Goal: Task Accomplishment & Management: Manage account settings

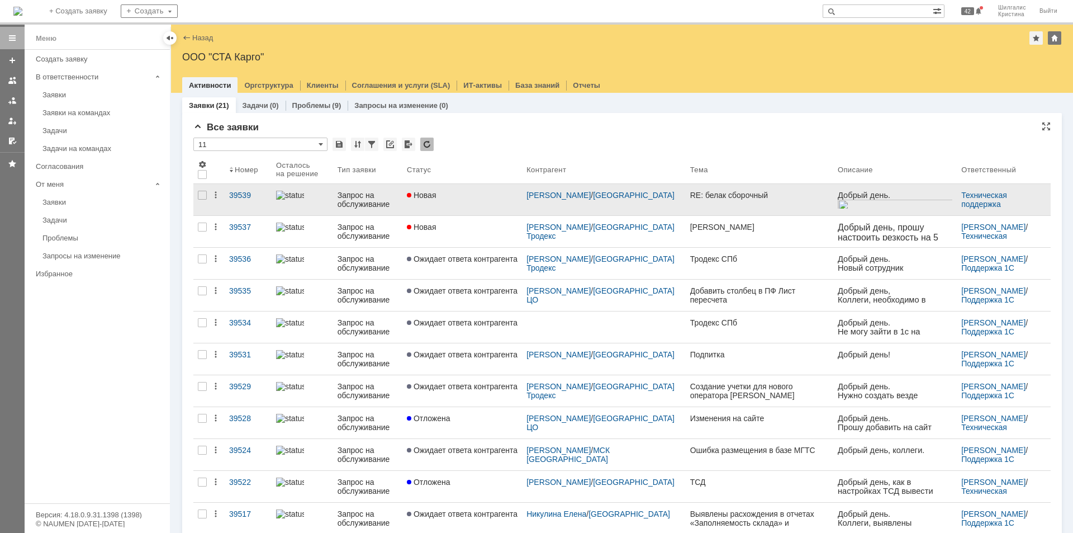
click at [466, 192] on div "Новая" at bounding box center [462, 195] width 111 height 9
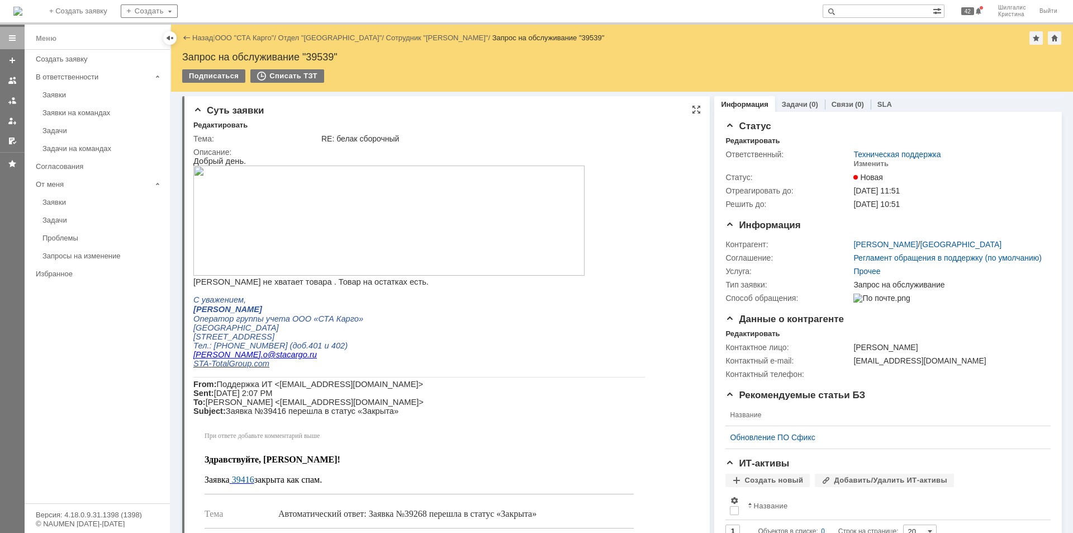
click at [286, 211] on img at bounding box center [388, 220] width 391 height 110
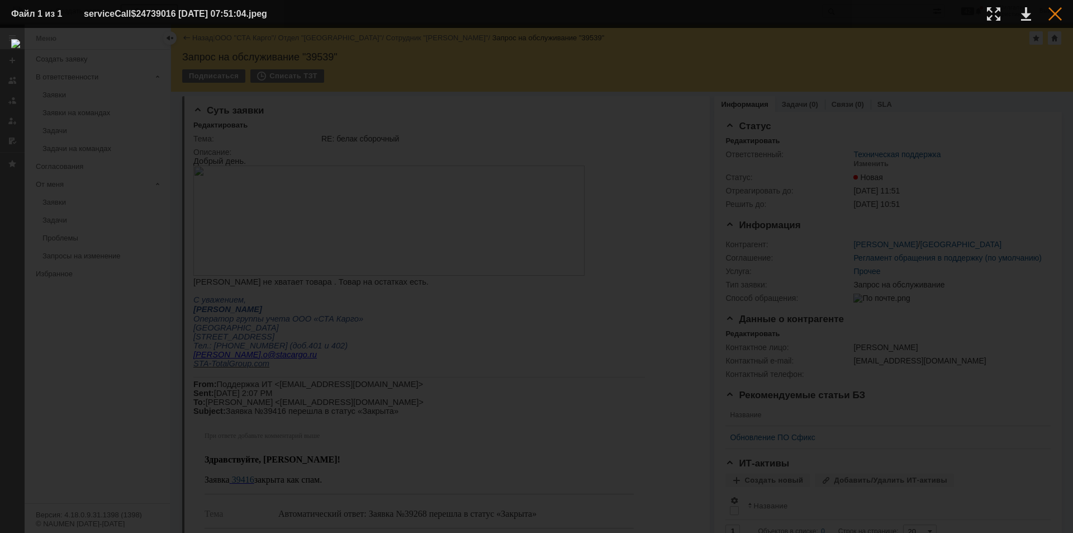
click at [1058, 12] on div at bounding box center [1054, 13] width 13 height 13
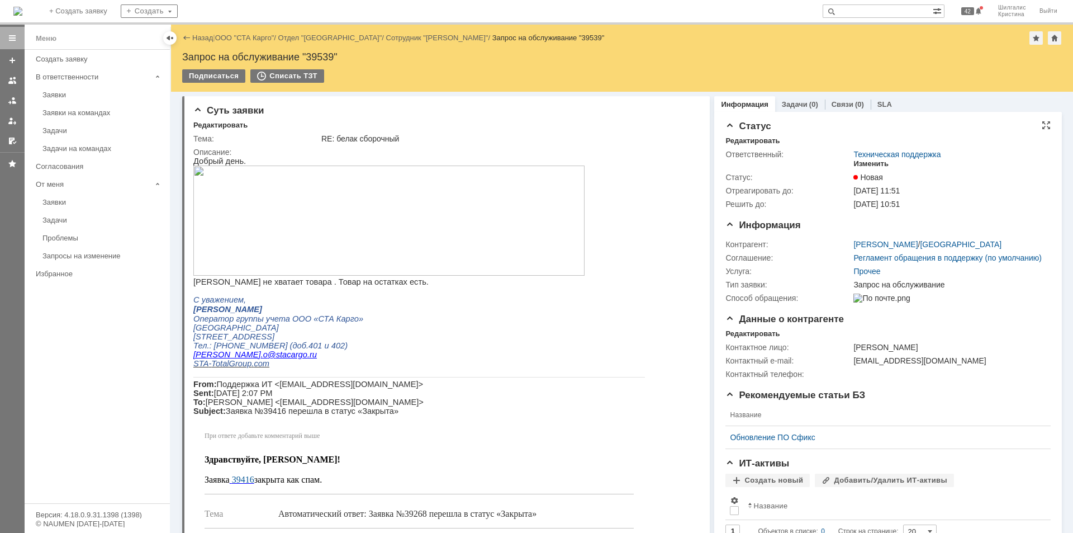
click at [868, 163] on div "Изменить" at bounding box center [870, 163] width 35 height 9
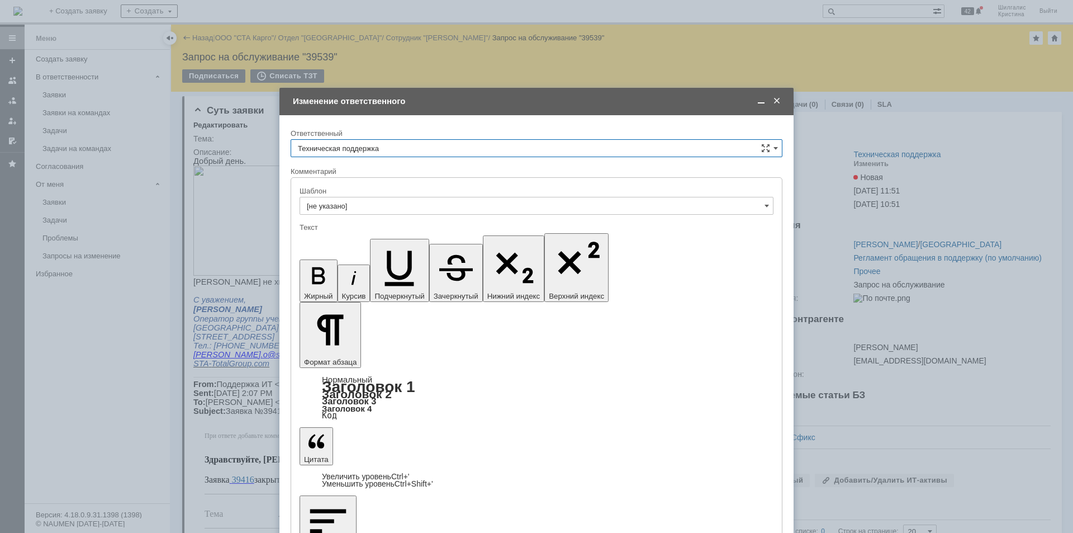
click at [379, 145] on input "Техническая поддержка" at bounding box center [537, 148] width 492 height 18
click at [360, 198] on div "[PERSON_NAME]" at bounding box center [536, 206] width 491 height 18
type input "[PERSON_NAME]"
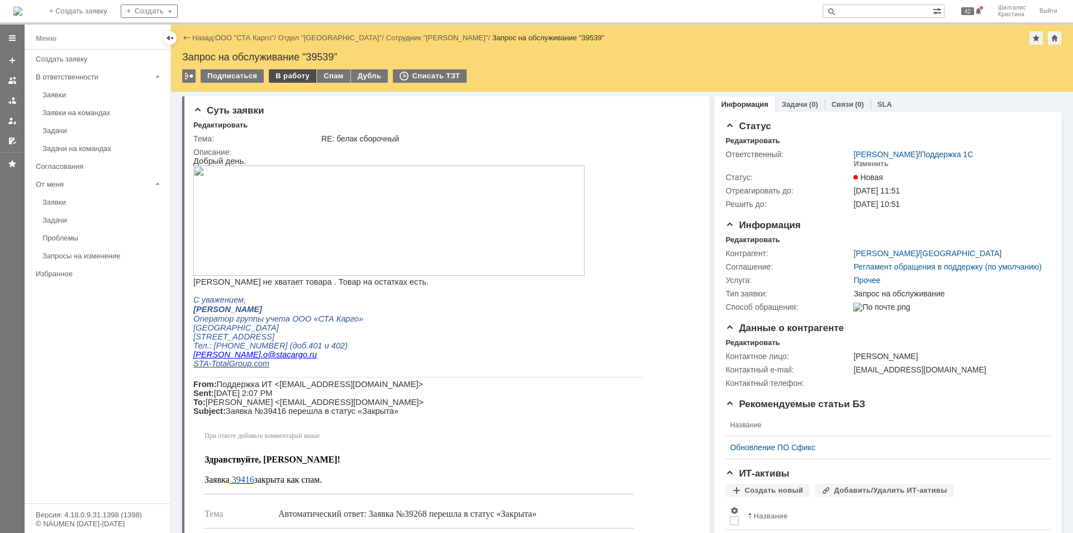
click at [279, 74] on div "В работу" at bounding box center [292, 75] width 47 height 13
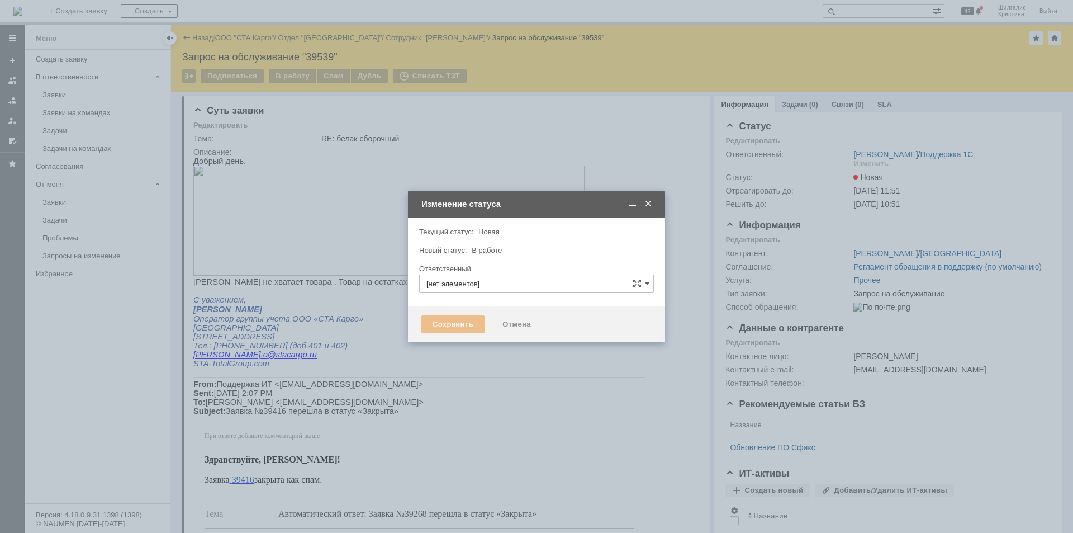
type input "[PERSON_NAME]"
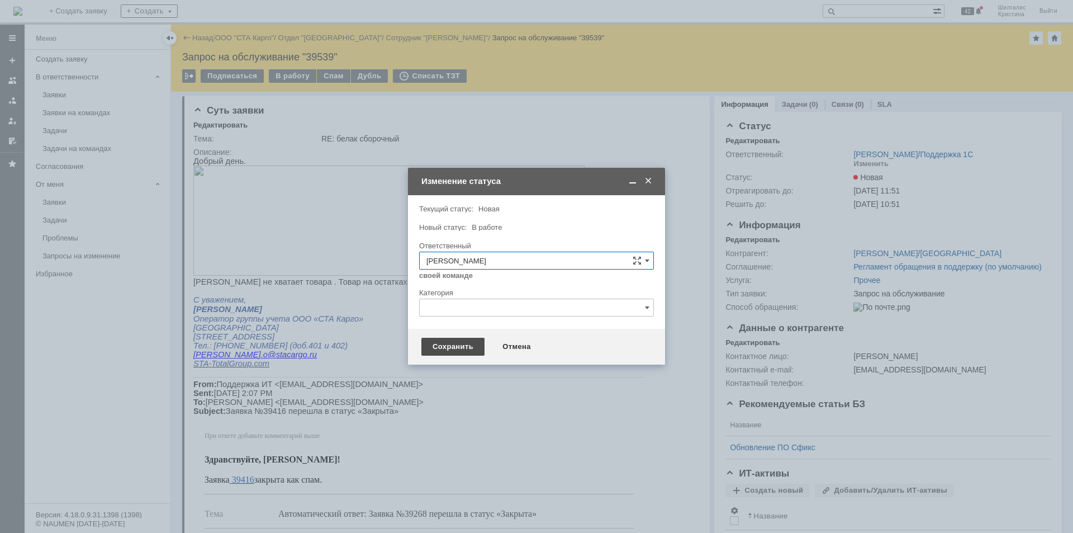
click at [444, 346] on div "Сохранить" at bounding box center [452, 347] width 63 height 18
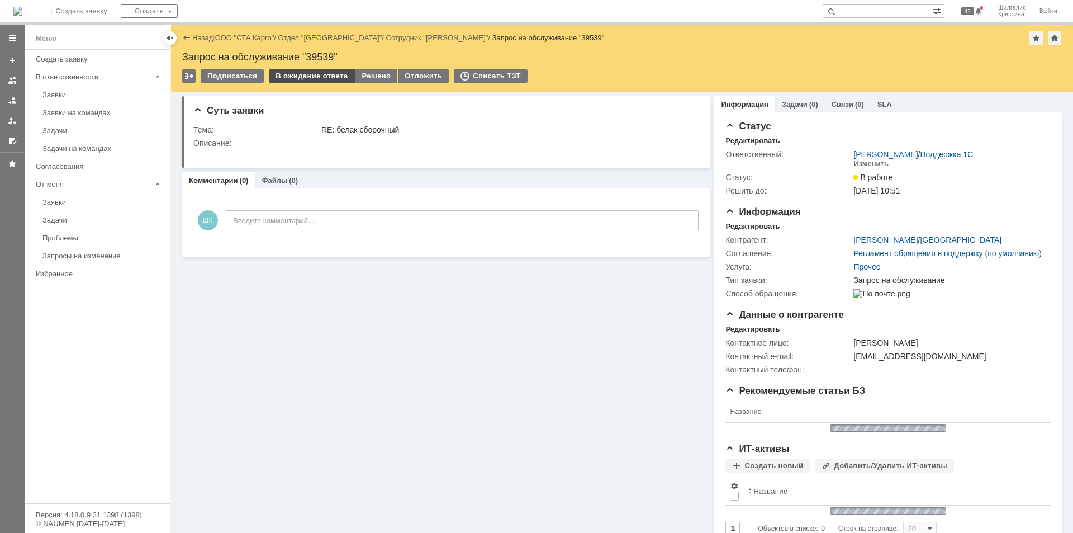
click at [324, 73] on div "В ожидание ответа" at bounding box center [311, 75] width 85 height 13
click at [287, 80] on div "В ожидание ответа" at bounding box center [311, 75] width 85 height 13
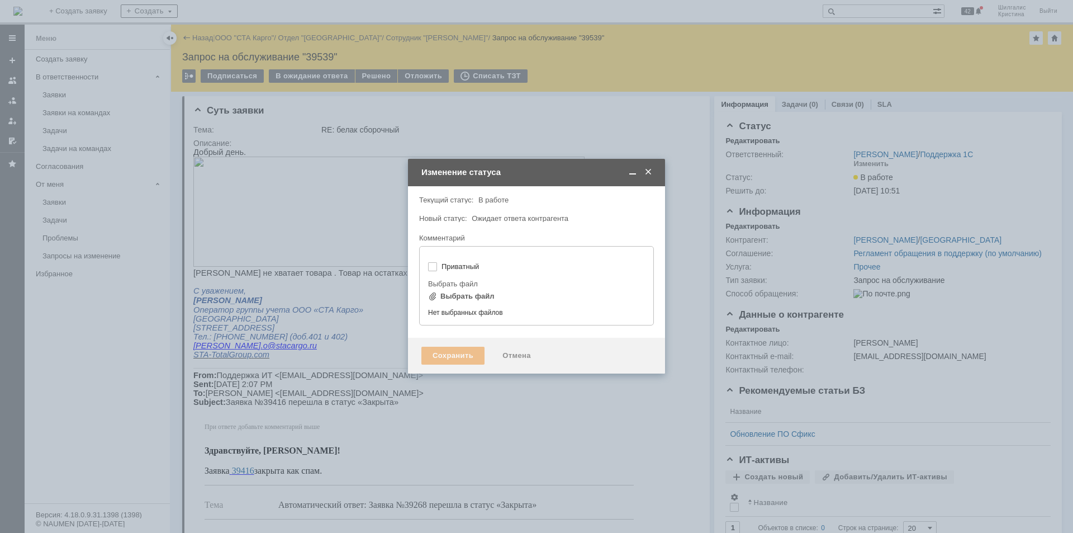
type input "[не указано]"
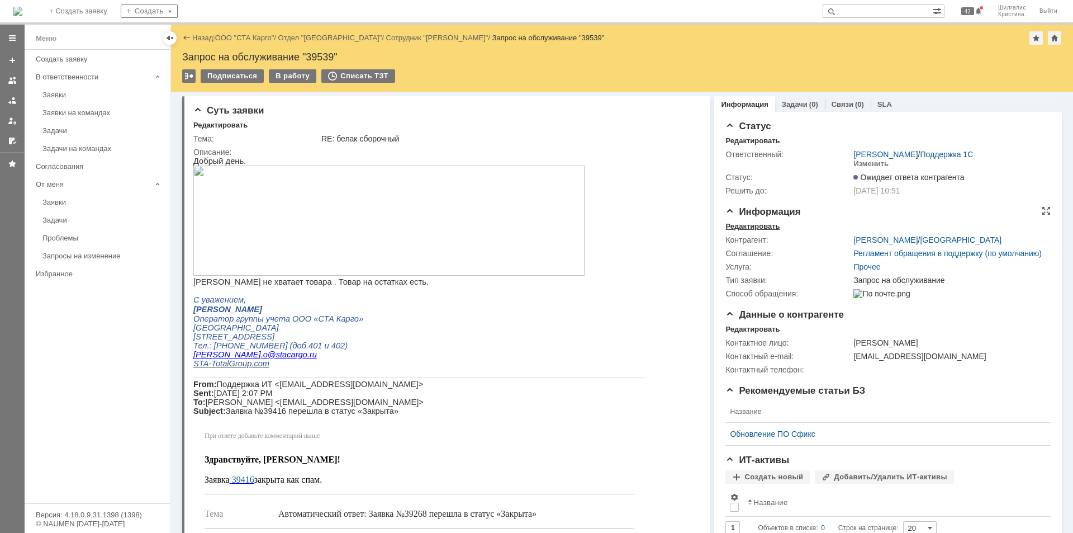
click at [748, 225] on div "Редактировать" at bounding box center [752, 226] width 54 height 9
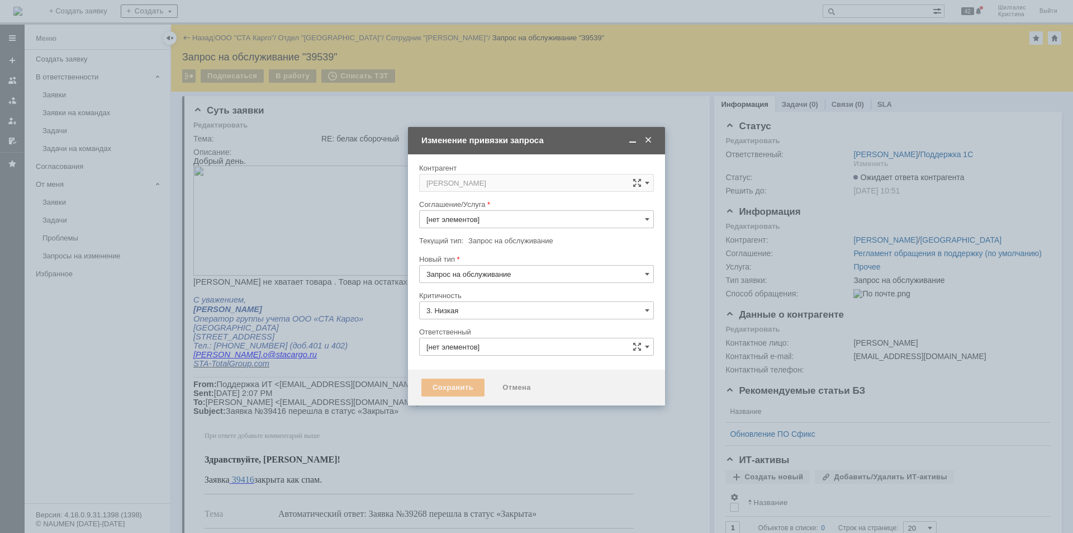
type input "[PERSON_NAME]"
type input "Прочее"
type input "[не указано]"
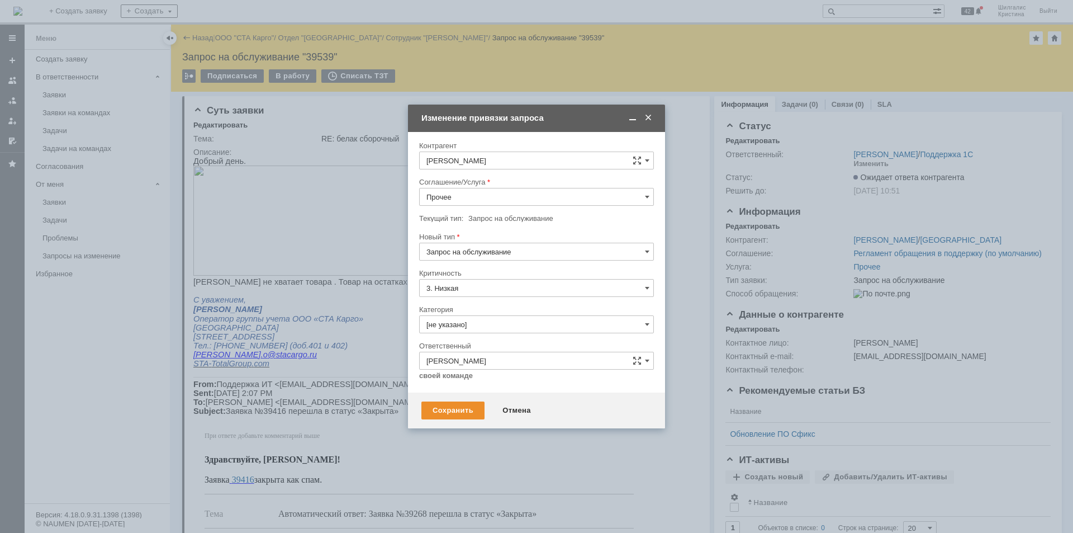
click at [463, 194] on input "Прочее" at bounding box center [536, 197] width 235 height 18
click at [480, 291] on span "WMS Сборка" at bounding box center [536, 294] width 220 height 9
type input "WMS Сборка"
click at [472, 316] on input "[не указано]" at bounding box center [536, 324] width 235 height 18
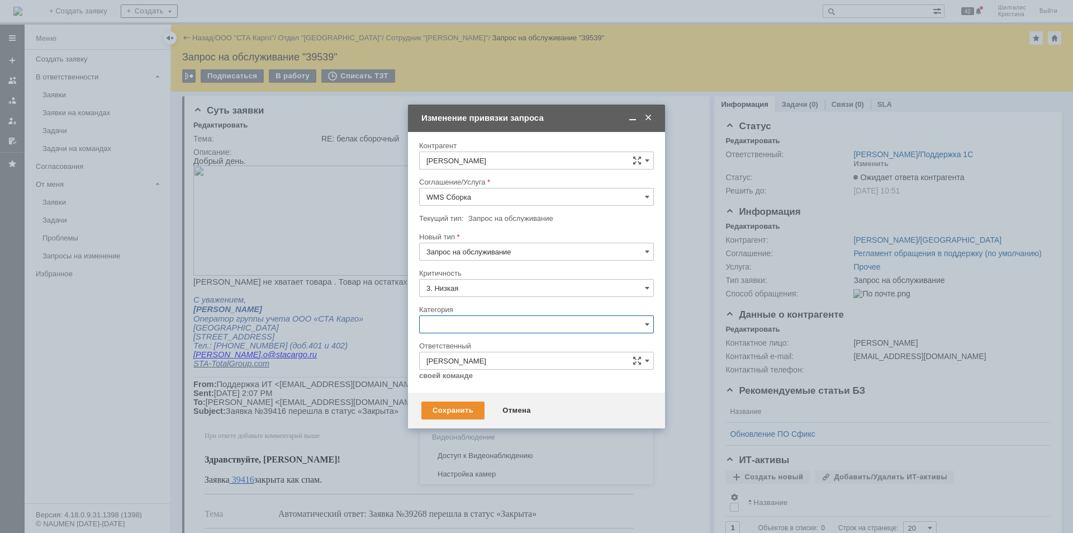
click at [471, 397] on span "Консультация пользователя" at bounding box center [536, 400] width 220 height 9
click at [459, 404] on div "Сохранить" at bounding box center [452, 410] width 63 height 18
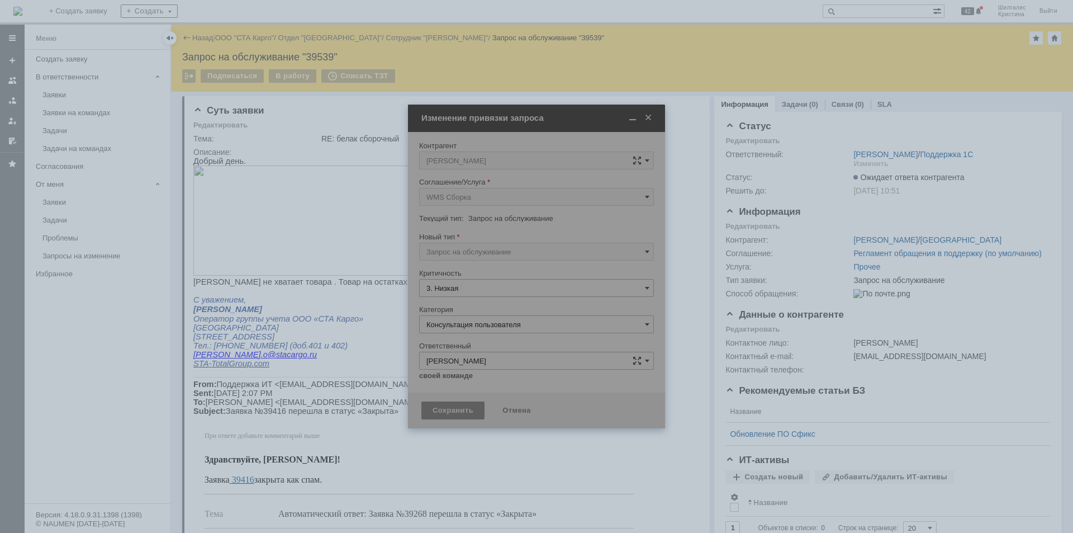
type input "Консультация пользователя"
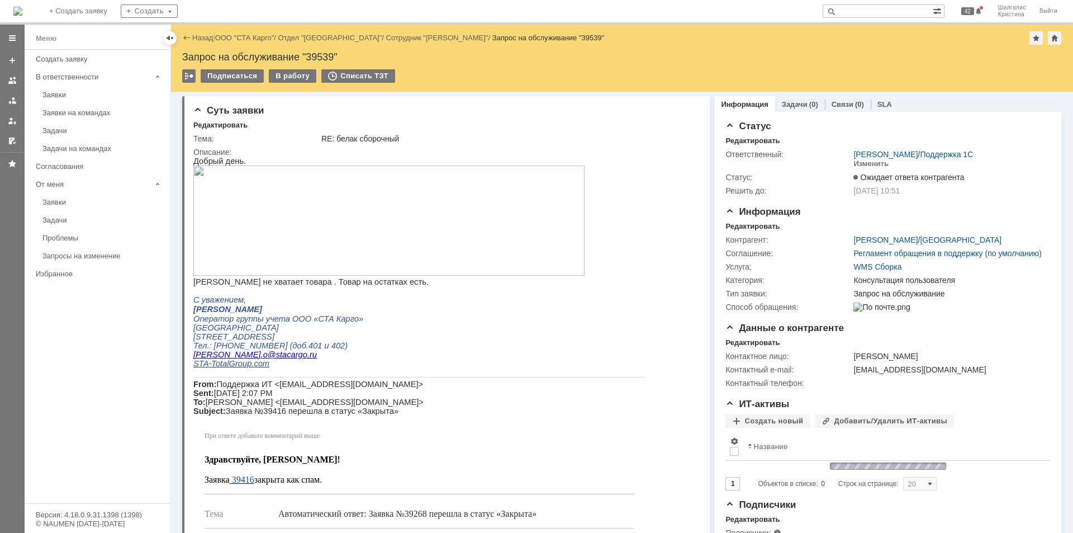
scroll to position [0, 0]
click at [238, 35] on link "ООО "СТА Карго"" at bounding box center [244, 38] width 59 height 8
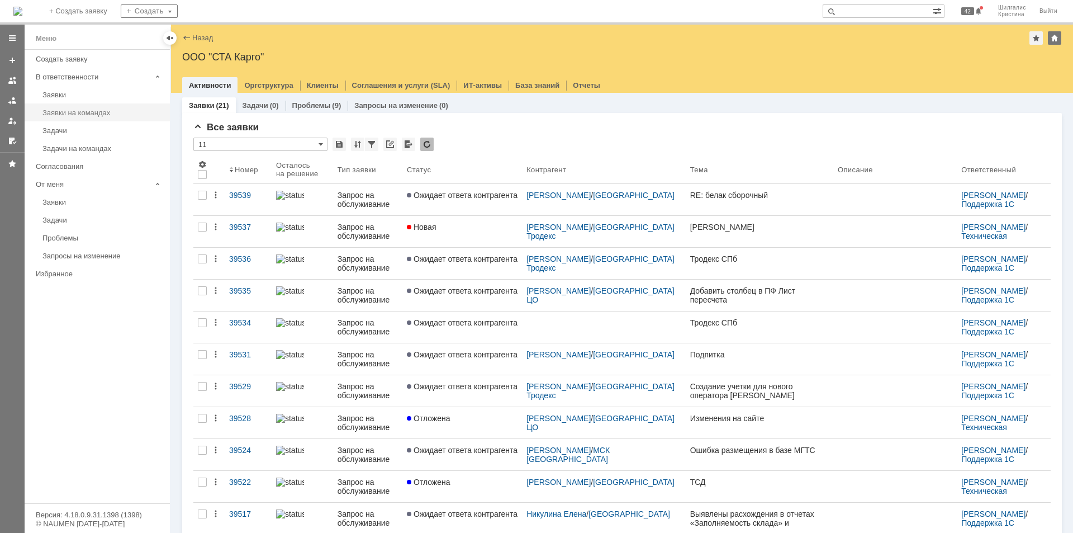
click at [97, 112] on div "Заявки на командах" at bounding box center [102, 112] width 121 height 8
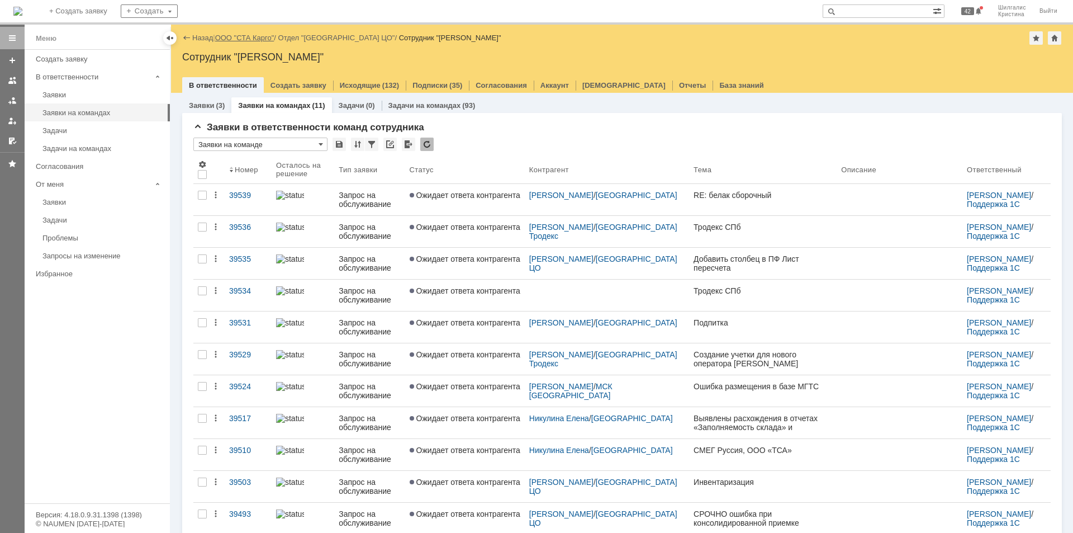
click at [243, 36] on link "ООО "СТА Карго"" at bounding box center [244, 38] width 59 height 8
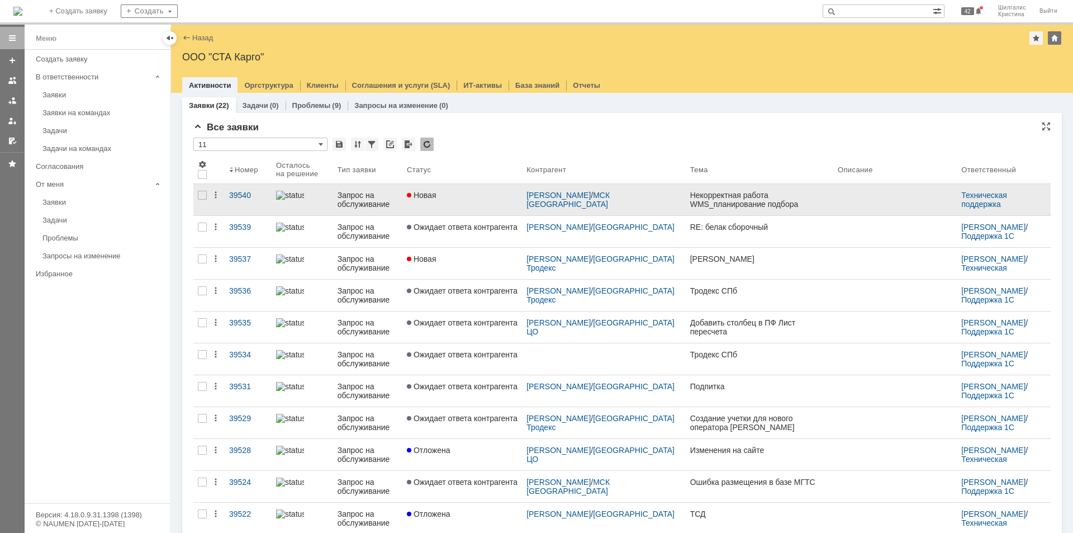
click at [467, 197] on div "Новая" at bounding box center [462, 195] width 111 height 9
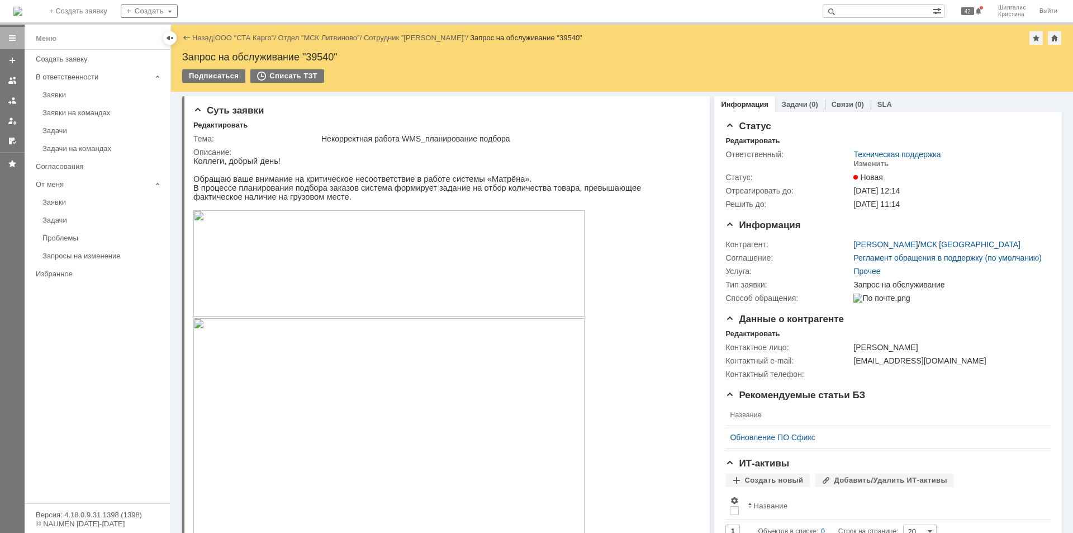
click at [376, 271] on img at bounding box center [388, 263] width 391 height 106
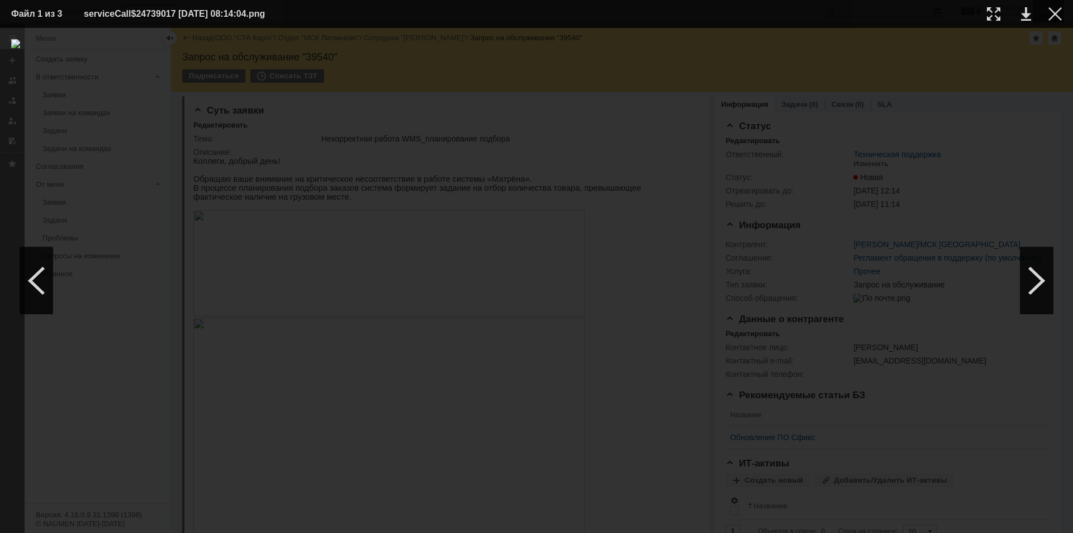
drag, startPoint x: 1056, startPoint y: 17, endPoint x: 1051, endPoint y: 14, distance: 5.8
click at [1054, 15] on div at bounding box center [1054, 13] width 13 height 13
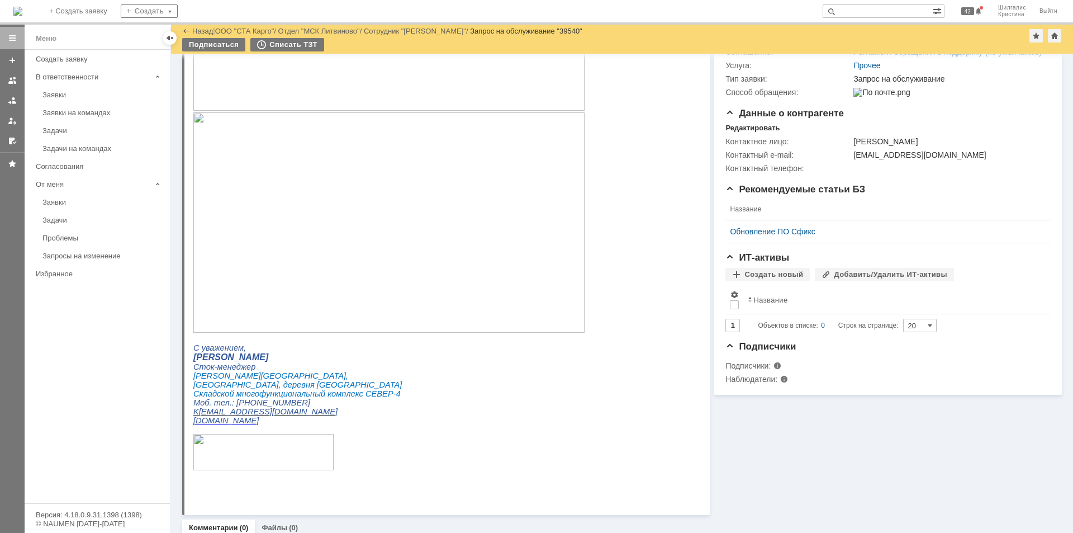
click at [282, 159] on img at bounding box center [388, 222] width 391 height 220
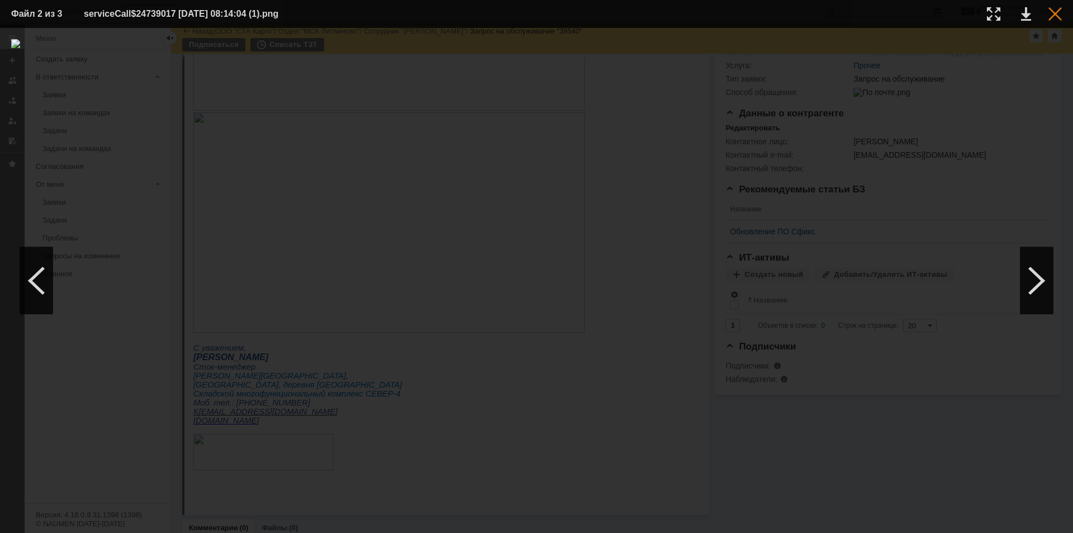
click at [1052, 9] on div at bounding box center [1054, 13] width 13 height 13
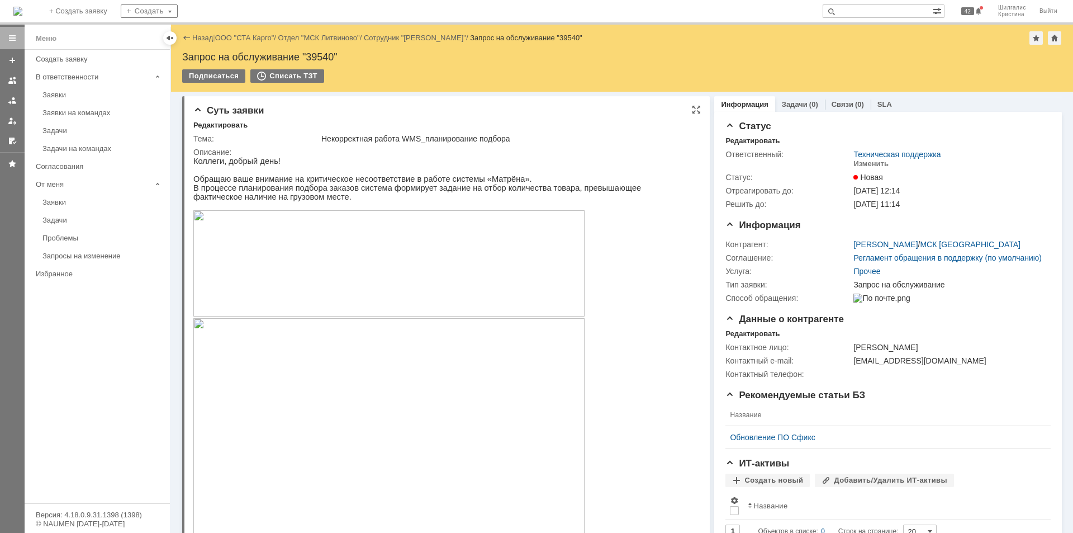
click at [332, 240] on img at bounding box center [388, 263] width 391 height 106
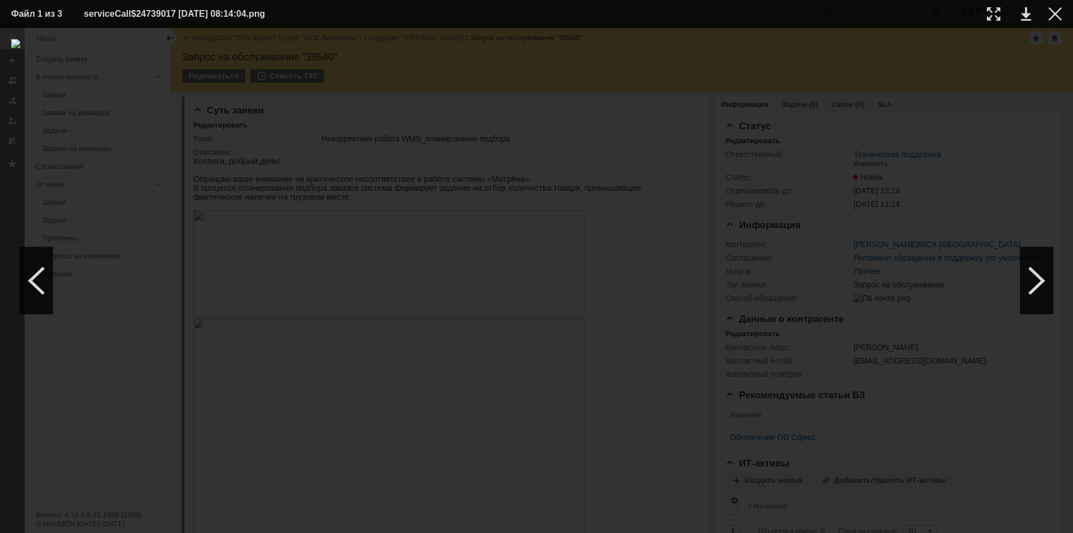
click at [1054, 21] on td at bounding box center [1046, 14] width 31 height 17
click at [1053, 13] on div at bounding box center [1054, 13] width 13 height 13
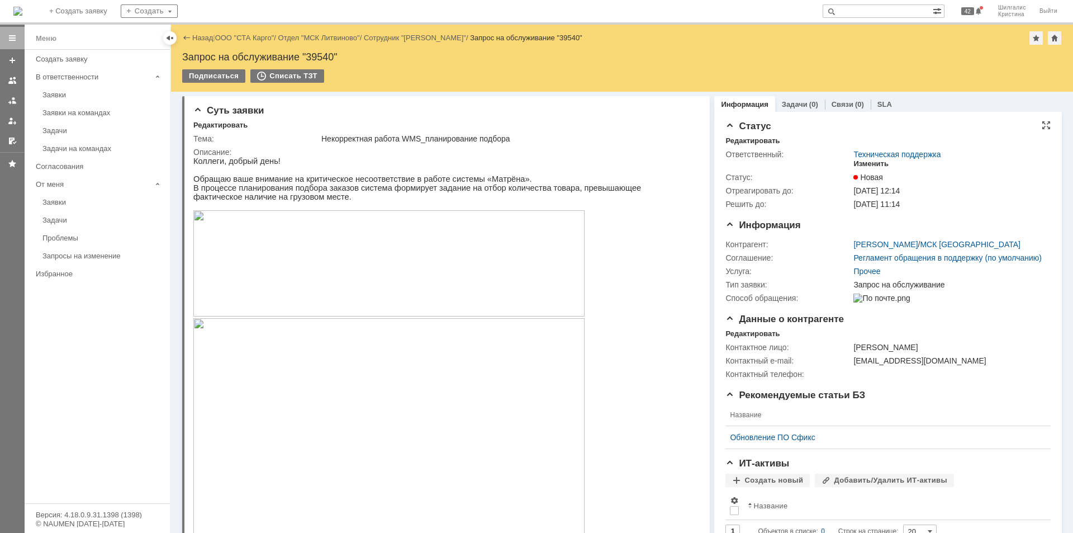
click at [873, 164] on div "Изменить" at bounding box center [870, 163] width 35 height 9
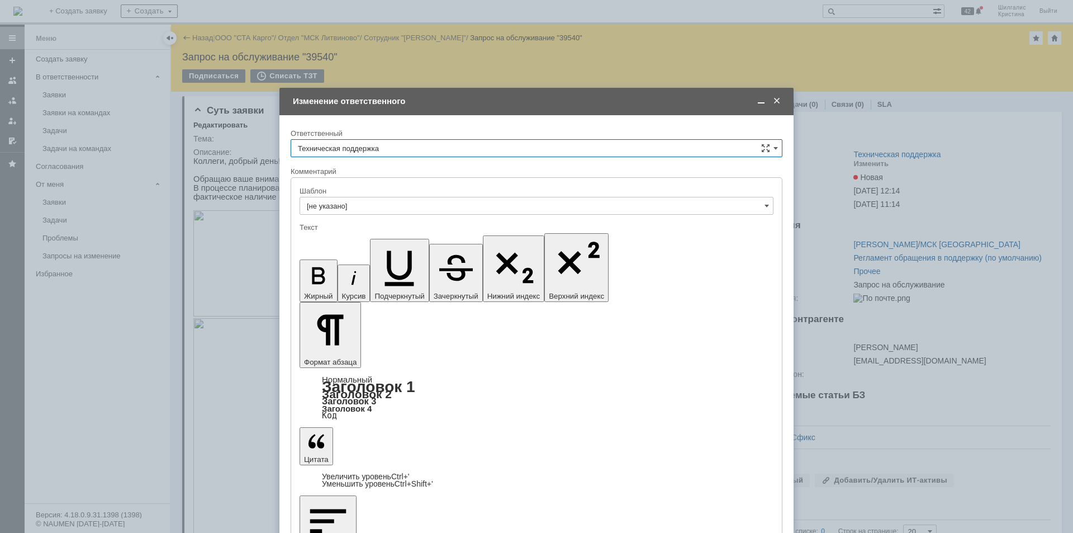
click at [389, 155] on input "Техническая поддержка" at bounding box center [537, 148] width 492 height 18
click at [375, 210] on div "[PERSON_NAME]" at bounding box center [536, 206] width 491 height 18
type input "[PERSON_NAME]"
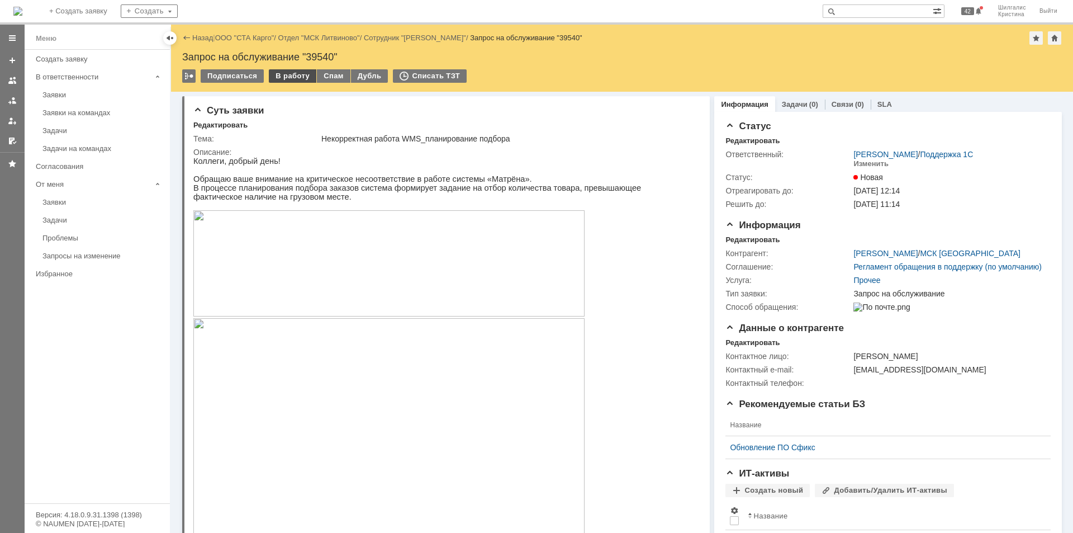
click at [285, 78] on div "В работу" at bounding box center [292, 75] width 47 height 13
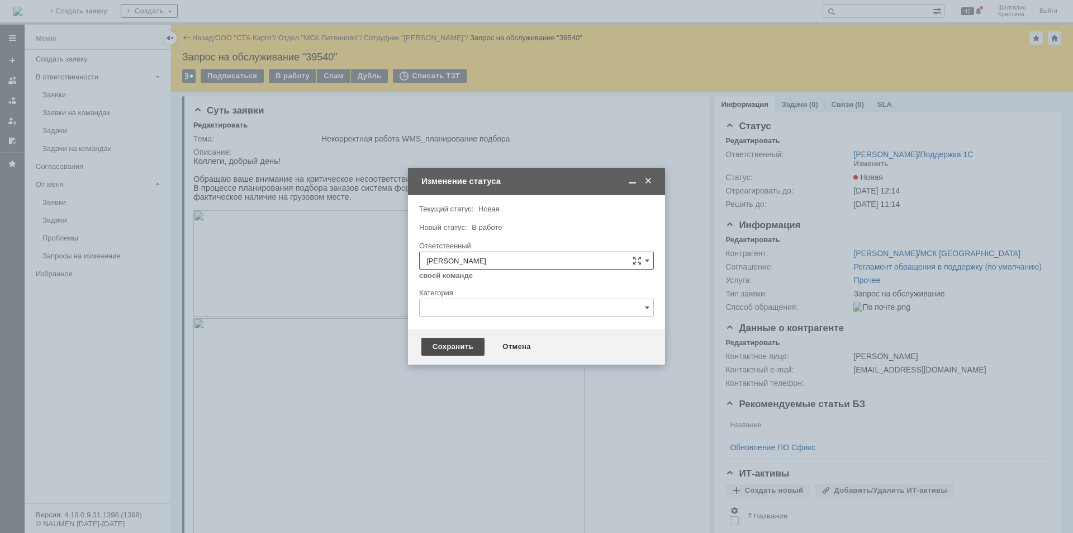
click at [439, 348] on div "Сохранить" at bounding box center [452, 347] width 63 height 18
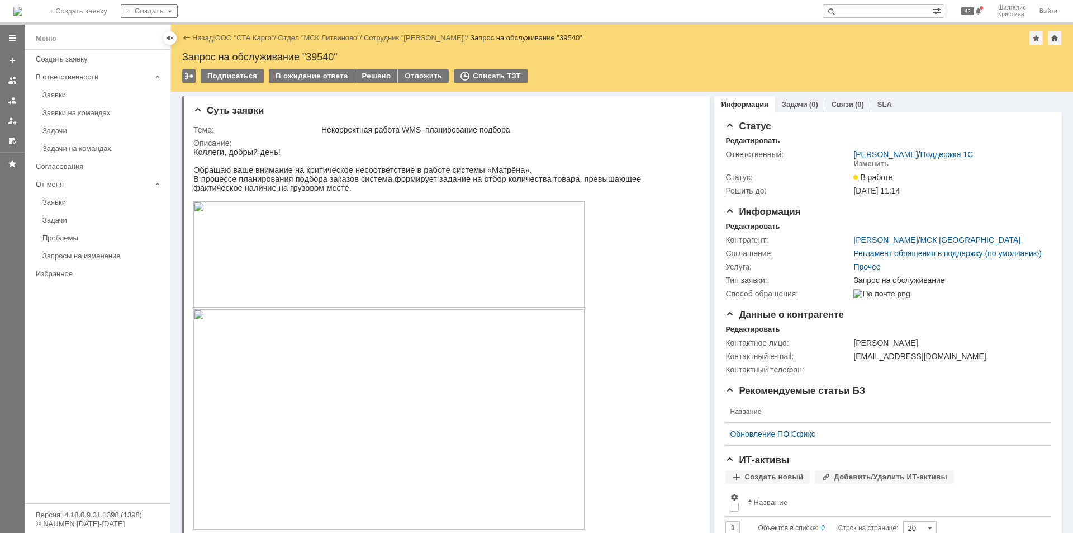
click at [295, 250] on img at bounding box center [388, 254] width 391 height 106
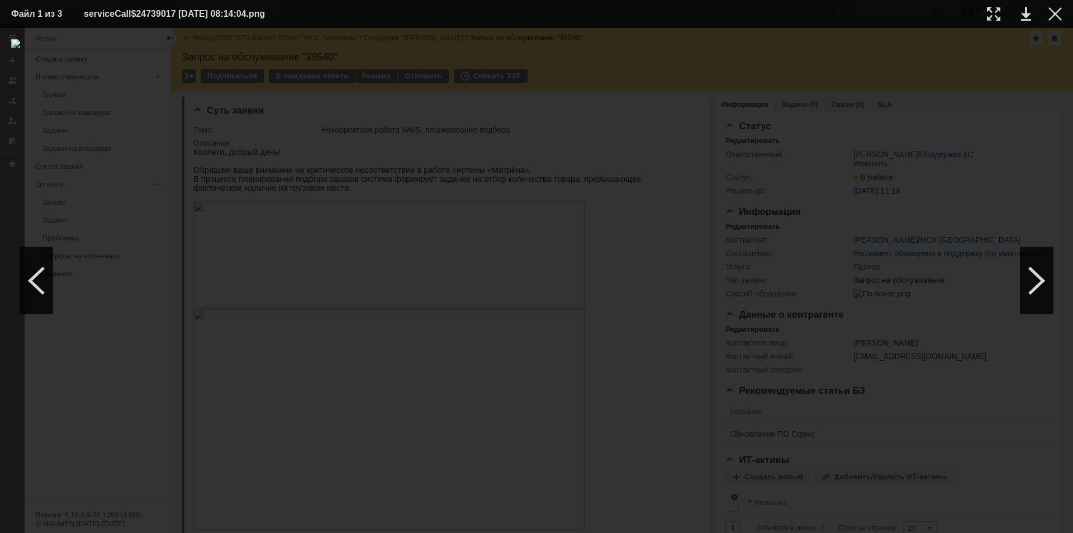
click at [879, 65] on div at bounding box center [536, 280] width 1051 height 482
click at [1058, 16] on div at bounding box center [1054, 13] width 13 height 13
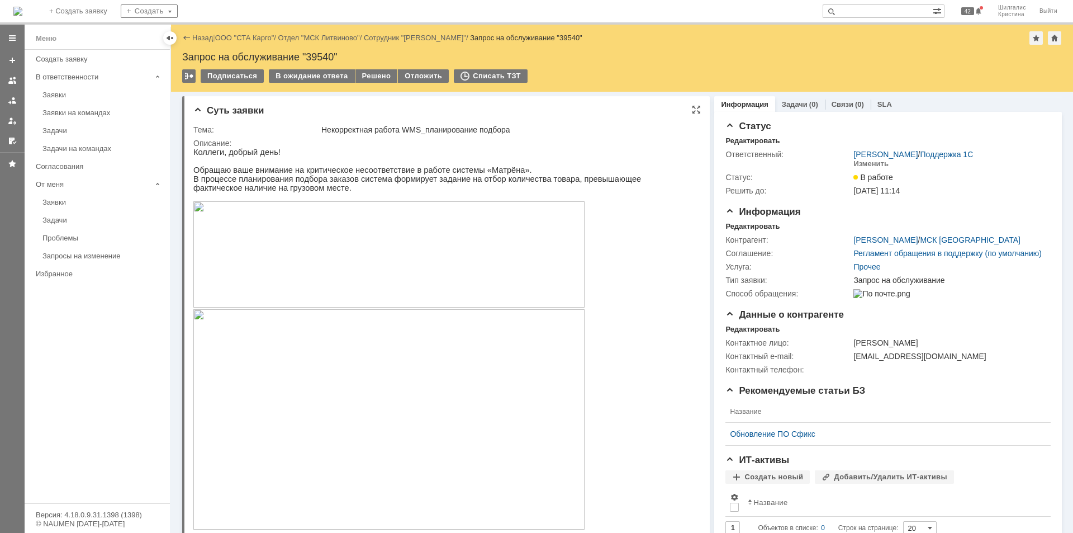
click at [383, 383] on img at bounding box center [388, 419] width 391 height 220
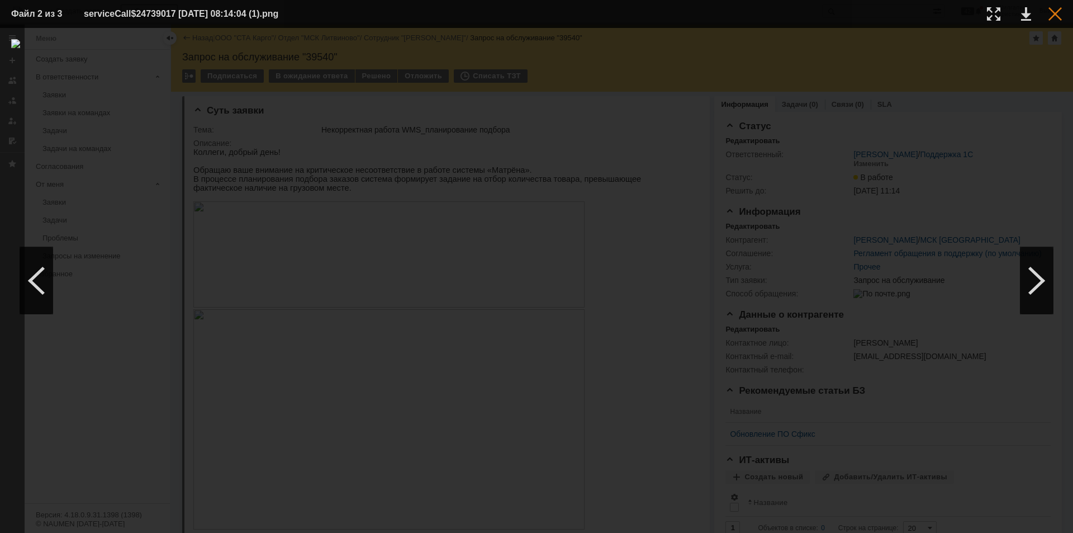
click at [1054, 12] on div at bounding box center [1054, 13] width 13 height 13
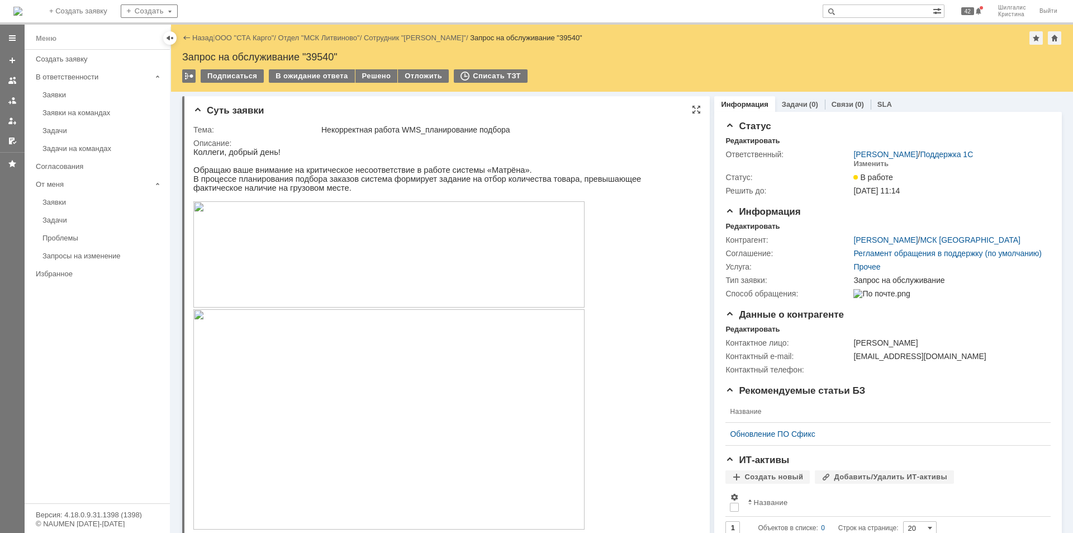
click at [336, 367] on img at bounding box center [388, 419] width 391 height 220
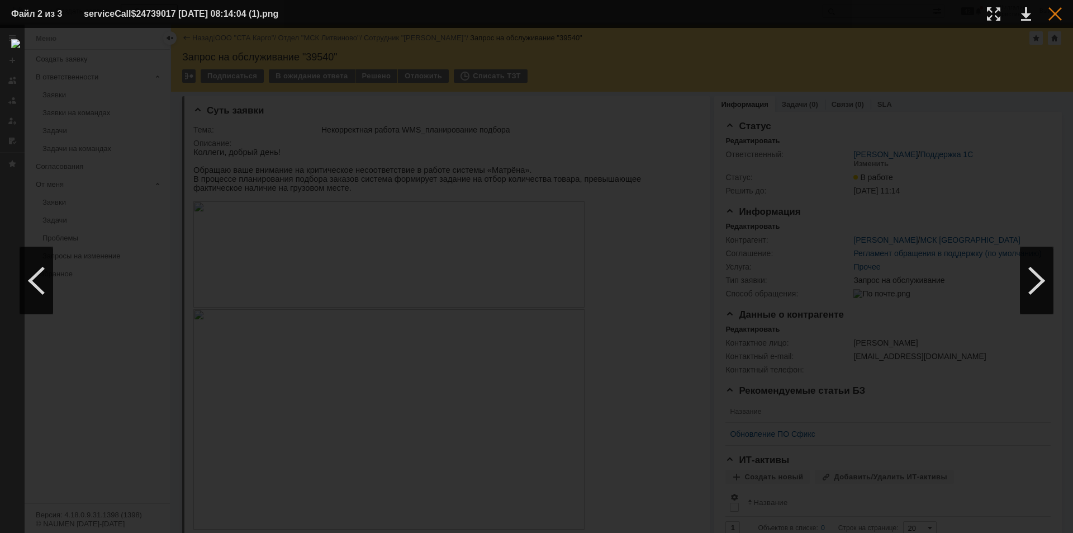
click at [1056, 13] on div at bounding box center [1054, 13] width 13 height 13
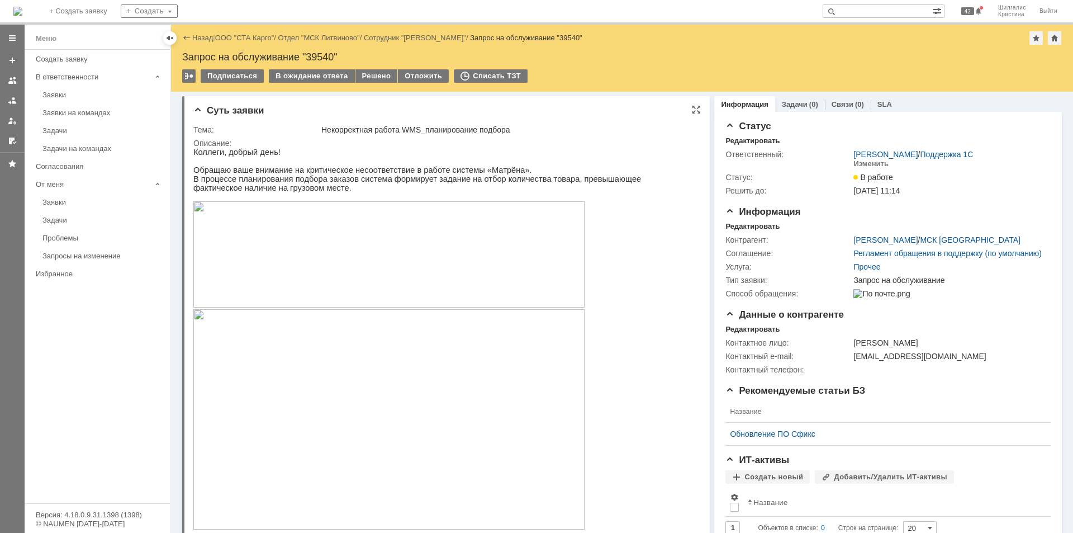
click at [308, 255] on img at bounding box center [388, 254] width 391 height 106
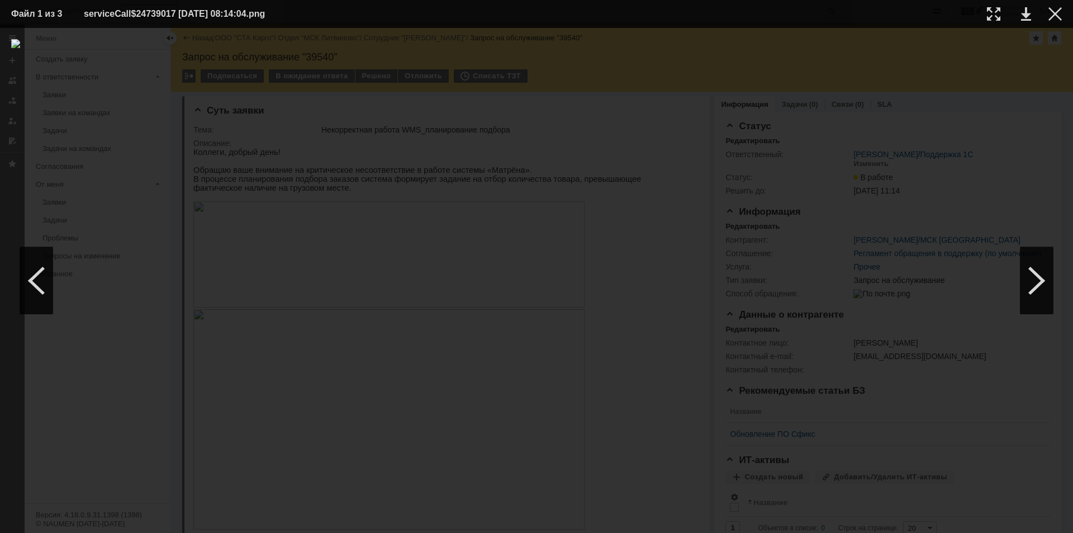
click at [843, 465] on div at bounding box center [536, 280] width 1051 height 482
click at [1052, 16] on div at bounding box center [1054, 13] width 13 height 13
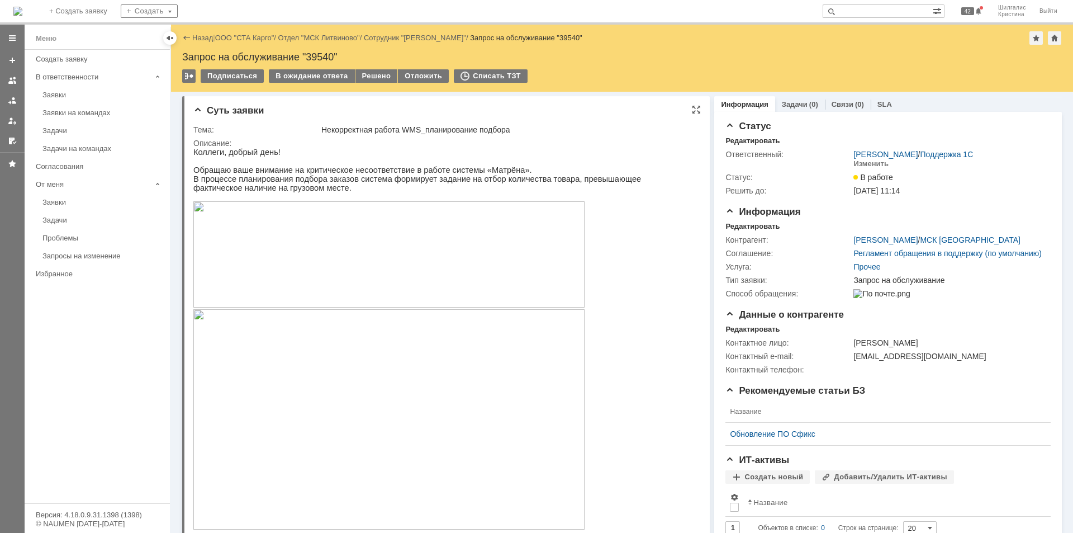
click at [300, 370] on img at bounding box center [388, 419] width 391 height 220
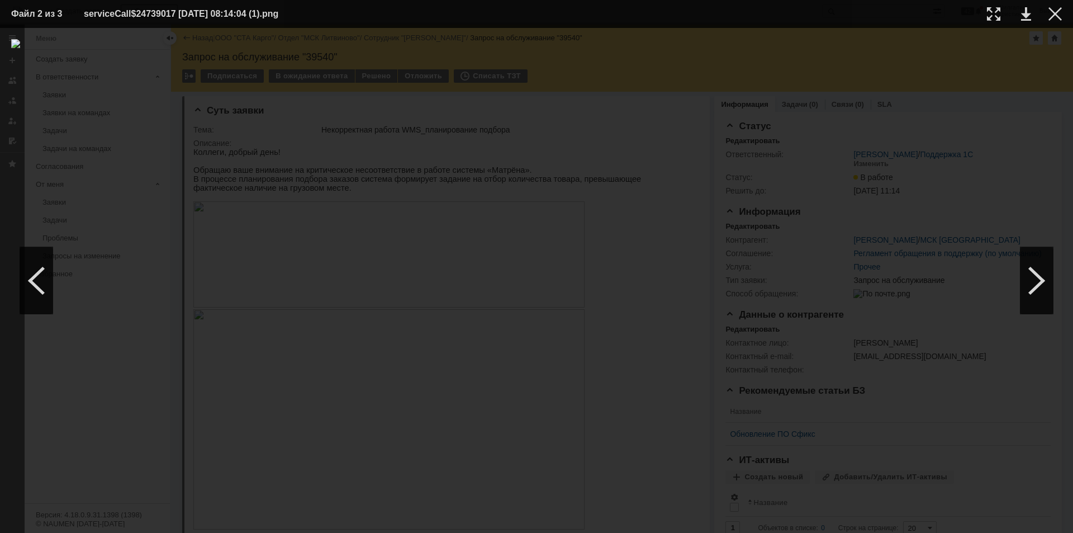
click at [1048, 0] on table "Файл 2 из 3 serviceCall$24739017 04.09.2025 08:14:04 (1).png" at bounding box center [536, 14] width 1073 height 28
click at [1054, 11] on div at bounding box center [1054, 13] width 13 height 13
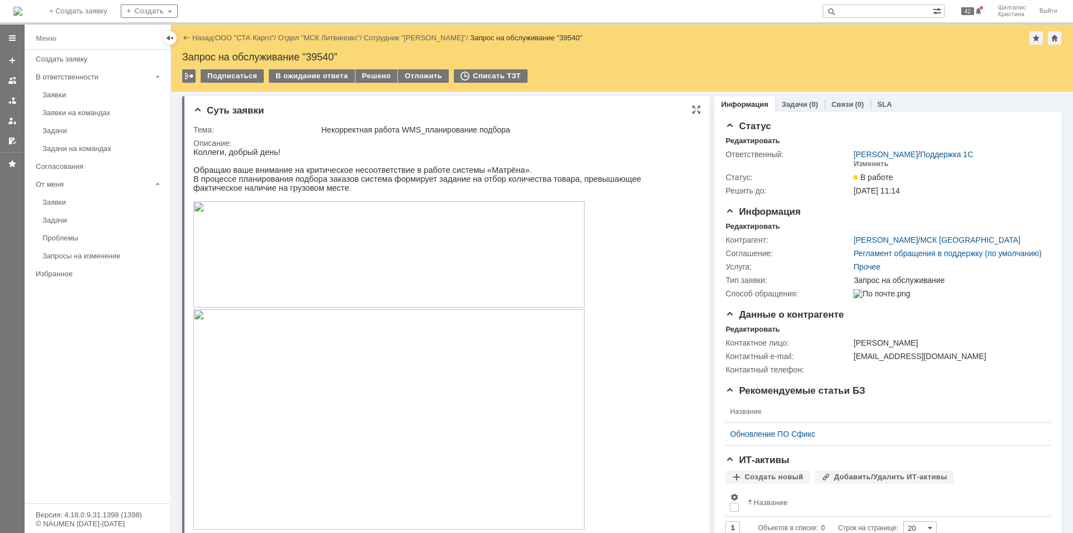
click at [397, 412] on img at bounding box center [388, 419] width 391 height 220
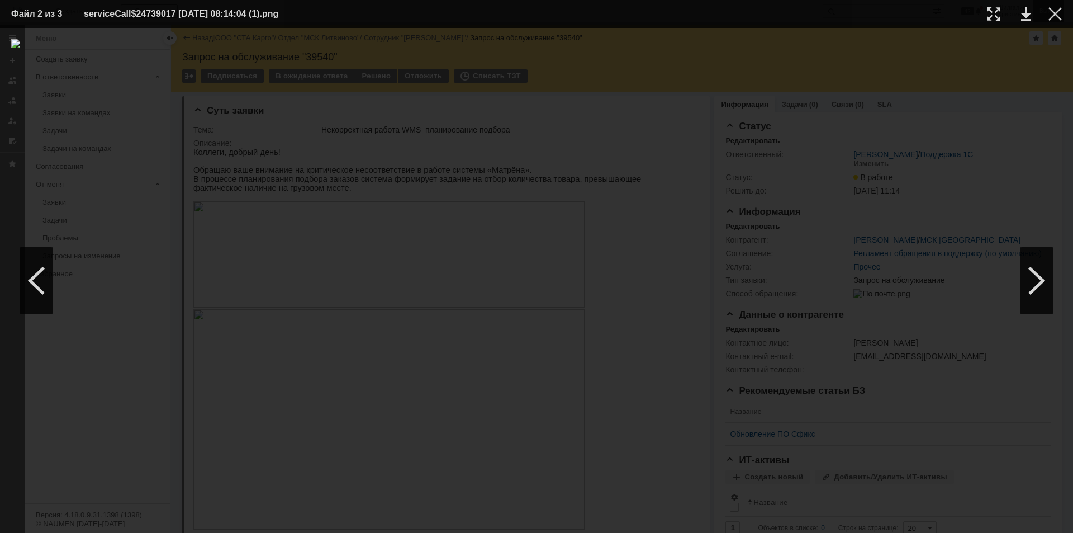
click at [1056, 16] on div at bounding box center [1054, 13] width 13 height 13
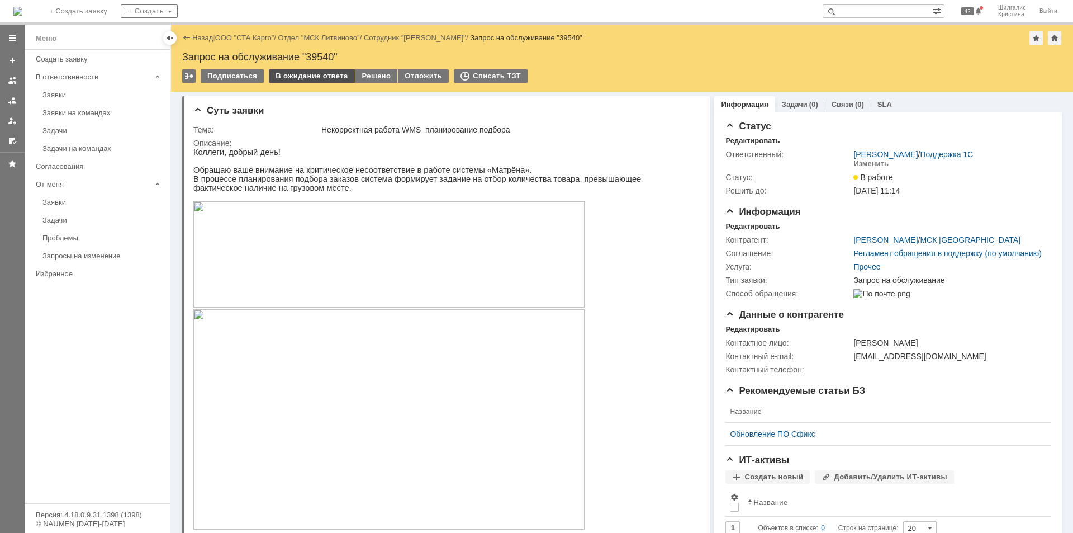
click at [307, 72] on div "В ожидание ответа" at bounding box center [311, 75] width 85 height 13
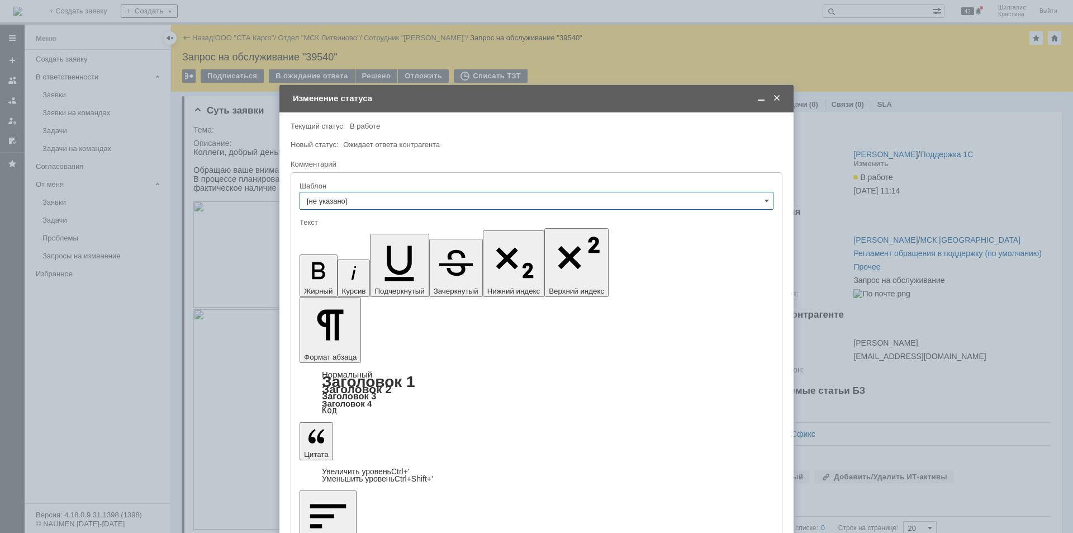
click at [646, 141] on div "Новый статус: Ожидает ответа контрагента" at bounding box center [536, 144] width 490 height 7
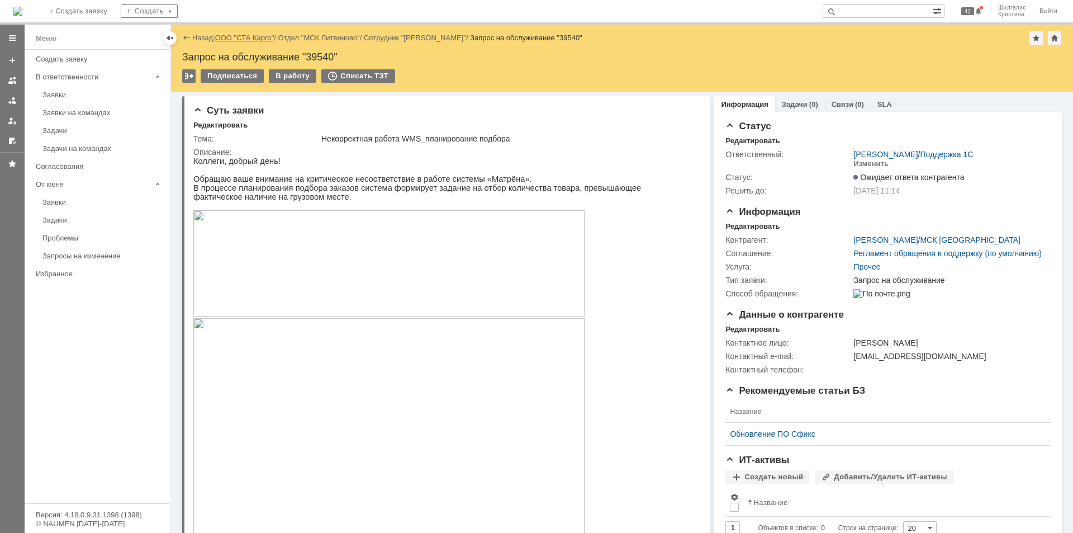
click at [259, 36] on link "ООО "СТА Карго"" at bounding box center [244, 38] width 59 height 8
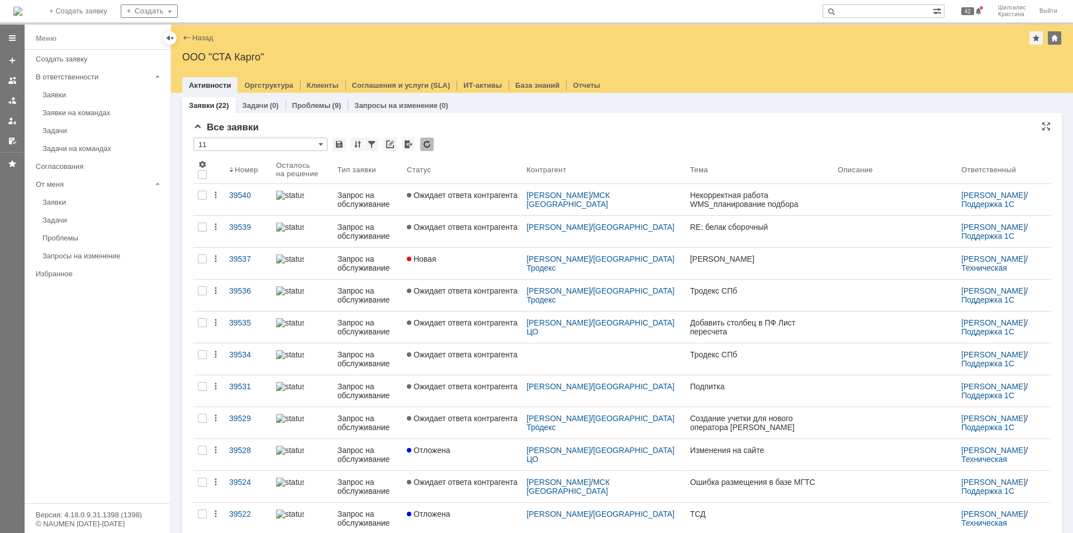
click at [504, 134] on div "Все заявки * 11 Результаты поиска: 1 2 Следующая > Объектов в списке: посчитать…" at bounding box center [621, 485] width 857 height 726
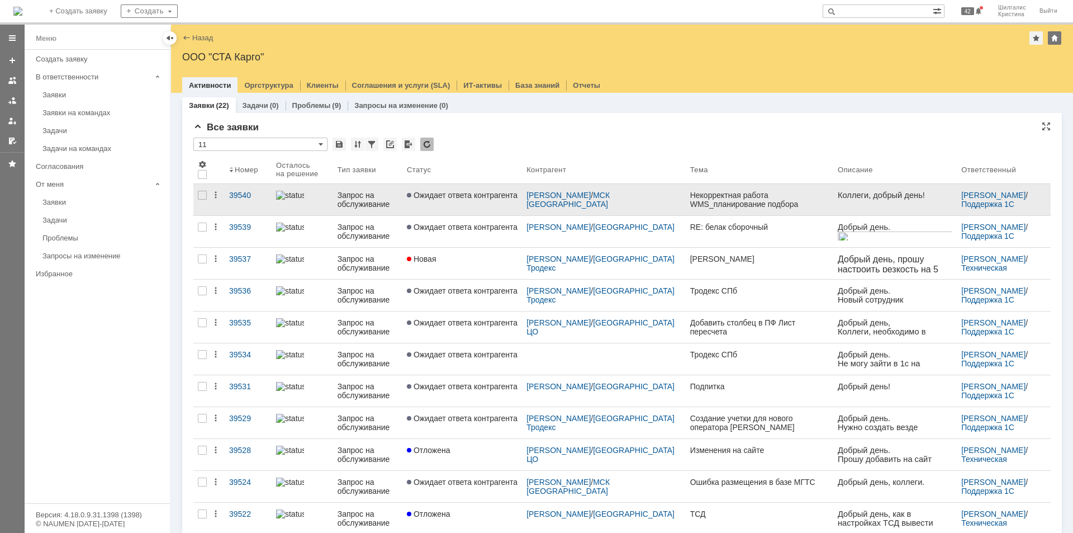
click at [470, 201] on link "Ожидает ответа контрагента" at bounding box center [462, 199] width 120 height 31
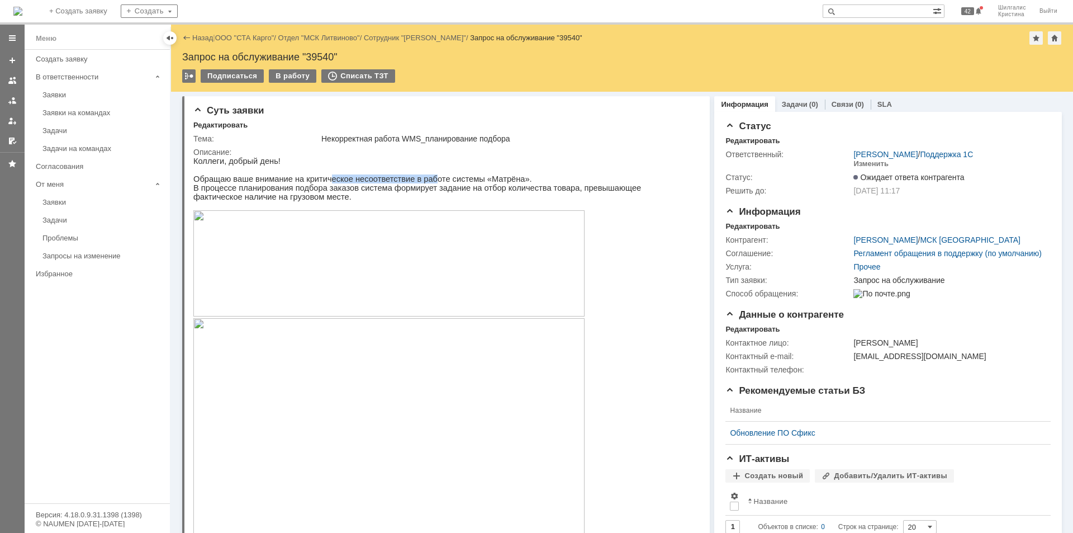
drag, startPoint x: 321, startPoint y: 185, endPoint x: 416, endPoint y: 180, distance: 95.1
click at [416, 180] on p "Обращаю ваше внимание на критическое несоответствие в работе системы «Матрёна»." at bounding box center [441, 178] width 497 height 9
drag, startPoint x: 280, startPoint y: 191, endPoint x: 412, endPoint y: 189, distance: 132.4
click at [409, 189] on p "В процессе планирования подбора заказов система формирует задание на отбор коли…" at bounding box center [441, 192] width 497 height 18
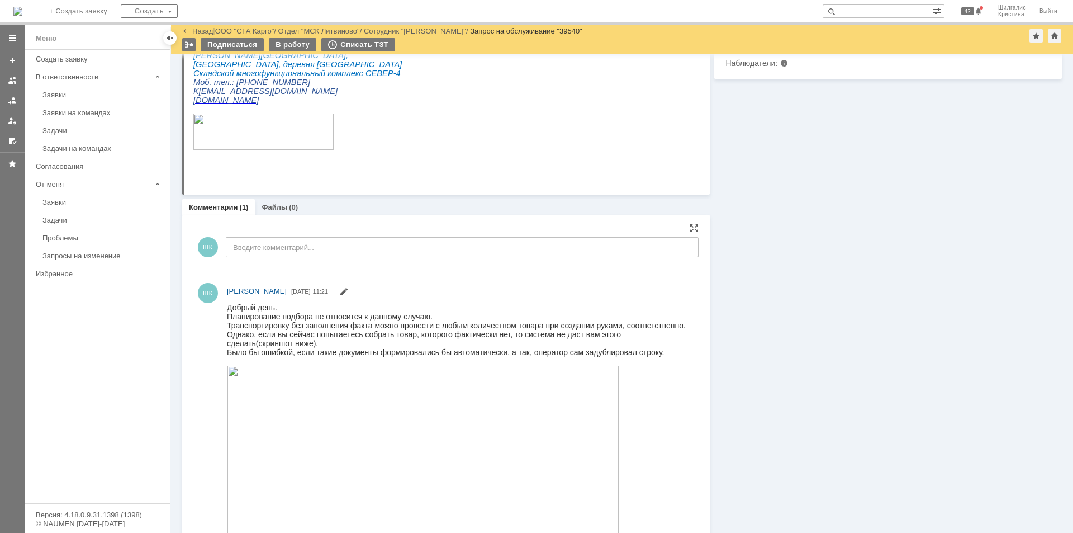
scroll to position [526, 0]
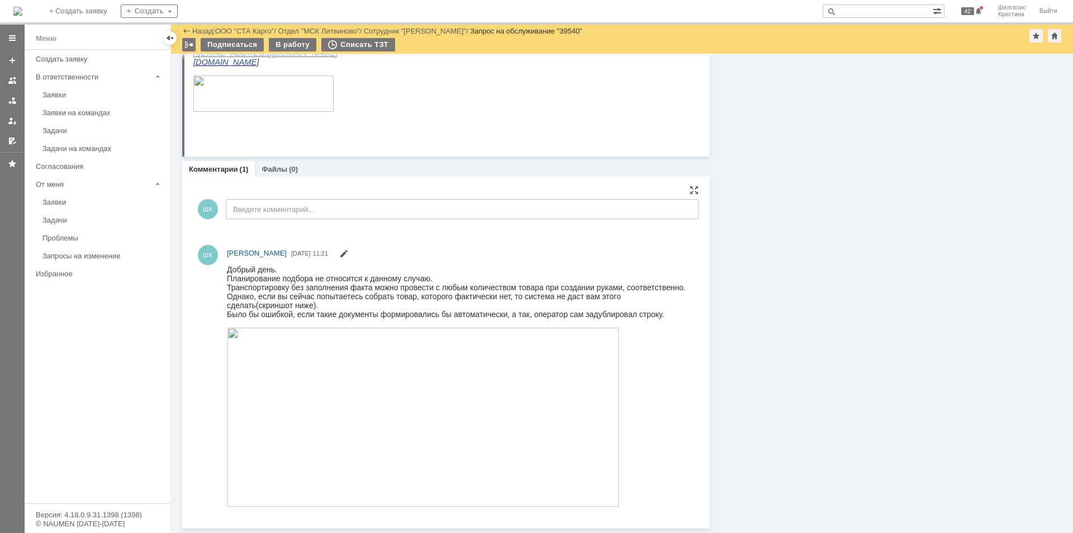
click at [444, 350] on img at bounding box center [423, 416] width 392 height 179
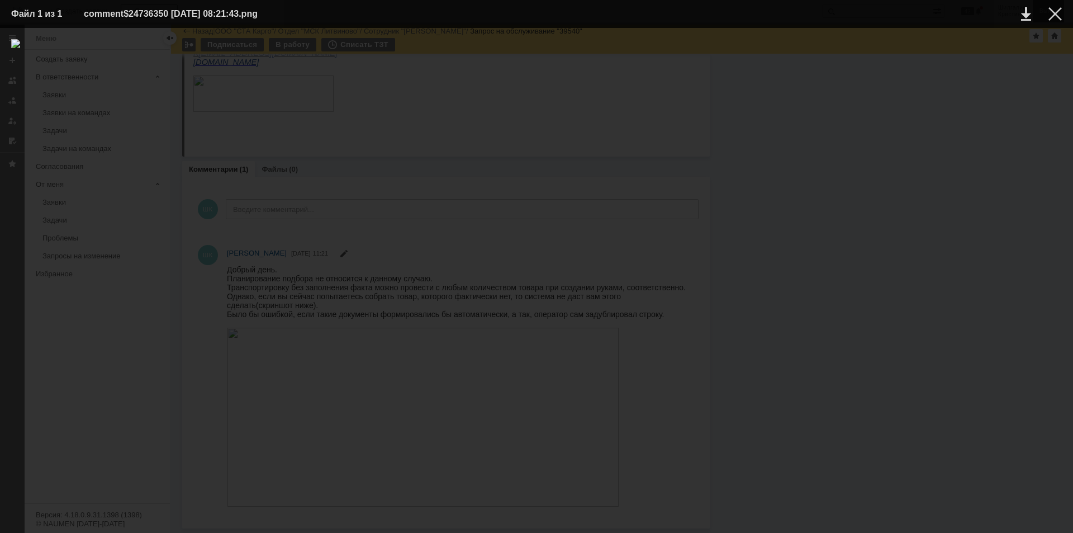
click at [1054, 13] on div at bounding box center [1054, 13] width 13 height 13
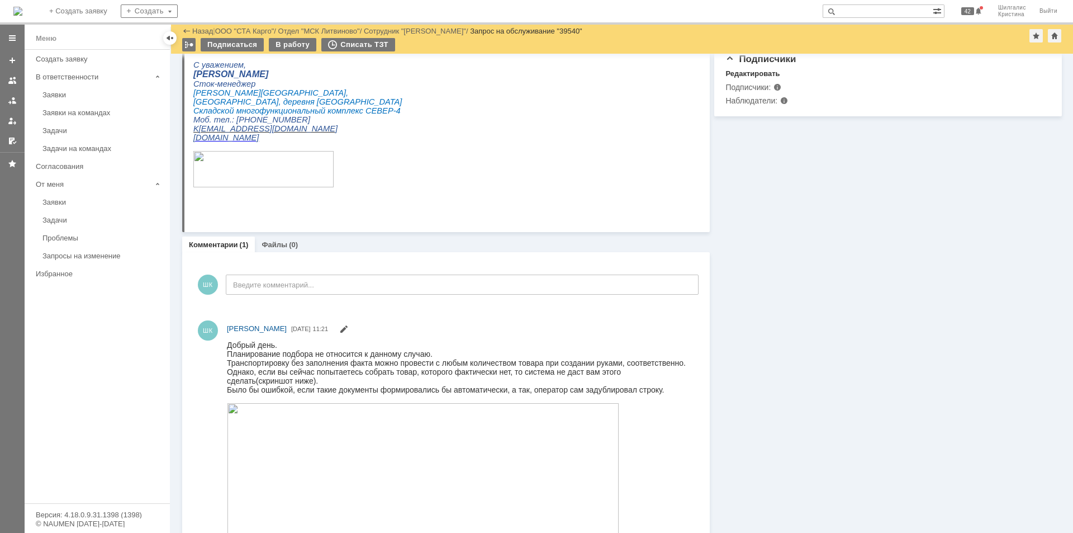
scroll to position [0, 0]
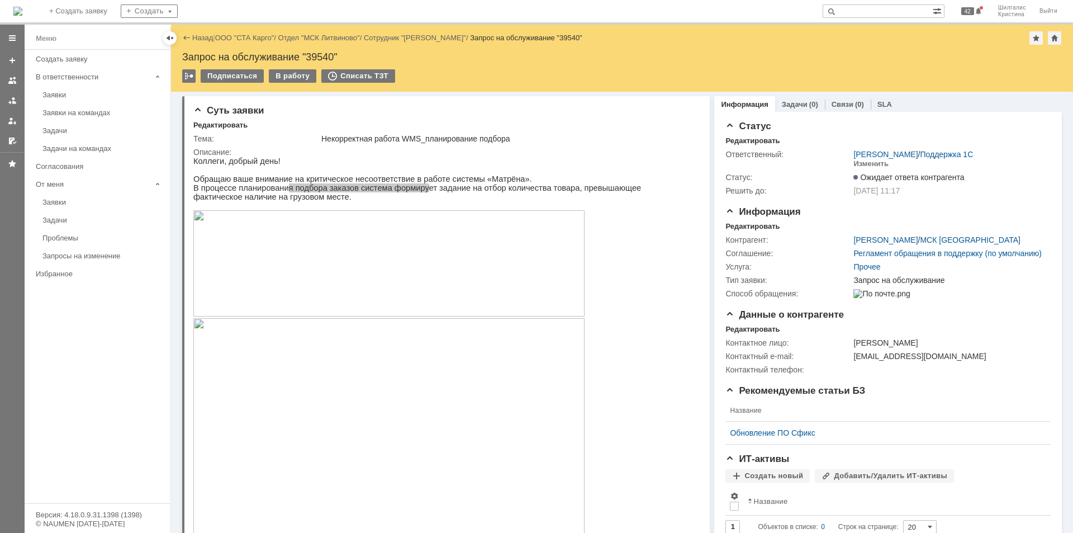
drag, startPoint x: 838, startPoint y: 253, endPoint x: 750, endPoint y: 40, distance: 230.8
click at [258, 35] on link "ООО "СТА Карго"" at bounding box center [244, 38] width 59 height 8
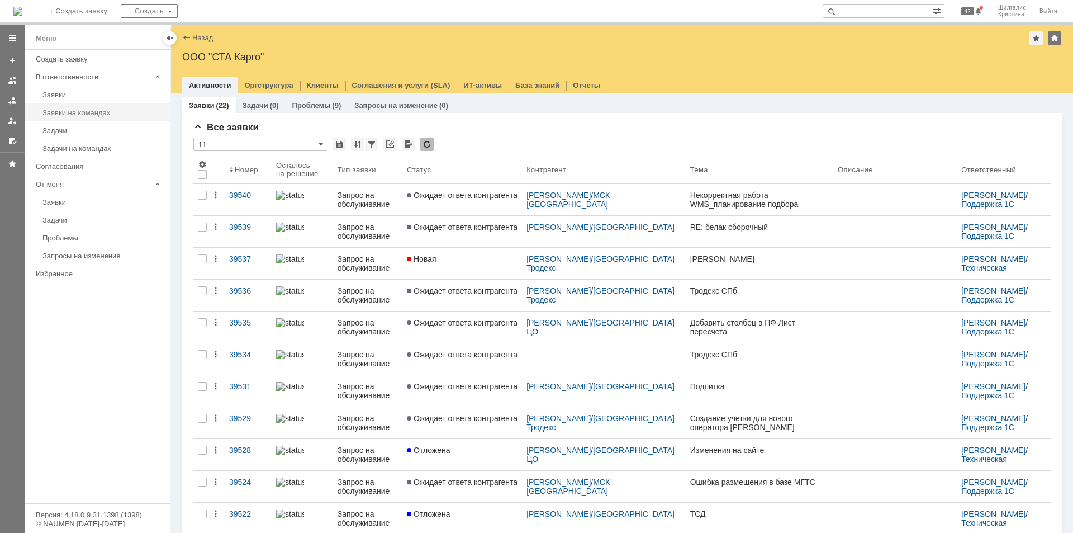
click at [90, 115] on div "Заявки на командах" at bounding box center [102, 112] width 121 height 8
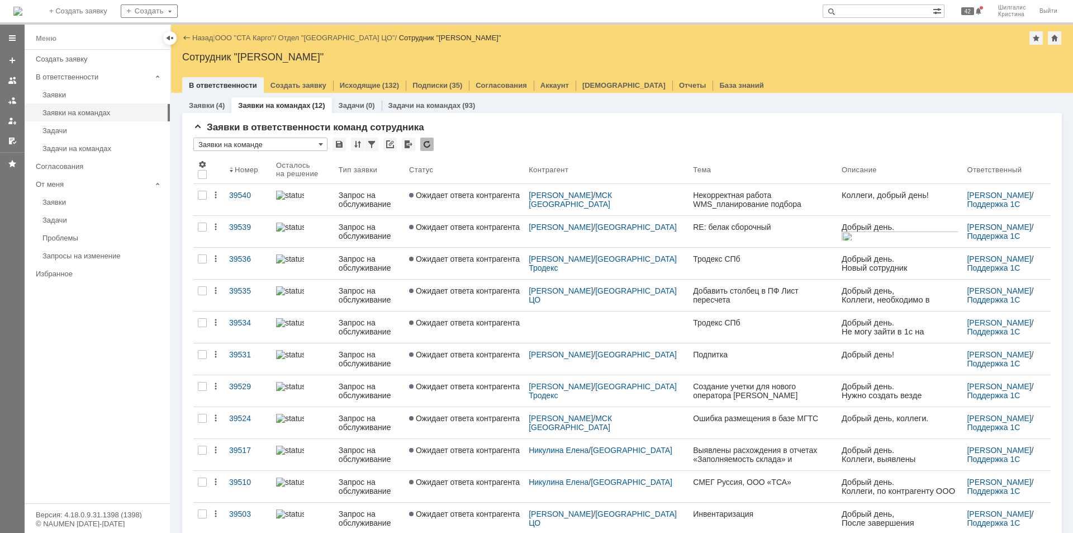
click at [543, 118] on div "Заявки в ответственности команд сотрудника * Заявки на команде Результаты поиск…" at bounding box center [622, 353] width 880 height 480
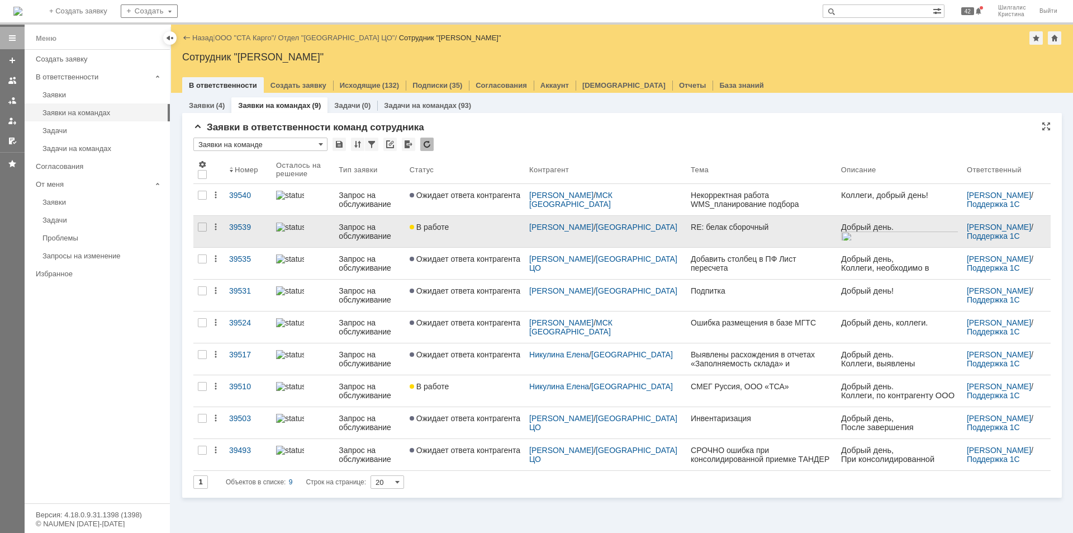
click at [449, 226] on span "В работе" at bounding box center [429, 226] width 39 height 9
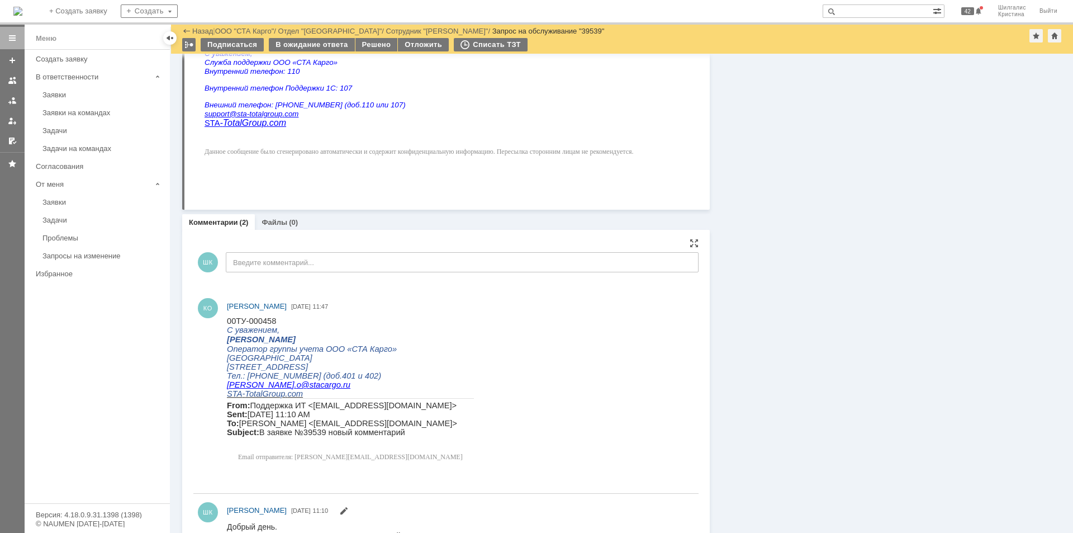
scroll to position [569, 0]
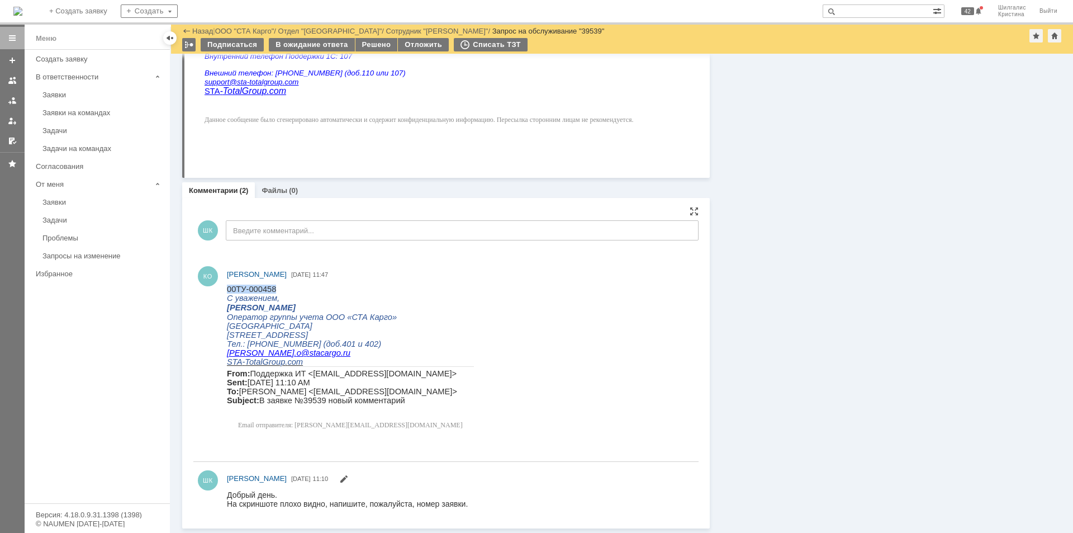
drag, startPoint x: 277, startPoint y: 291, endPoint x: 227, endPoint y: 287, distance: 49.9
click at [227, 287] on p "00ТУ-000458" at bounding box center [350, 288] width 247 height 9
copy span "00ТУ-000458"
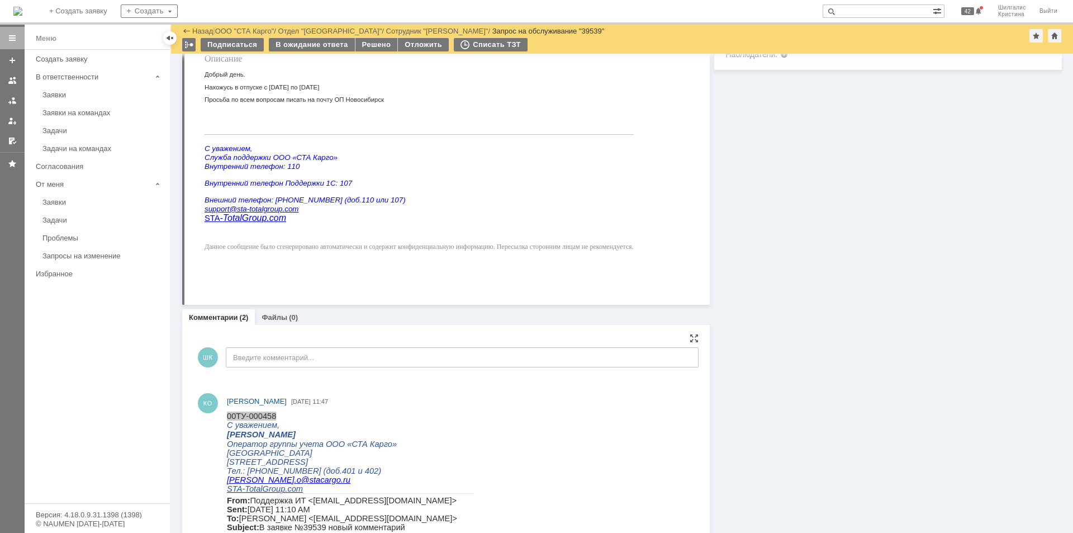
scroll to position [559, 0]
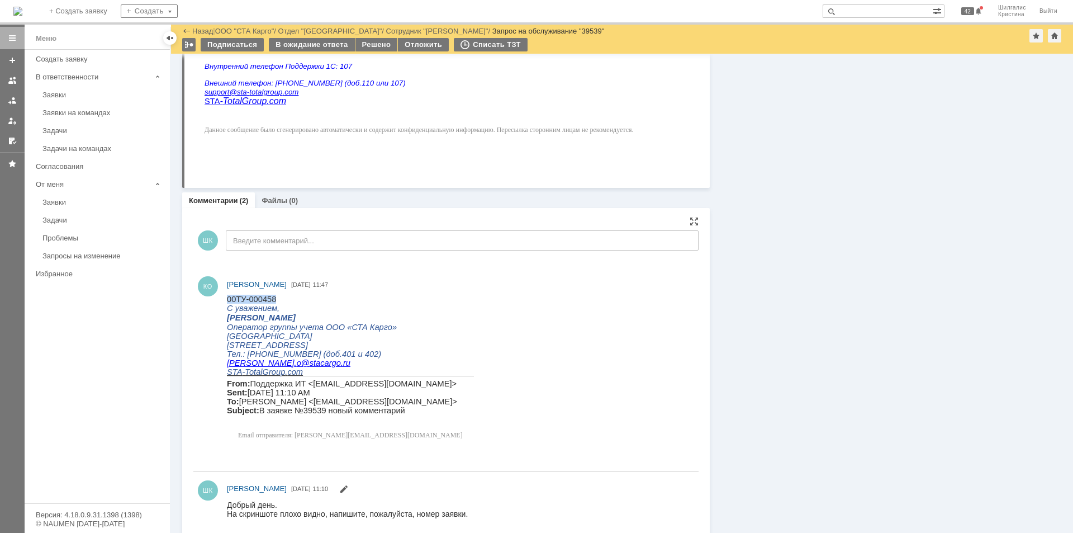
copy span "00ТУ-000458"
click at [305, 45] on div "В ожидание ответа" at bounding box center [311, 44] width 85 height 13
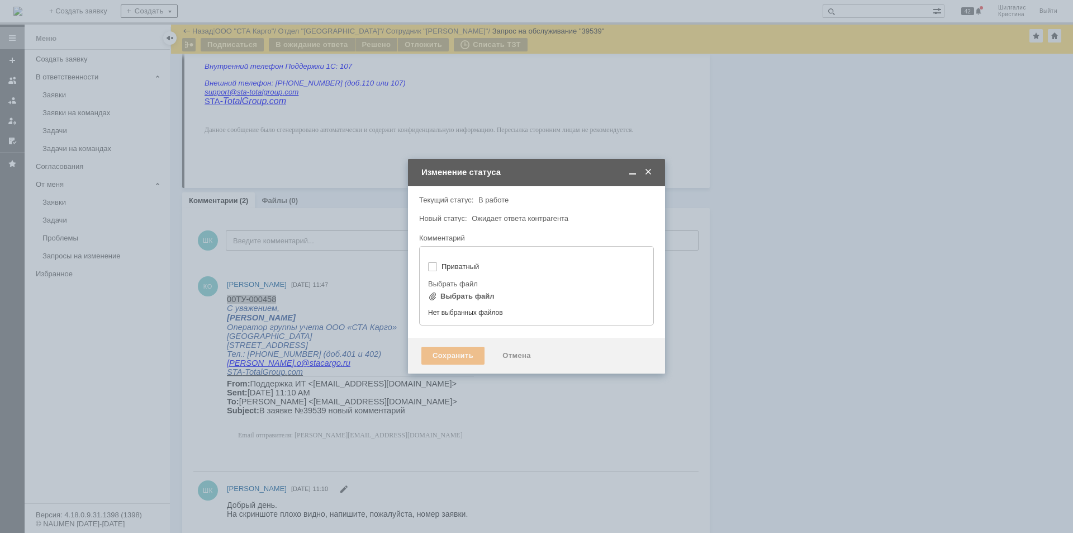
type input "[не указано]"
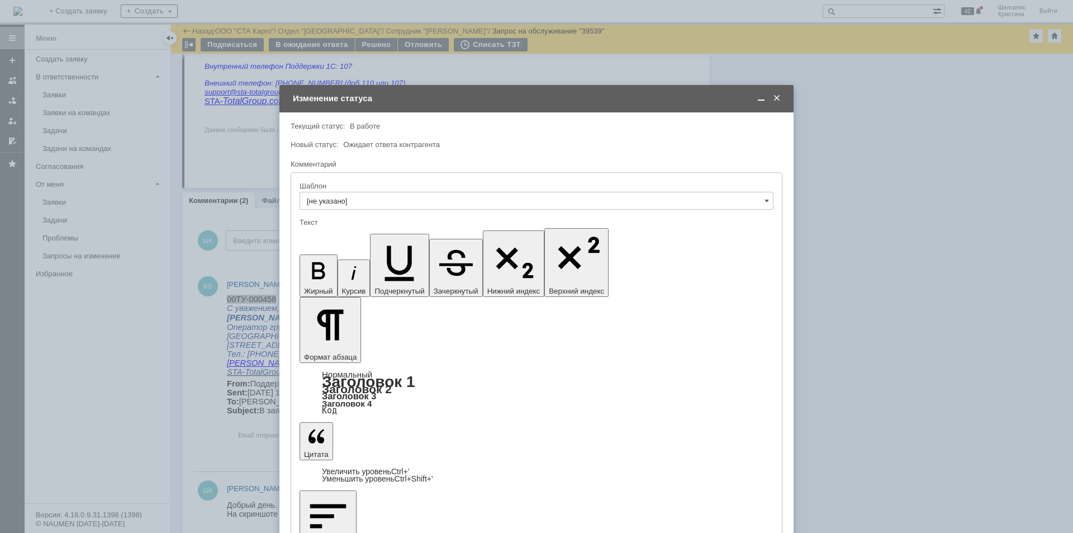
scroll to position [0, 0]
drag, startPoint x: 434, startPoint y: 3150, endPoint x: 347, endPoint y: 3152, distance: 86.6
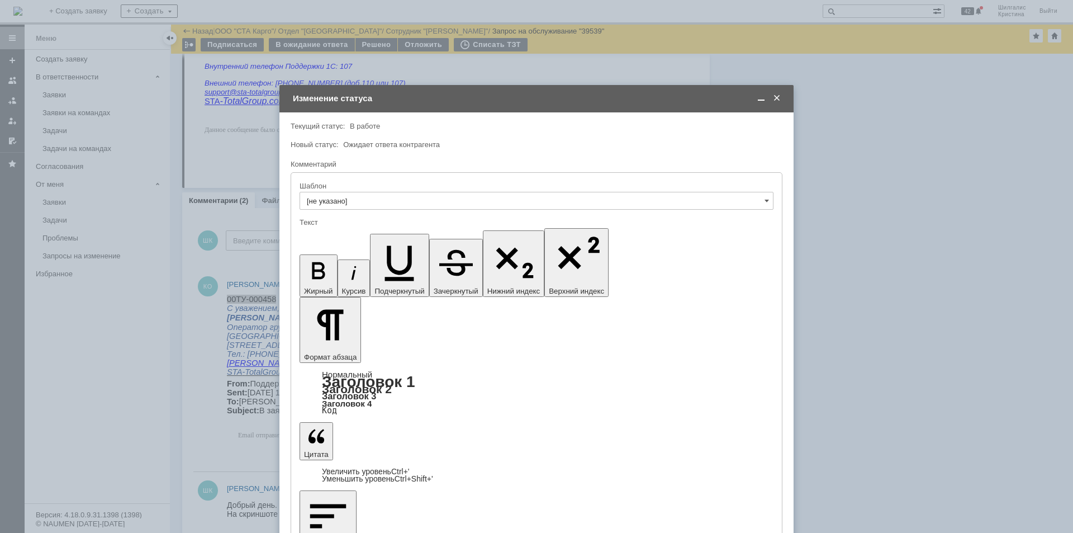
drag, startPoint x: 344, startPoint y: 3150, endPoint x: 375, endPoint y: 3150, distance: 30.7
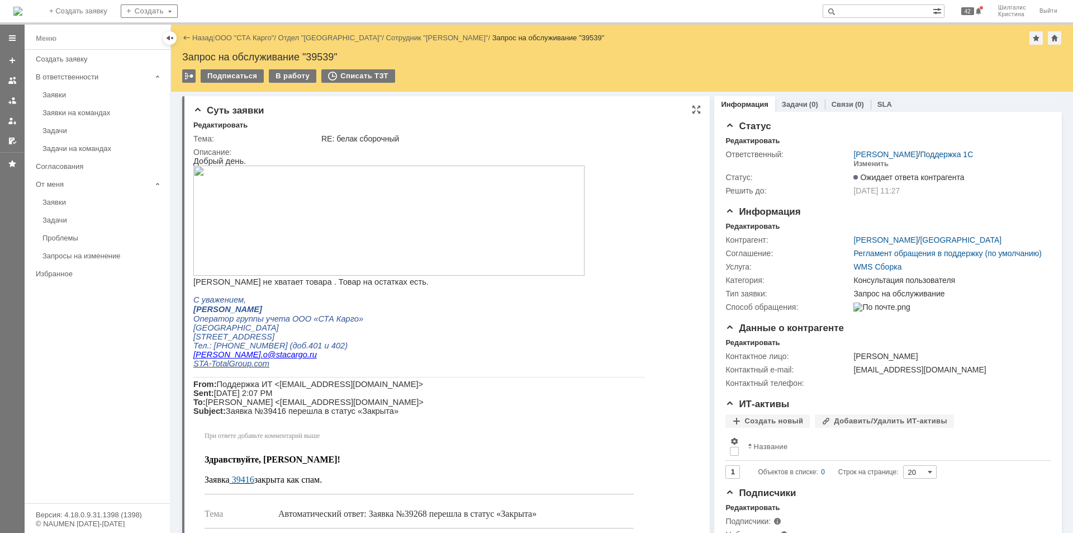
click at [441, 208] on img at bounding box center [388, 220] width 391 height 110
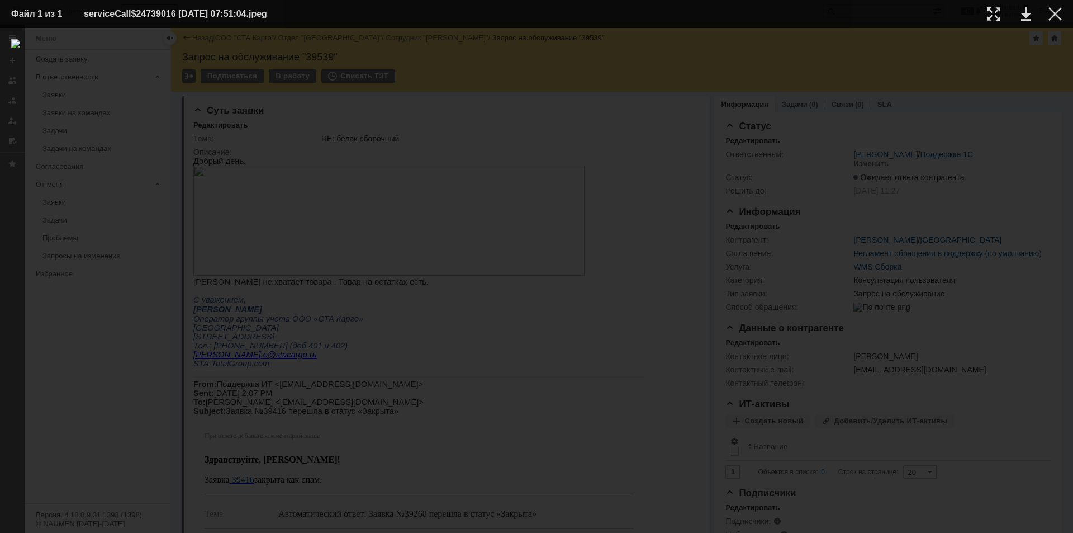
click at [842, 285] on img at bounding box center [536, 280] width 1051 height 482
click at [1058, 13] on div at bounding box center [1054, 13] width 13 height 13
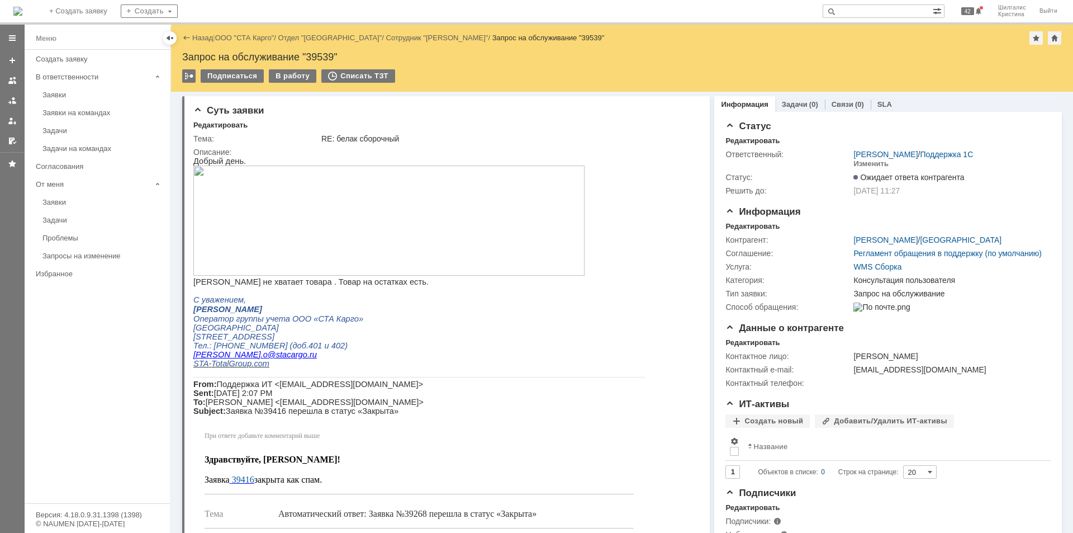
click at [257, 40] on link "ООО "СТА Карго"" at bounding box center [244, 38] width 59 height 8
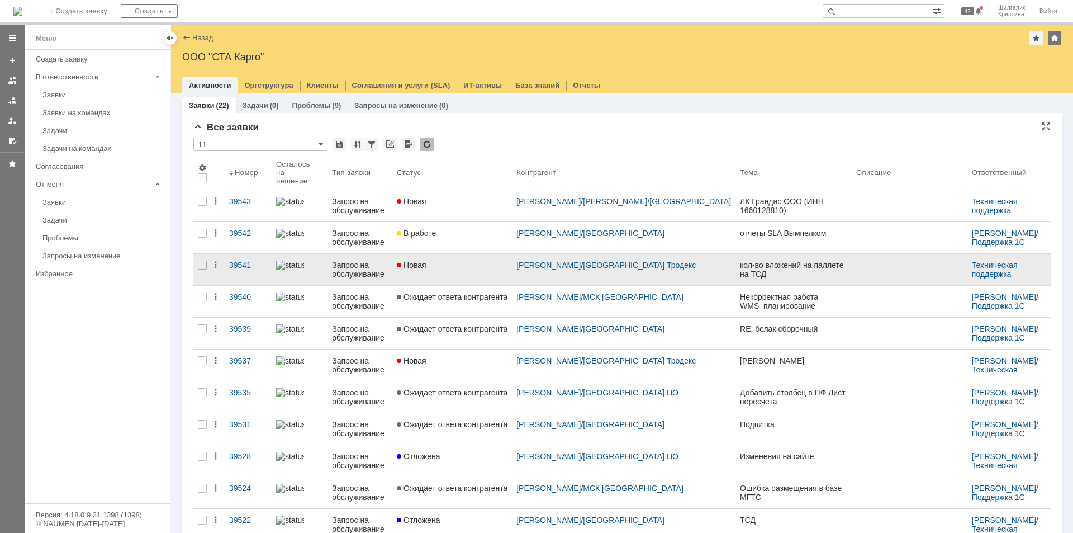
click at [468, 260] on div "Новая" at bounding box center [452, 264] width 111 height 9
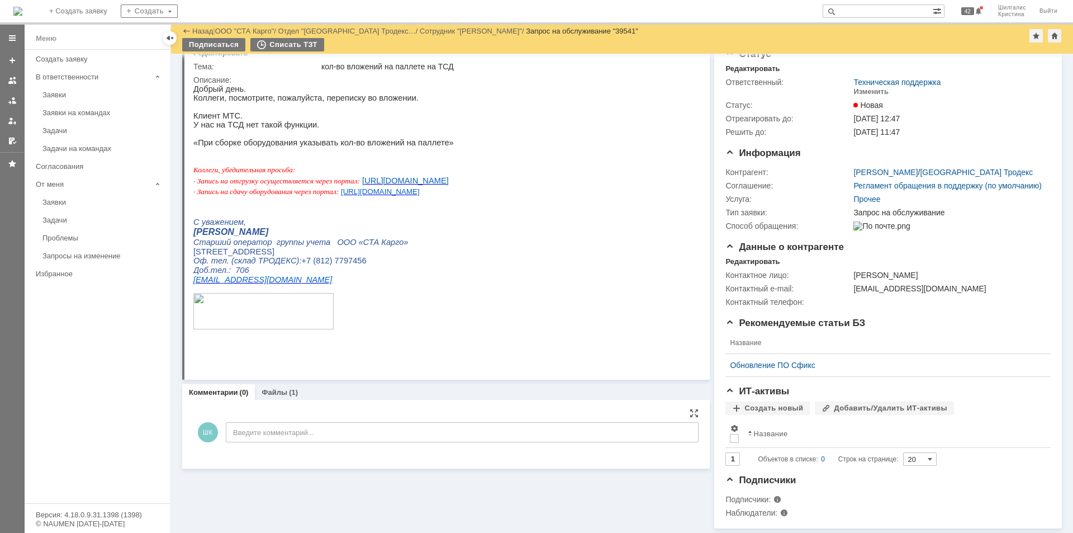
scroll to position [50, 0]
click at [278, 388] on link "Файлы" at bounding box center [275, 392] width 26 height 8
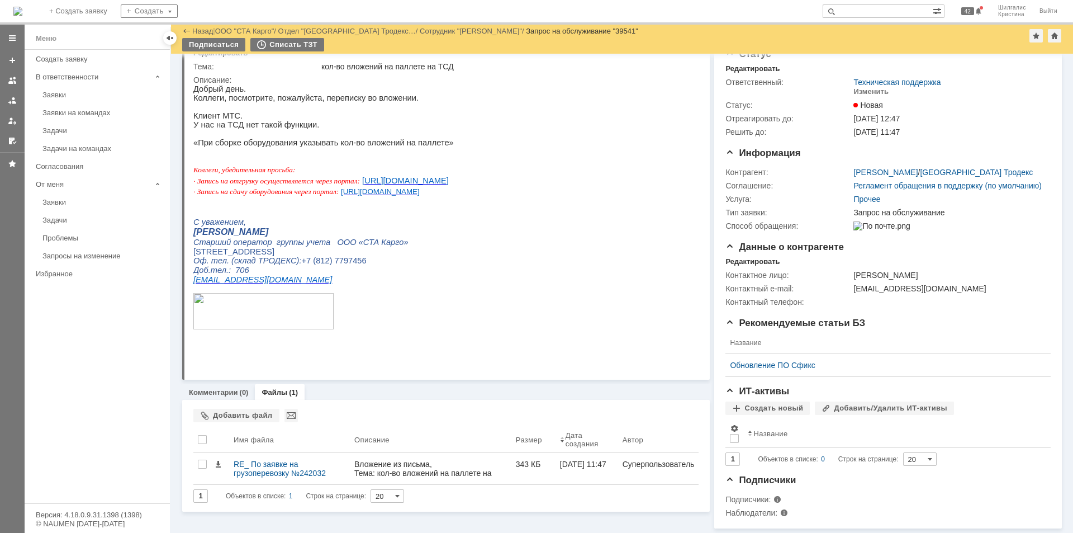
scroll to position [50, 0]
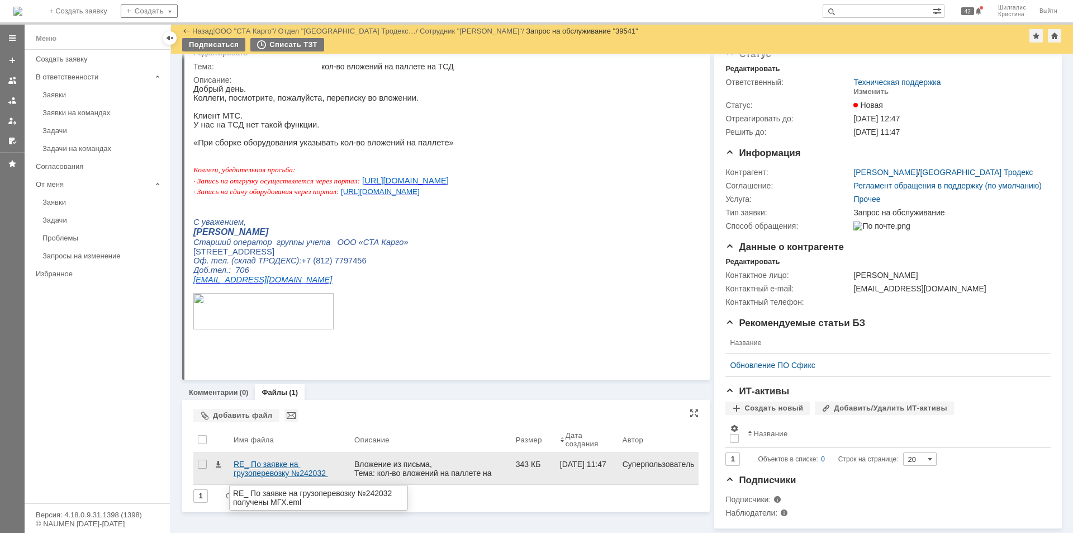
click at [276, 459] on div "RE_ По заявке на грузоперевозку №242032 получены МГХ.eml" at bounding box center [290, 468] width 112 height 18
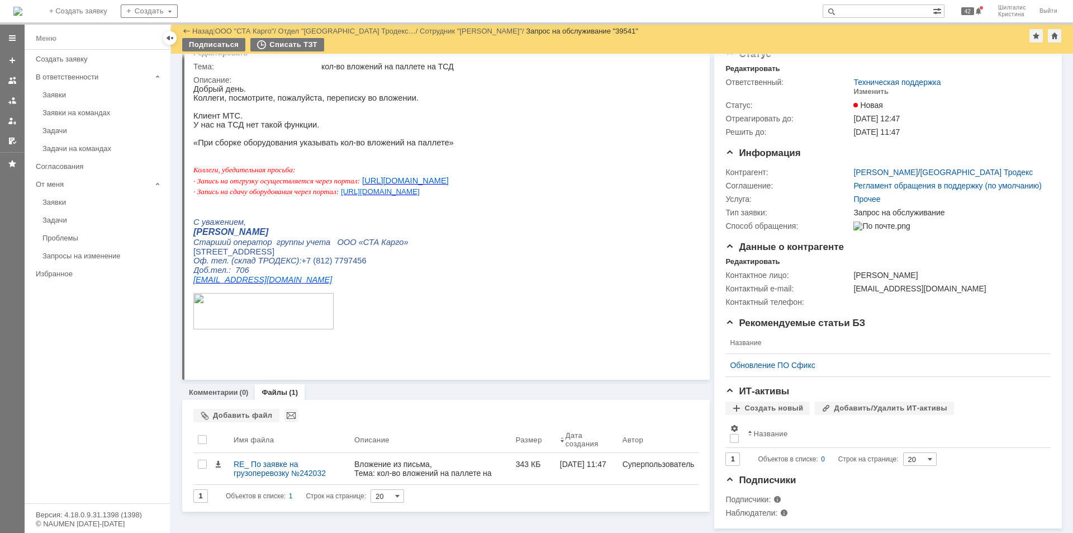
scroll to position [0, 0]
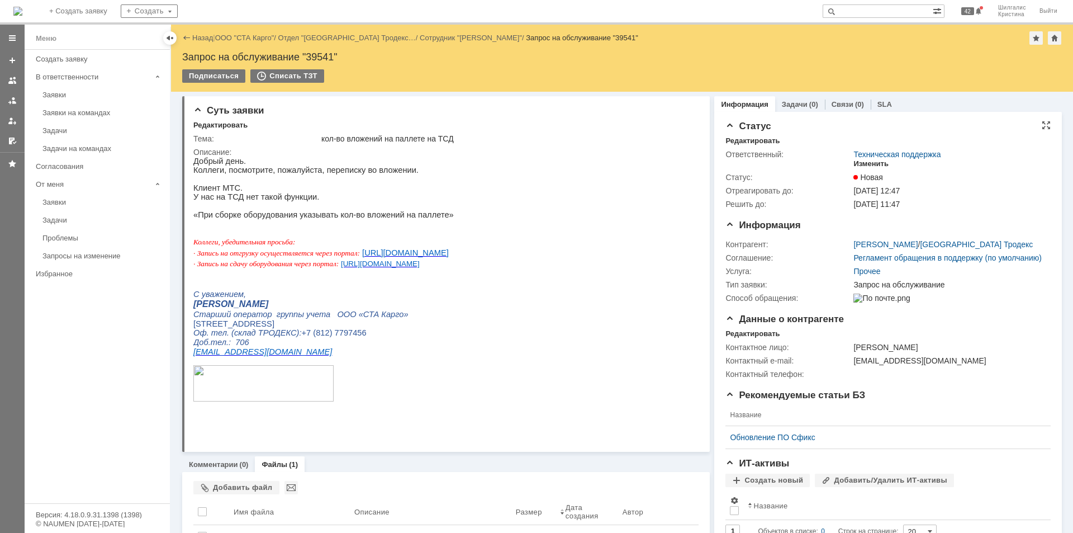
click at [866, 166] on div "Изменить" at bounding box center [870, 163] width 35 height 9
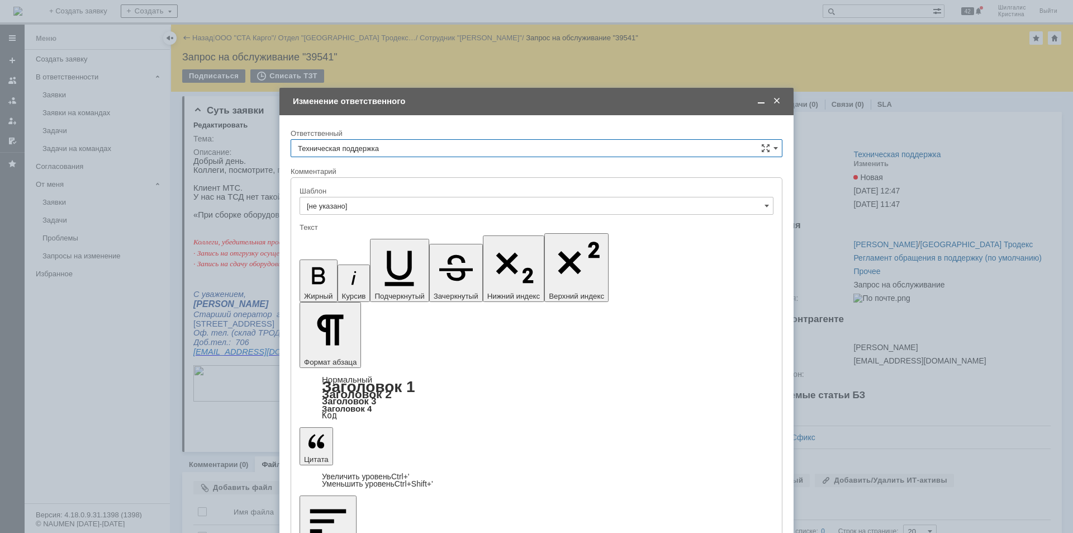
click at [355, 153] on input "Техническая поддержка" at bounding box center [537, 148] width 492 height 18
click at [353, 204] on span "Шилгалис Кристина" at bounding box center [536, 205] width 477 height 9
type input "Шилгалис Кристина"
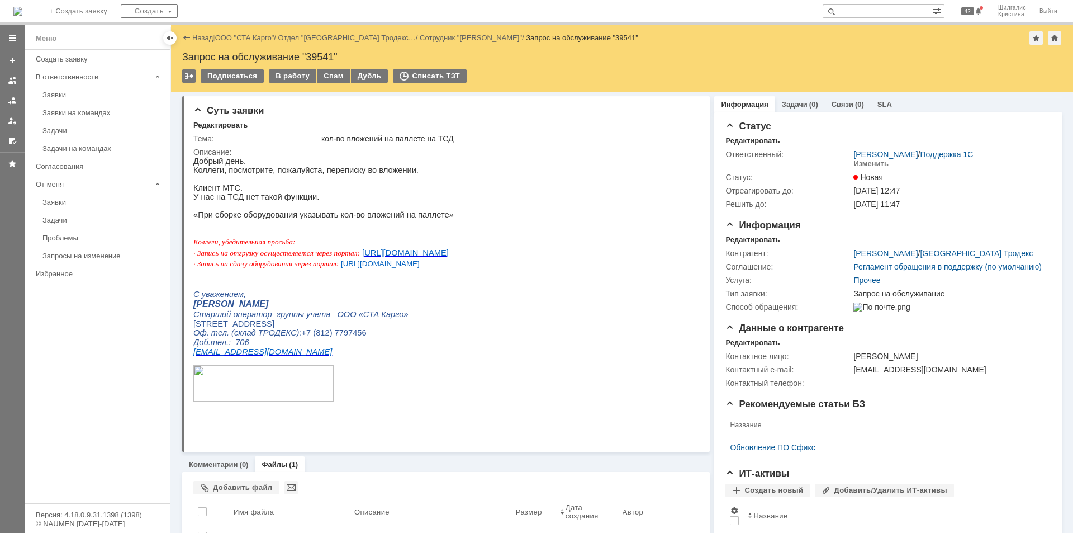
click at [290, 79] on div "В работу" at bounding box center [292, 75] width 47 height 13
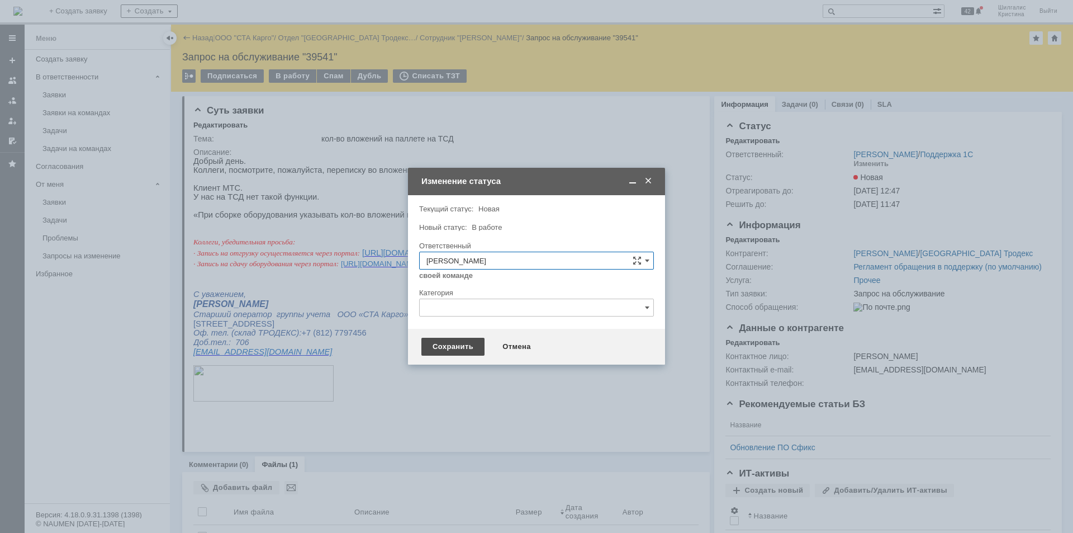
click at [455, 345] on div "Сохранить" at bounding box center [452, 347] width 63 height 18
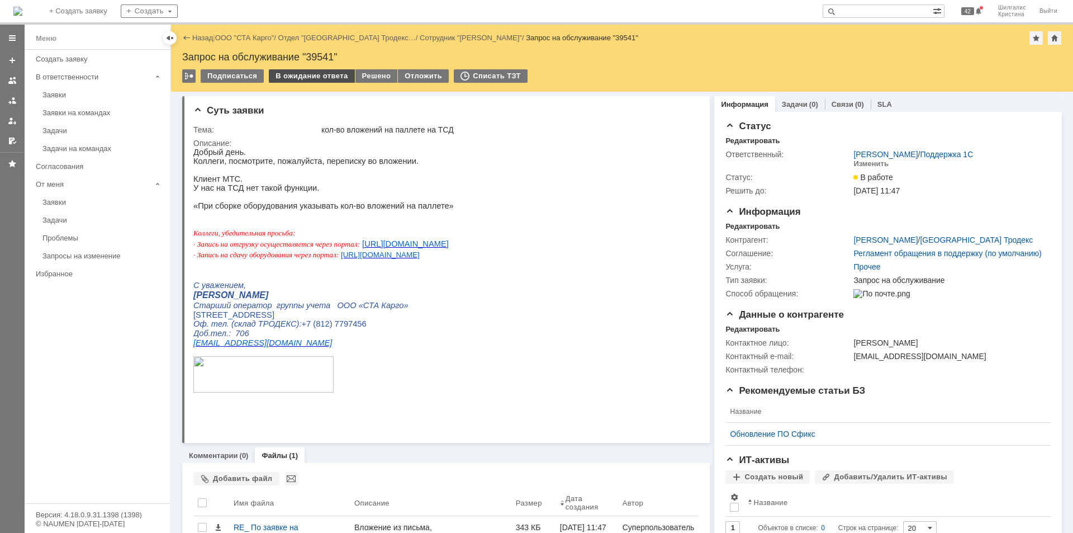
click at [307, 75] on div "В ожидание ответа" at bounding box center [311, 75] width 85 height 13
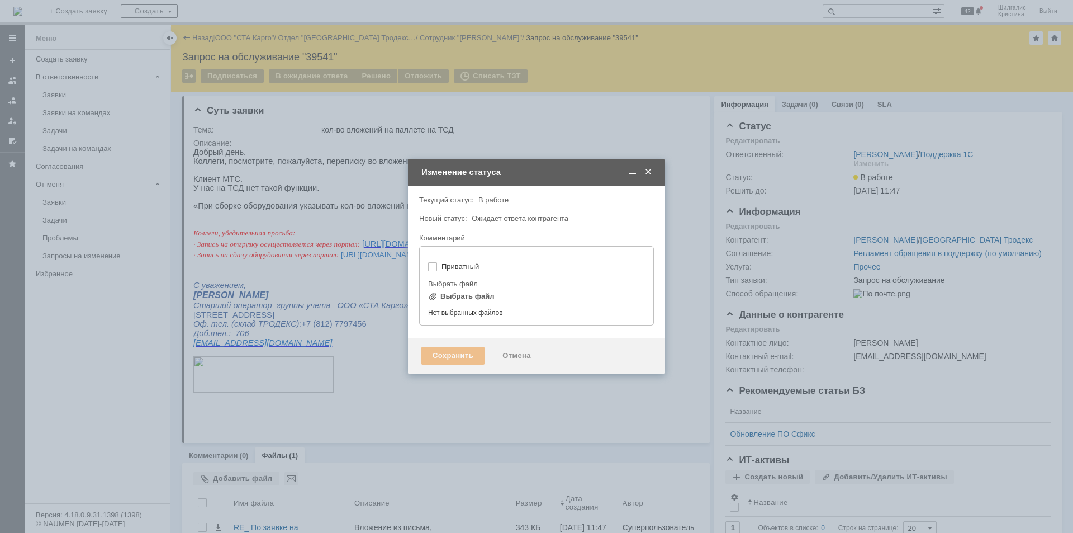
type input "[не указано]"
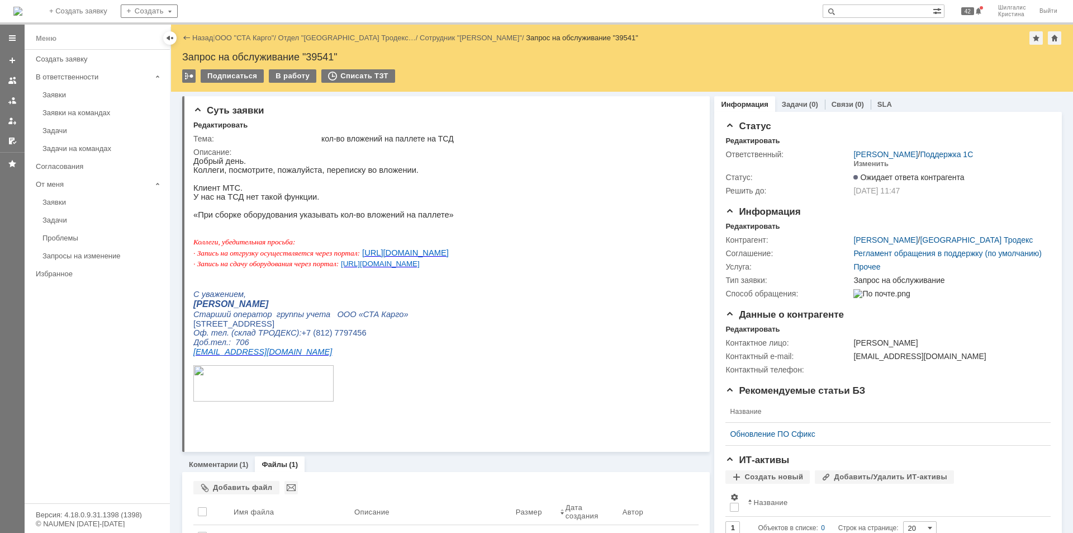
scroll to position [0, 0]
click at [245, 40] on link "ООО "СТА Карго"" at bounding box center [244, 38] width 59 height 8
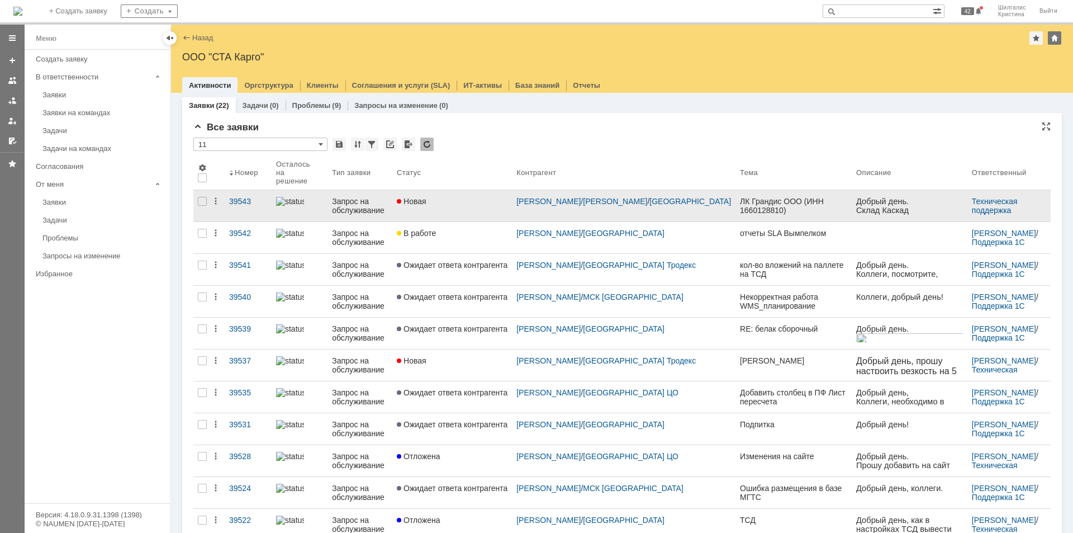
click at [463, 213] on link "Новая" at bounding box center [452, 205] width 120 height 31
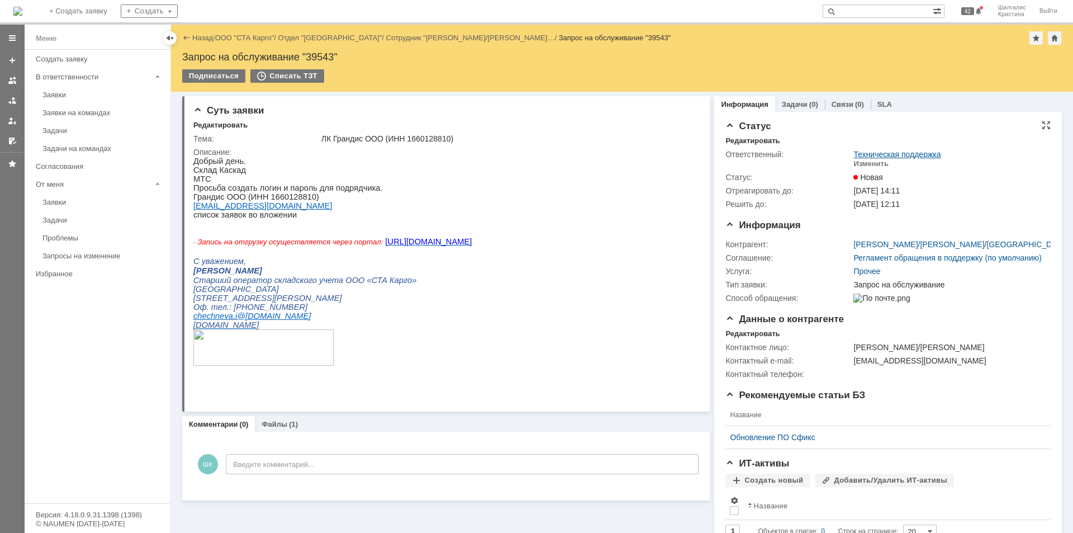
click at [868, 158] on link "Техническая поддержка" at bounding box center [896, 154] width 87 height 9
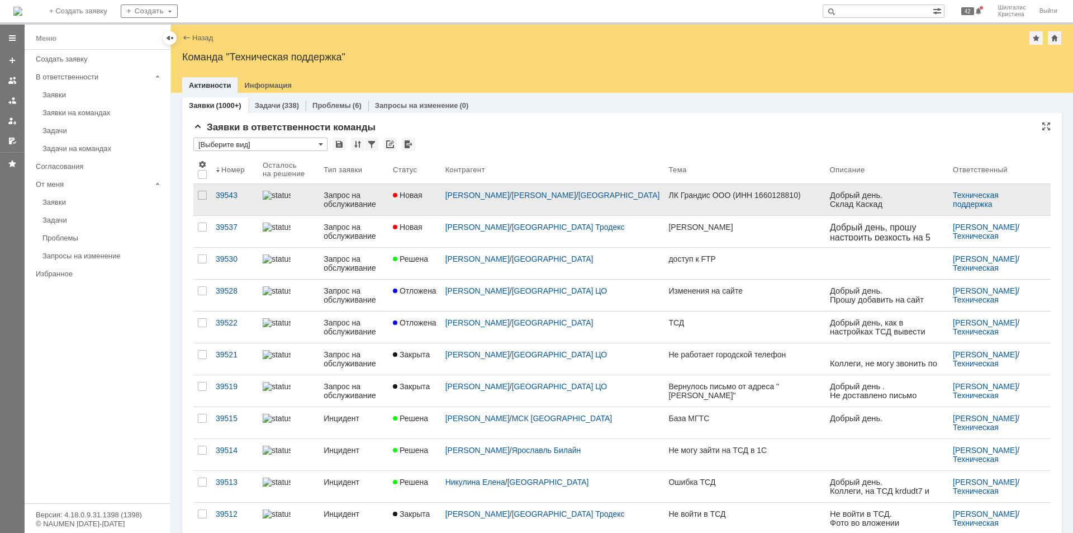
click at [388, 197] on link "Запрос на обслуживание" at bounding box center [353, 199] width 69 height 31
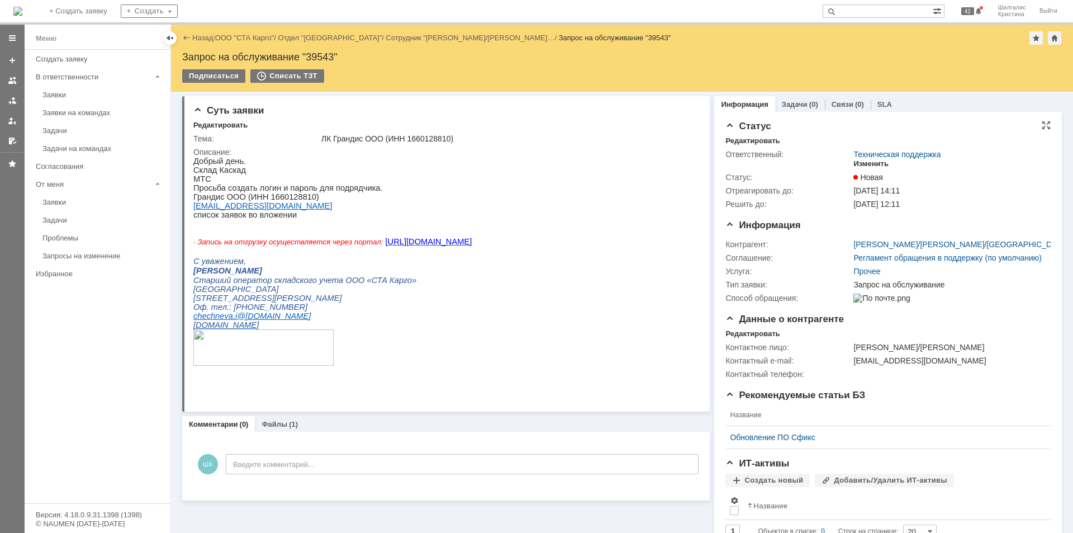
click at [869, 163] on div "Изменить" at bounding box center [870, 163] width 35 height 9
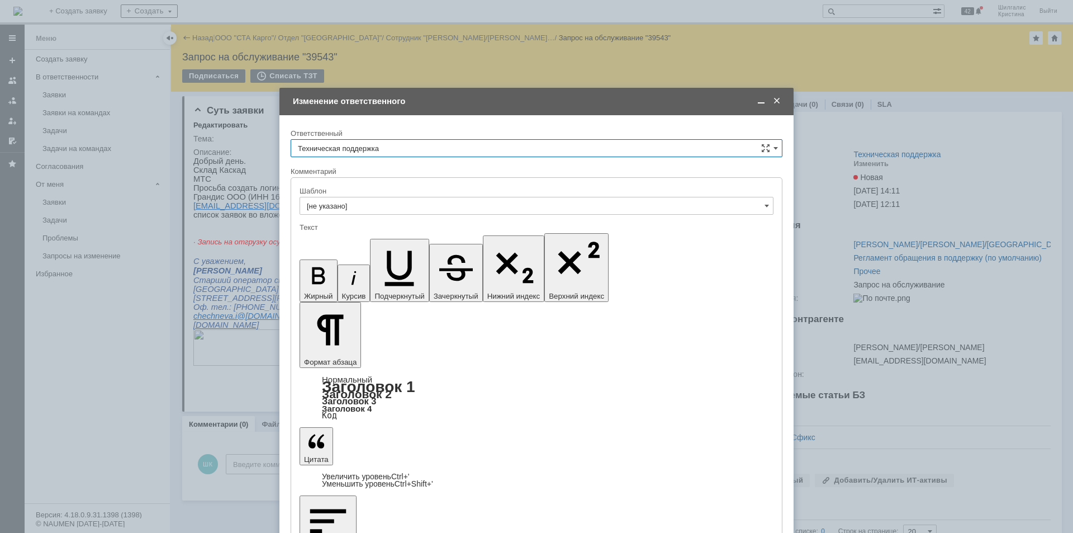
click at [384, 148] on input "Техническая поддержка" at bounding box center [537, 148] width 492 height 18
click at [358, 196] on div "Поддержка 1С" at bounding box center [536, 187] width 491 height 18
click at [366, 139] on input "Поддержка 1С" at bounding box center [537, 148] width 492 height 18
click at [355, 202] on span "[PERSON_NAME]" at bounding box center [536, 205] width 477 height 9
type input "[PERSON_NAME]"
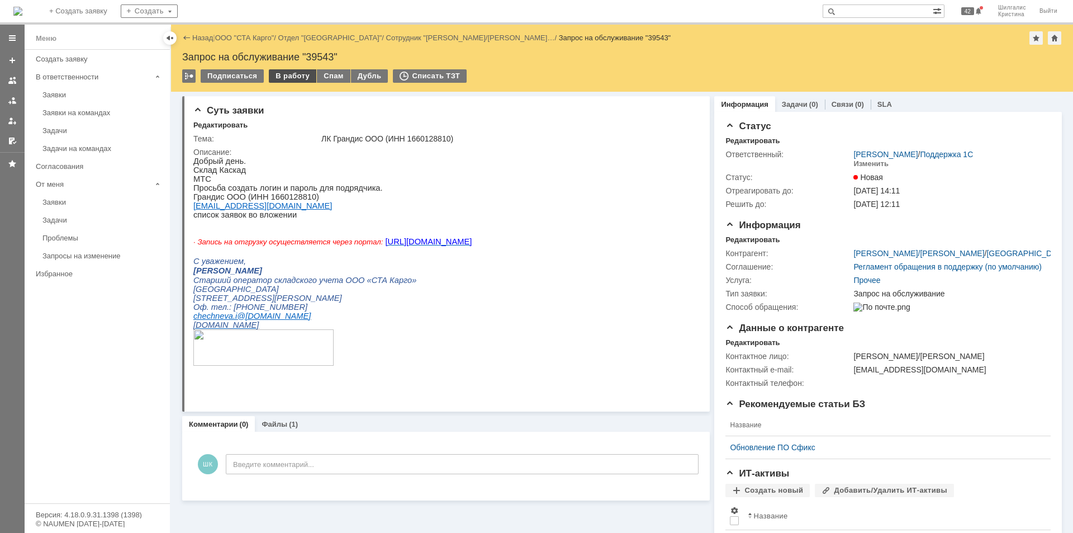
click at [282, 73] on div "В работу" at bounding box center [292, 75] width 47 height 13
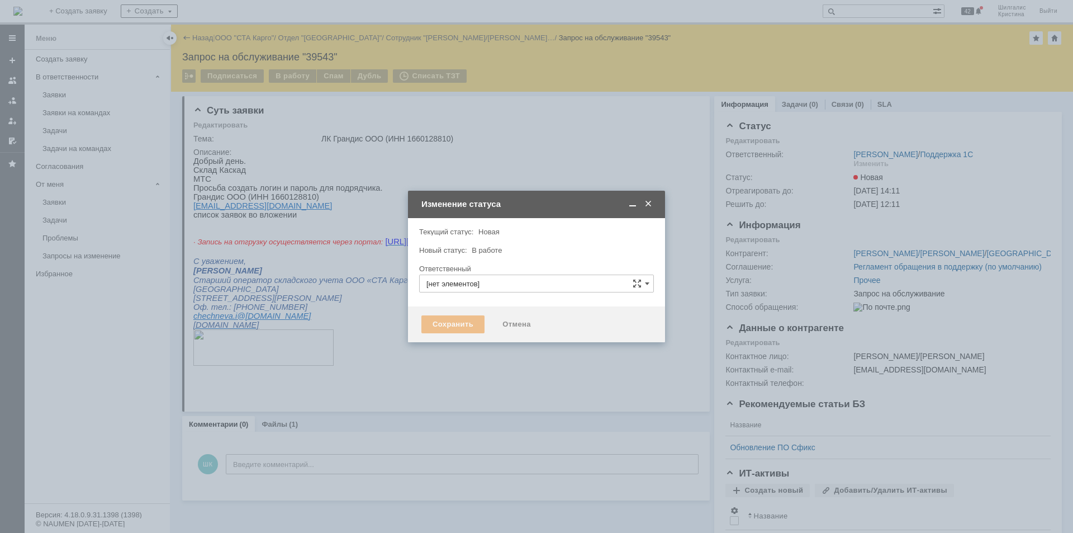
type input "[PERSON_NAME]"
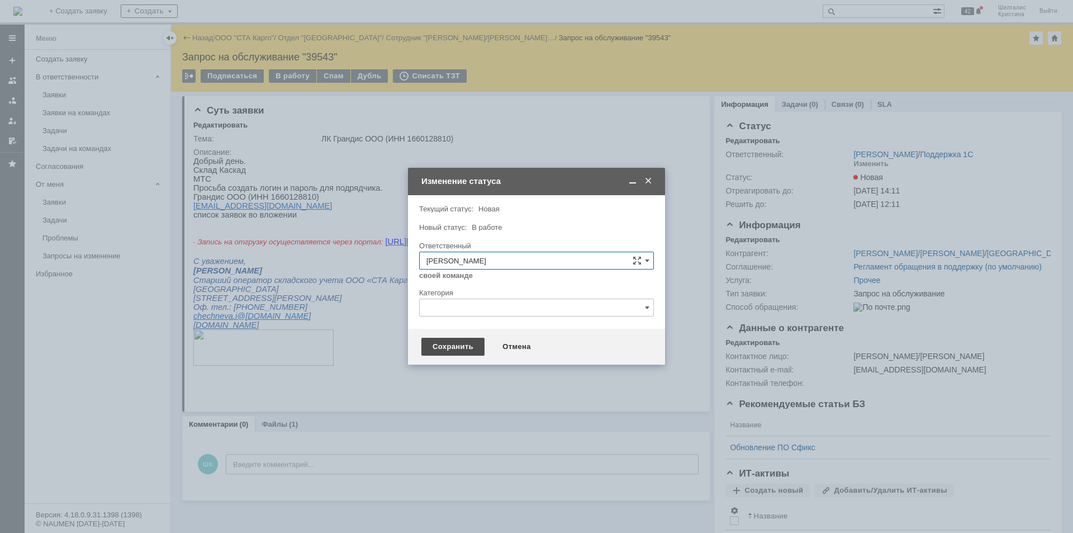
click at [444, 345] on div "Сохранить" at bounding box center [452, 347] width 63 height 18
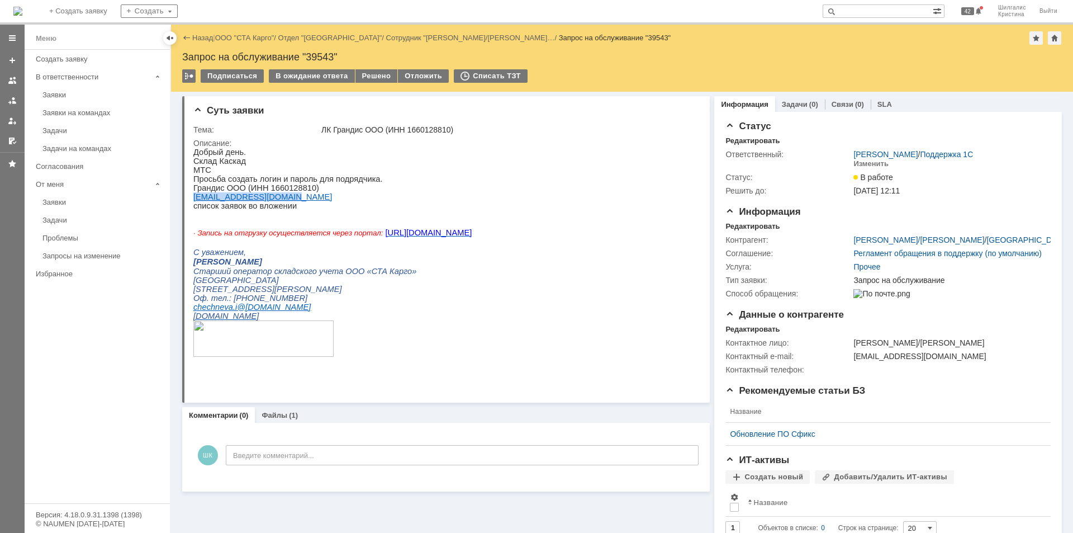
drag, startPoint x: 274, startPoint y: 202, endPoint x: 194, endPoint y: 204, distance: 79.9
click at [194, 201] on p "grandis-office@mail.ru" at bounding box center [332, 196] width 278 height 9
copy link "grandis-office@mail.ru"
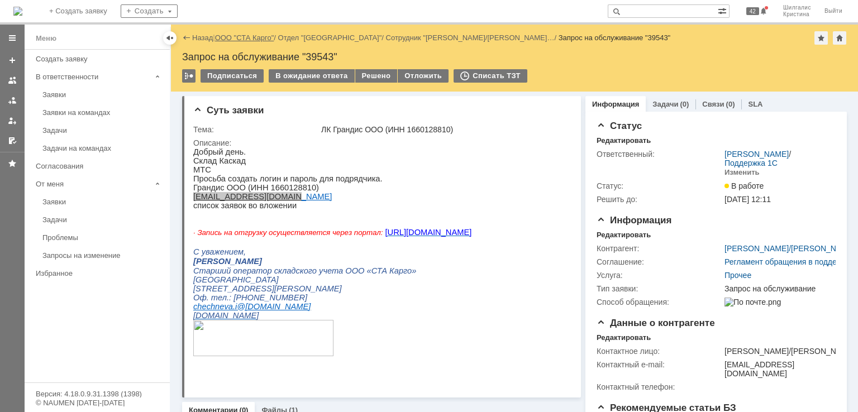
click at [250, 39] on link "ООО "СТА Карго"" at bounding box center [244, 38] width 59 height 8
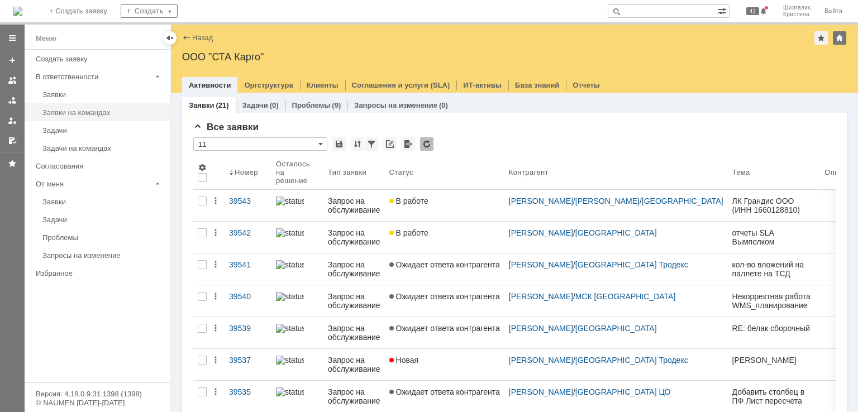
click at [61, 103] on table "Заявки на командах" at bounding box center [97, 112] width 145 height 18
click at [65, 95] on div "Заявки" at bounding box center [102, 95] width 121 height 8
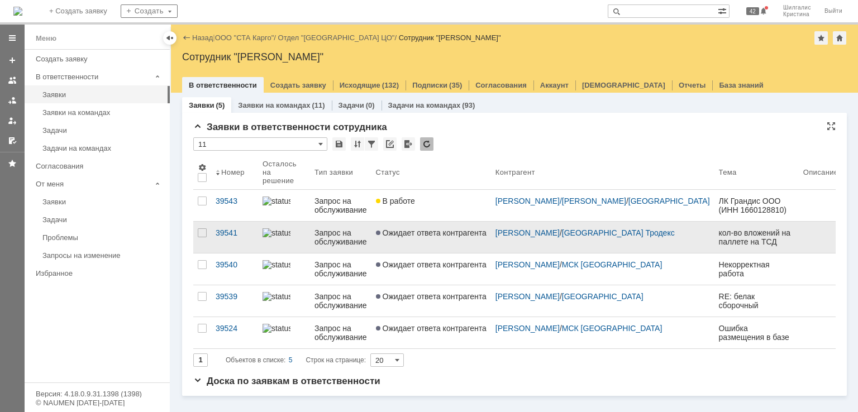
click at [452, 229] on span "Ожидает ответа контрагента" at bounding box center [431, 233] width 111 height 9
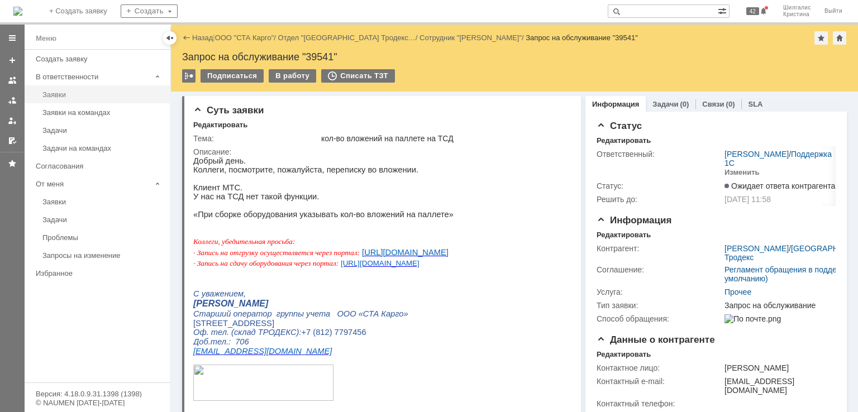
click at [91, 97] on div "Заявки" at bounding box center [102, 95] width 121 height 8
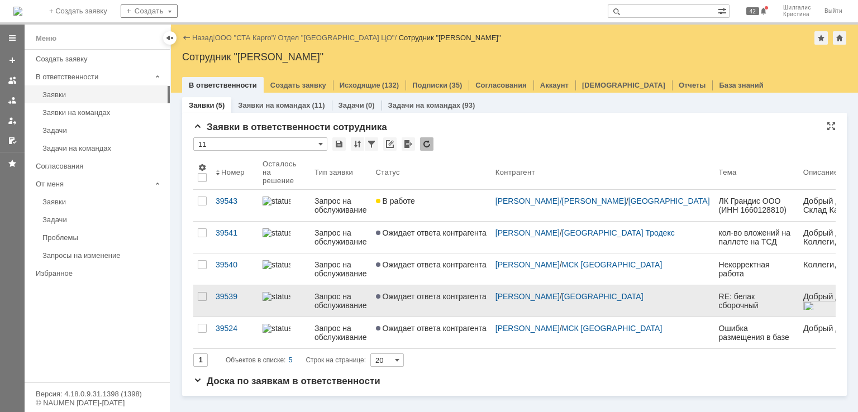
click at [429, 294] on link "Ожидает ответа контрагента" at bounding box center [432, 301] width 120 height 31
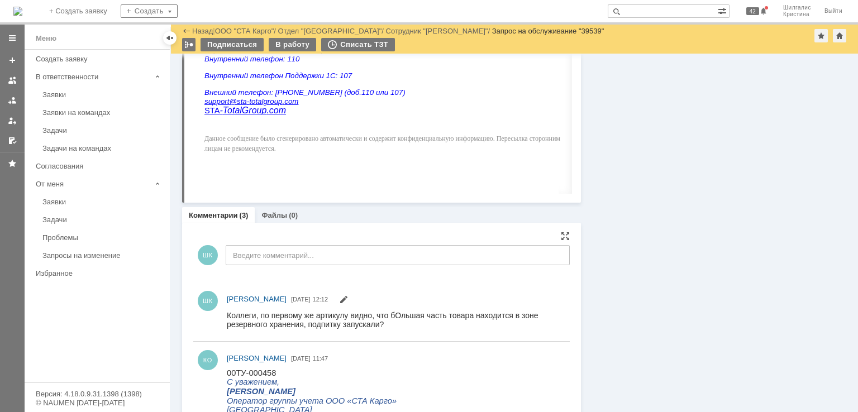
scroll to position [726, 0]
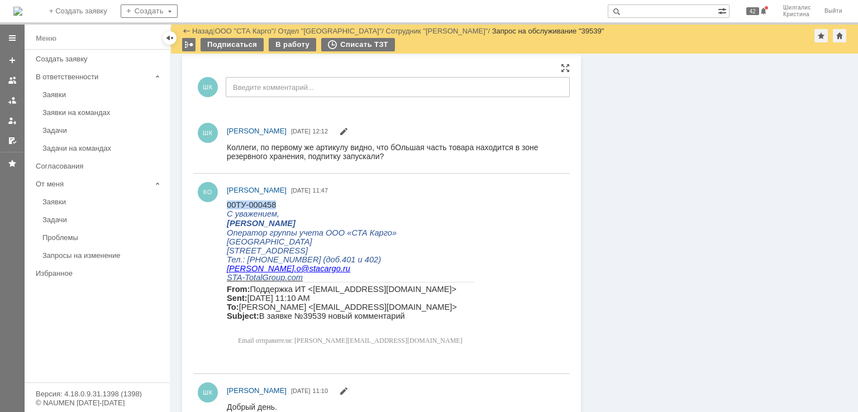
drag, startPoint x: 275, startPoint y: 202, endPoint x: 224, endPoint y: 202, distance: 51.4
click at [227, 202] on html "00ТУ-000458 С уважением, Котенко Ольга Оператор группы учета ООО «СТА Карго» Но…" at bounding box center [393, 275] width 333 height 150
copy span "00ТУ-000458"
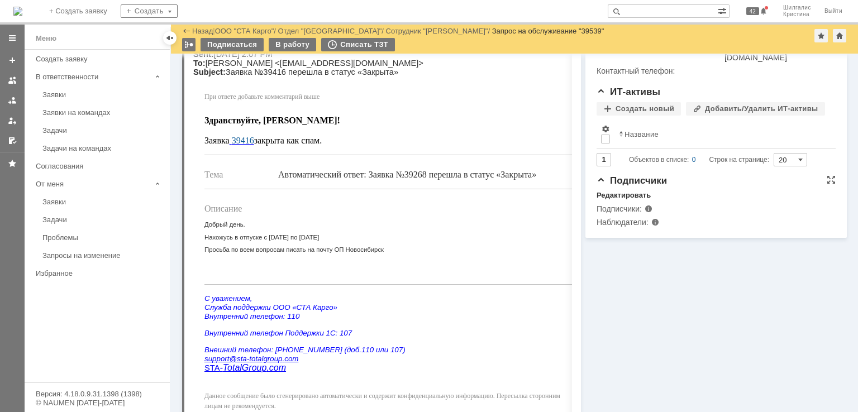
scroll to position [0, 0]
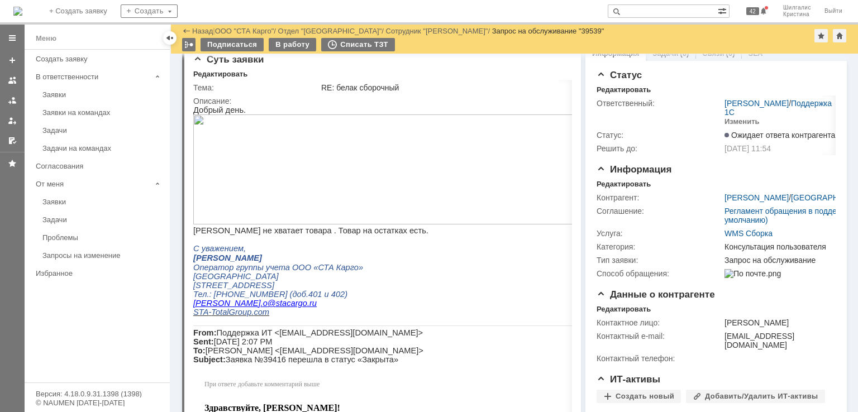
drag, startPoint x: 686, startPoint y: 209, endPoint x: 641, endPoint y: 117, distance: 102.5
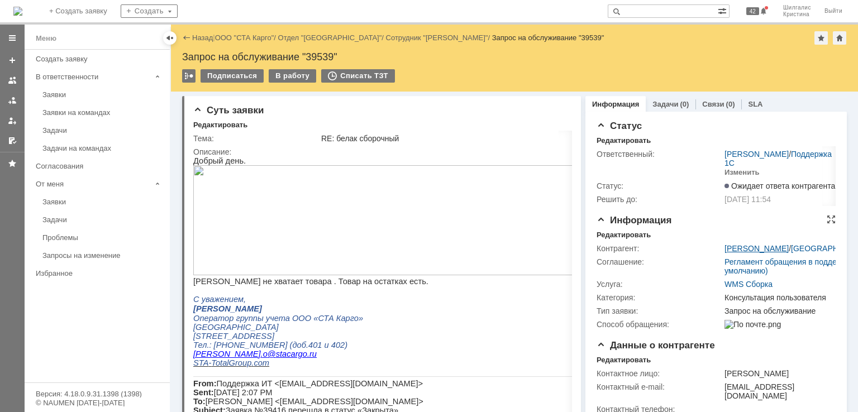
click at [758, 246] on link "Котенко Ольга" at bounding box center [757, 248] width 64 height 9
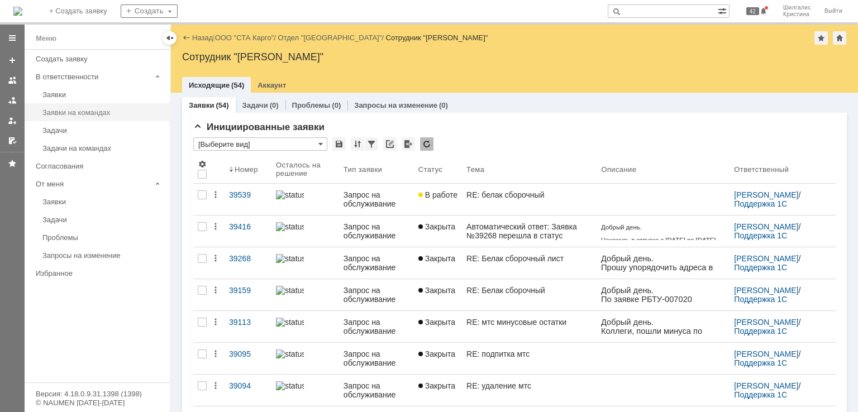
click at [102, 116] on div "Заявки на командах" at bounding box center [102, 112] width 121 height 8
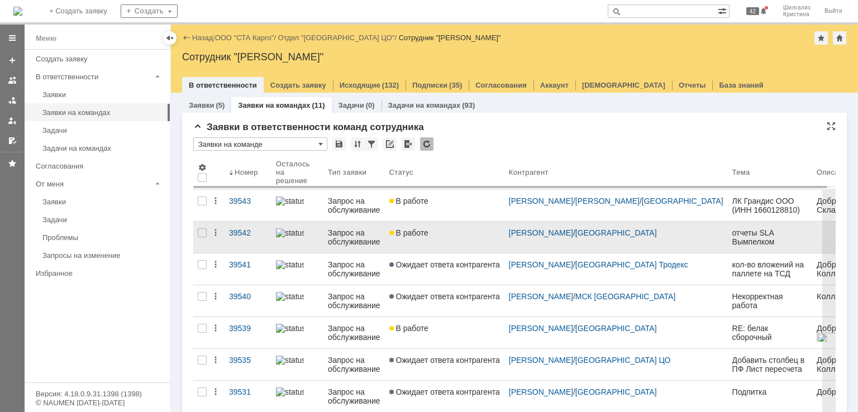
click at [446, 240] on link "В работе" at bounding box center [445, 237] width 120 height 31
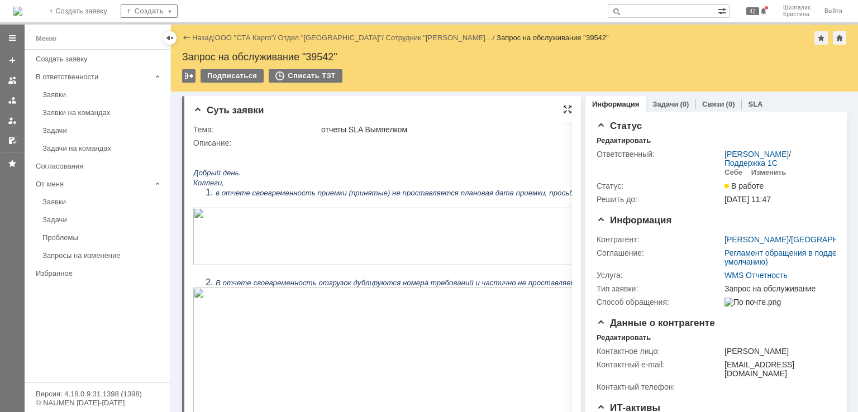
click at [563, 106] on div at bounding box center [567, 109] width 9 height 9
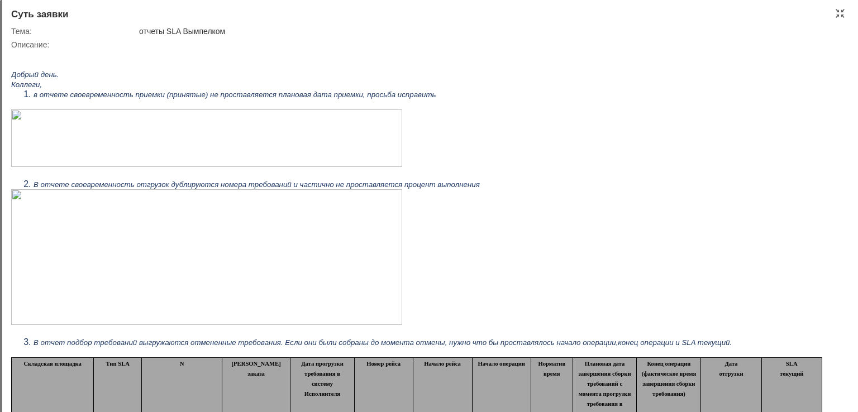
click at [314, 132] on img at bounding box center [206, 139] width 391 height 58
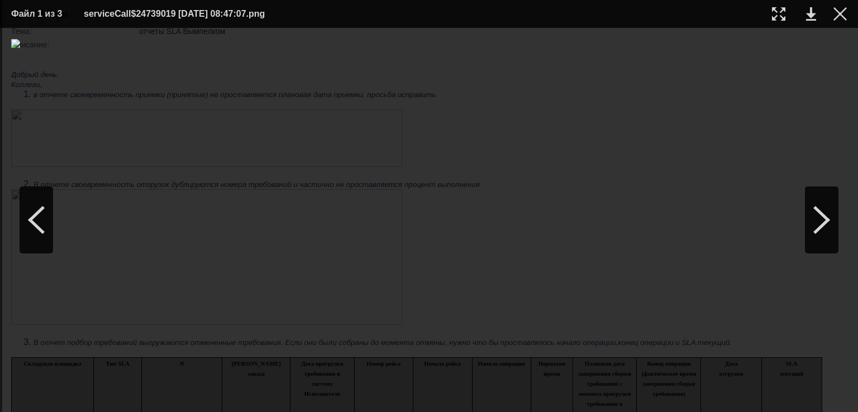
click at [842, 16] on div at bounding box center [840, 13] width 13 height 13
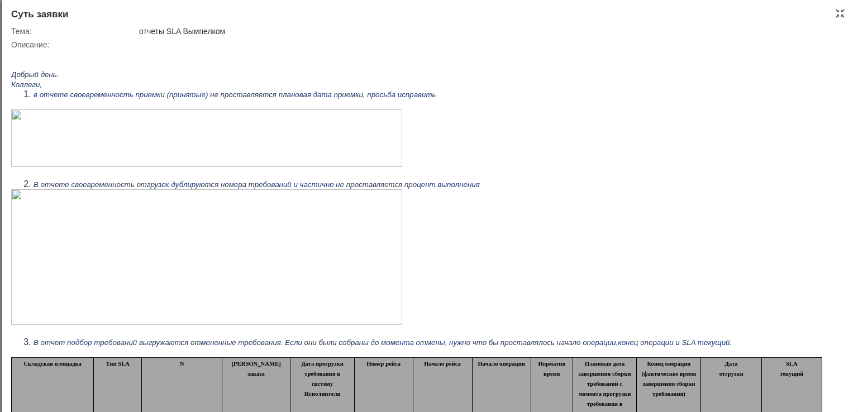
click at [143, 144] on img at bounding box center [206, 139] width 391 height 58
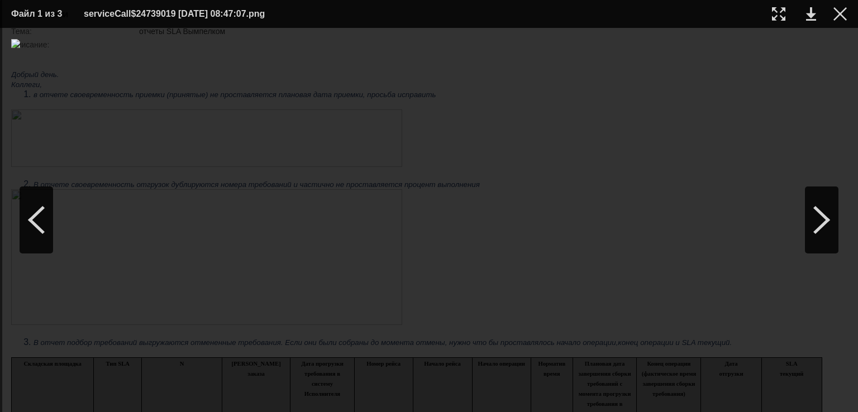
drag, startPoint x: 554, startPoint y: 113, endPoint x: 547, endPoint y: 100, distance: 15.5
click at [549, 104] on div at bounding box center [429, 220] width 836 height 362
click at [842, 9] on div at bounding box center [840, 13] width 13 height 13
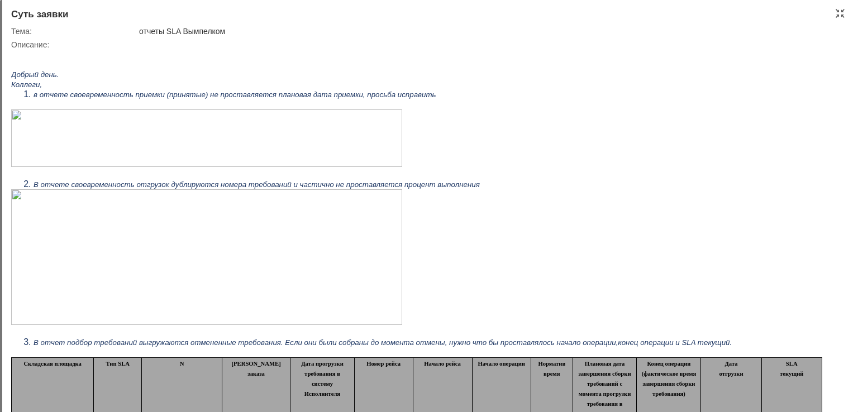
click at [117, 236] on img at bounding box center [206, 257] width 391 height 136
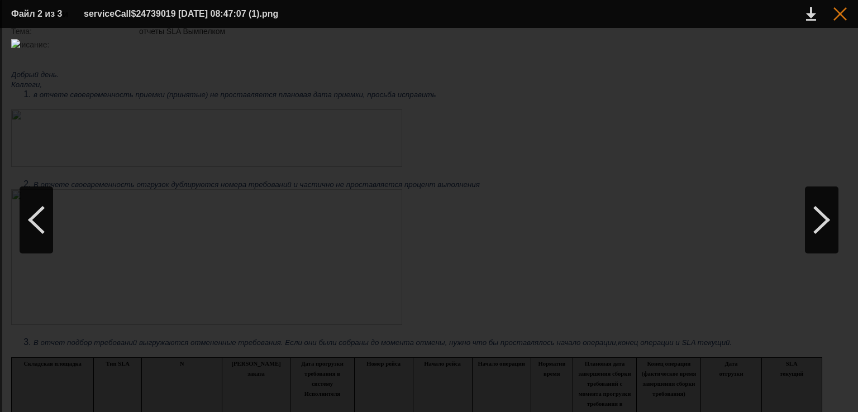
click at [843, 16] on div at bounding box center [840, 13] width 13 height 13
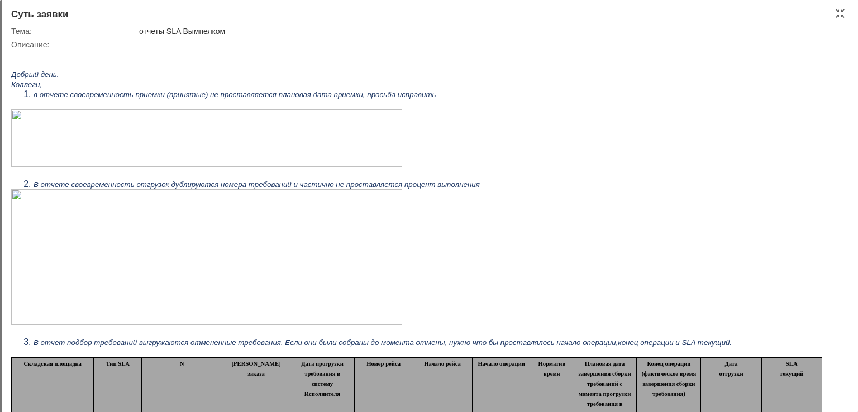
drag, startPoint x: 320, startPoint y: 935, endPoint x: 313, endPoint y: 144, distance: 791.8
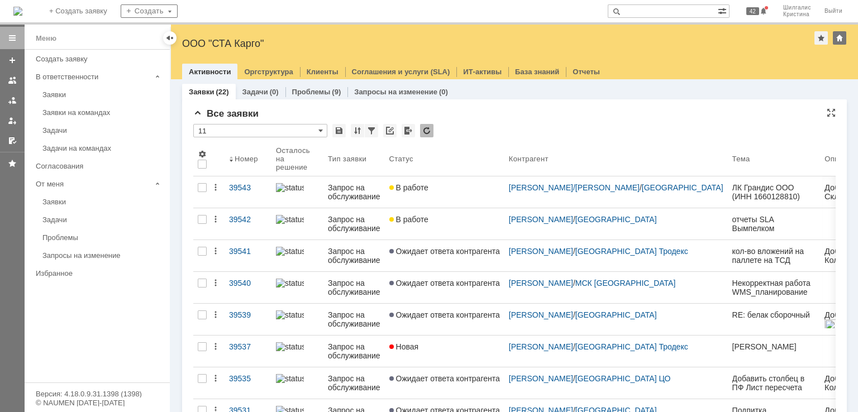
click at [498, 118] on div "Все заявки" at bounding box center [514, 113] width 643 height 11
click at [65, 91] on div "Заявки" at bounding box center [102, 95] width 121 height 8
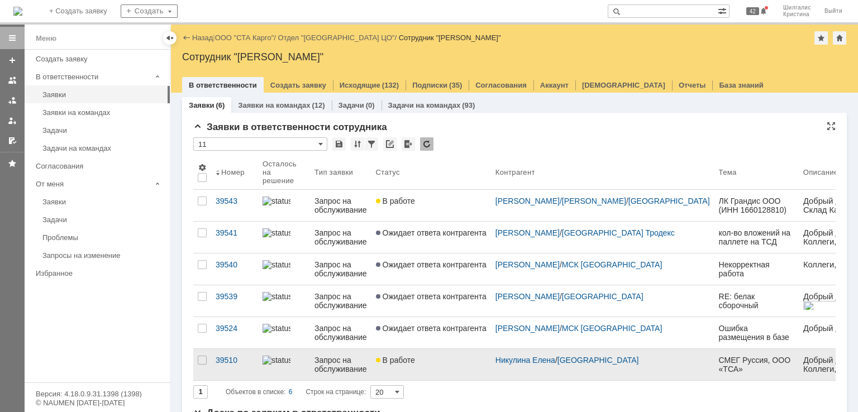
click at [466, 367] on link "В работе" at bounding box center [432, 364] width 120 height 31
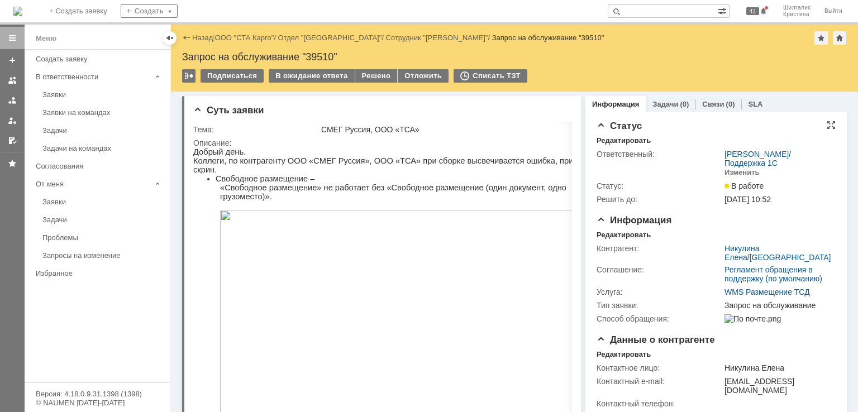
drag, startPoint x: 641, startPoint y: 278, endPoint x: 603, endPoint y: 153, distance: 130.8
click at [376, 72] on div "Решено" at bounding box center [376, 75] width 42 height 13
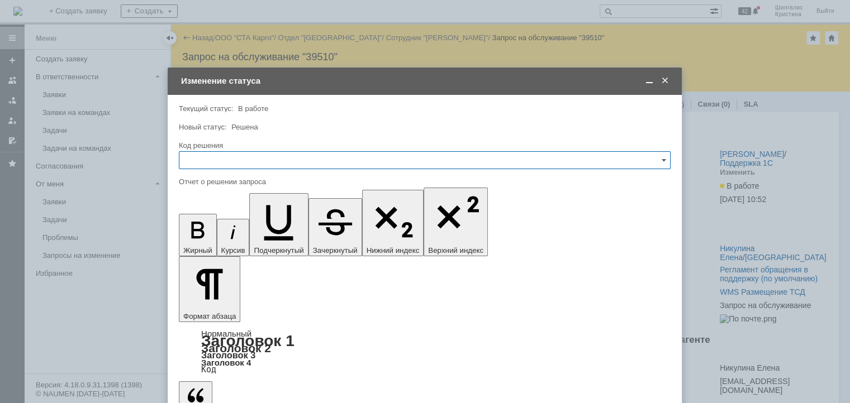
click at [297, 157] on input "text" at bounding box center [425, 160] width 492 height 18
click at [219, 306] on span "Решено" at bounding box center [424, 310] width 477 height 9
type input "Решено"
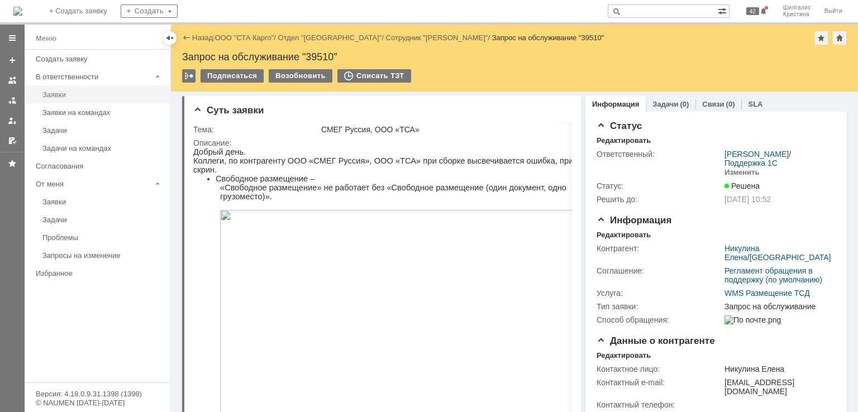
click at [85, 98] on div "Заявки" at bounding box center [102, 95] width 121 height 8
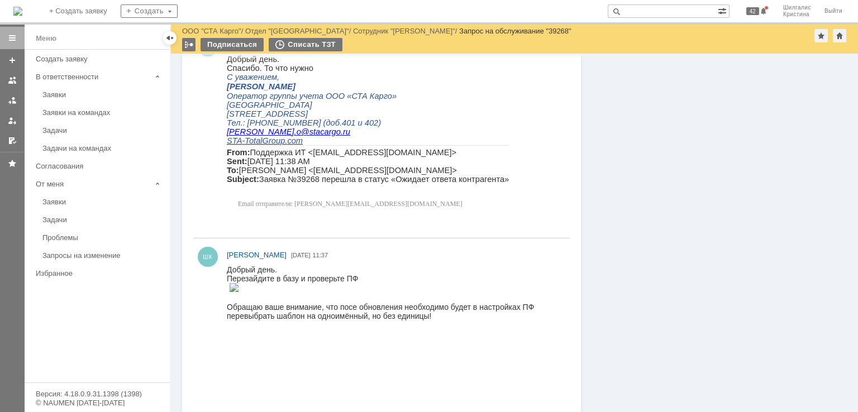
scroll to position [1285, 0]
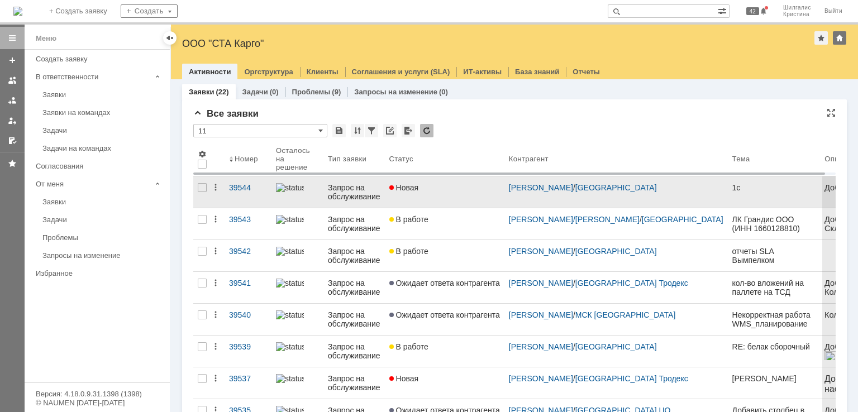
click at [425, 188] on div "Новая" at bounding box center [444, 187] width 111 height 9
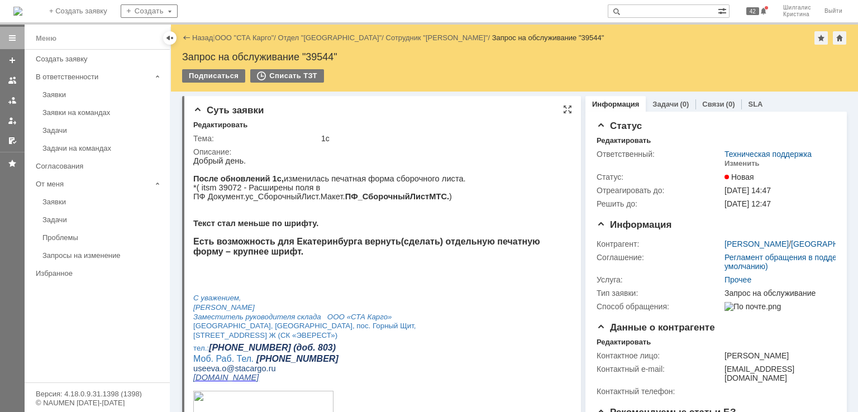
click at [224, 189] on p "*( itsm 39072 - Расширены поля в ПФ Документ.ус_СборочныйЛист.Макет. ПФ_Сборочн…" at bounding box center [377, 192] width 369 height 18
click at [225, 188] on p "*( itsm 39072 - Расширены поля в ПФ Документ.ус_СборочныйЛист.Макет. ПФ_Сборочн…" at bounding box center [377, 192] width 369 height 18
click at [227, 189] on p "*( itsm 39072 - Расширены поля в ПФ Документ.ус_СборочныйЛист.Макет. ПФ_Сборочн…" at bounding box center [377, 192] width 369 height 18
copy p "39072"
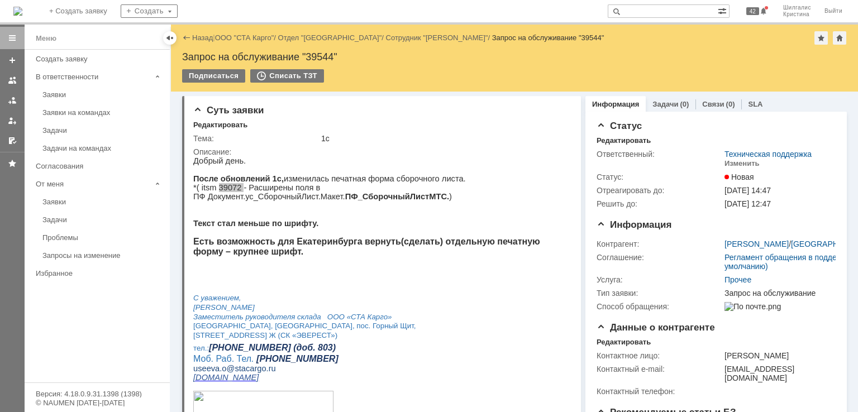
click at [660, 16] on input "text" at bounding box center [663, 10] width 110 height 13
paste input "39072"
type input "39072"
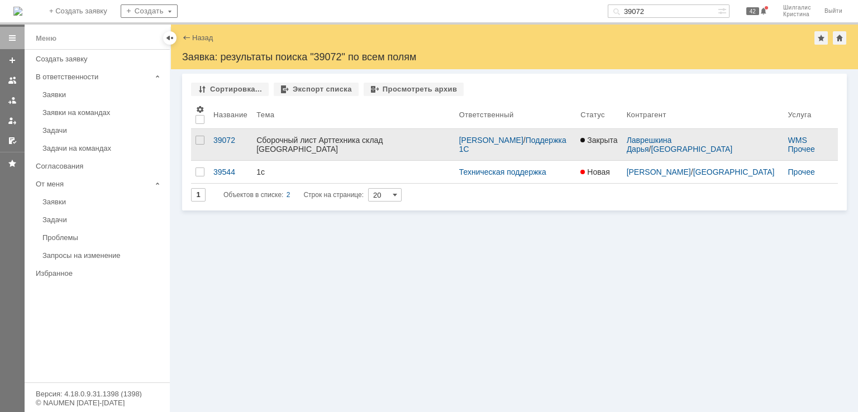
click at [349, 137] on div "Сборочный лист Арттехника склад [GEOGRAPHIC_DATA]" at bounding box center [352, 145] width 193 height 18
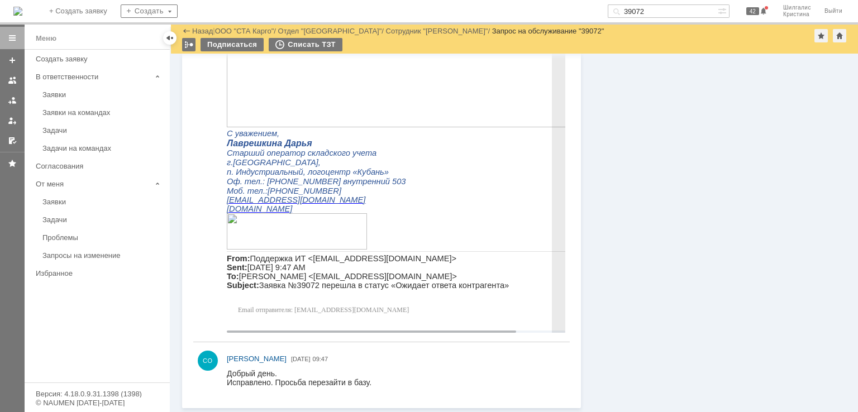
scroll to position [1084, 0]
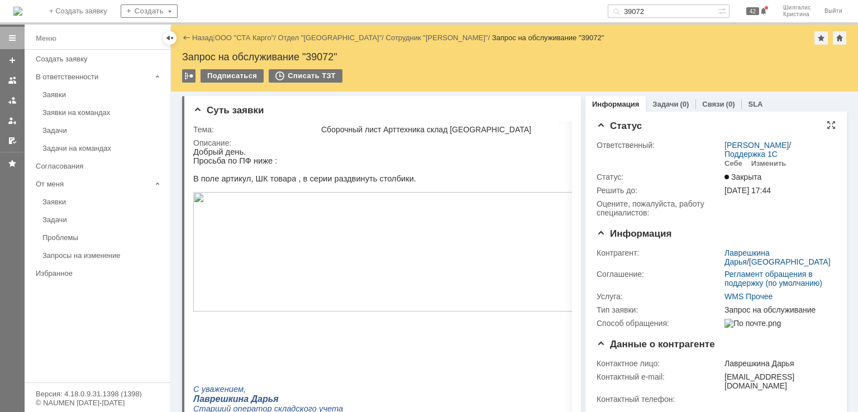
drag, startPoint x: 652, startPoint y: 311, endPoint x: 601, endPoint y: 146, distance: 171.8
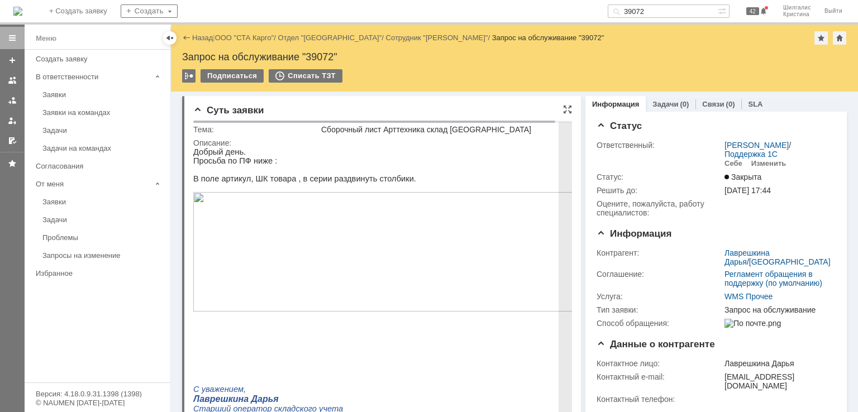
click at [279, 170] on img at bounding box center [388, 168] width 391 height 7
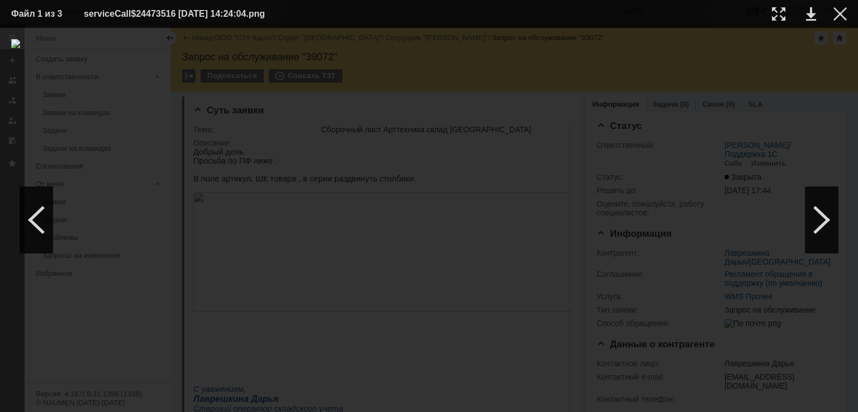
click at [414, 311] on div at bounding box center [429, 220] width 836 height 362
click at [434, 153] on div at bounding box center [429, 220] width 836 height 362
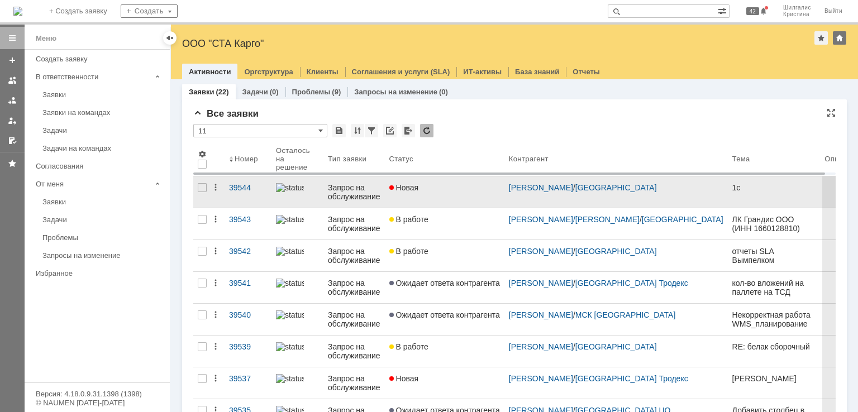
click at [433, 186] on div "Новая" at bounding box center [444, 187] width 111 height 9
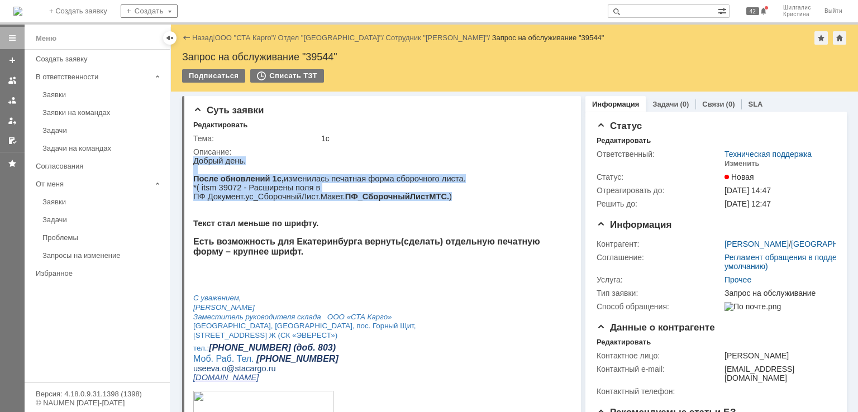
drag, startPoint x: 550, startPoint y: 186, endPoint x: 191, endPoint y: 193, distance: 358.8
click at [193, 193] on html "Добрый день. После обновлений 1с, изменилась печатная форма сборочного листа. *…" at bounding box center [377, 297] width 369 height 282
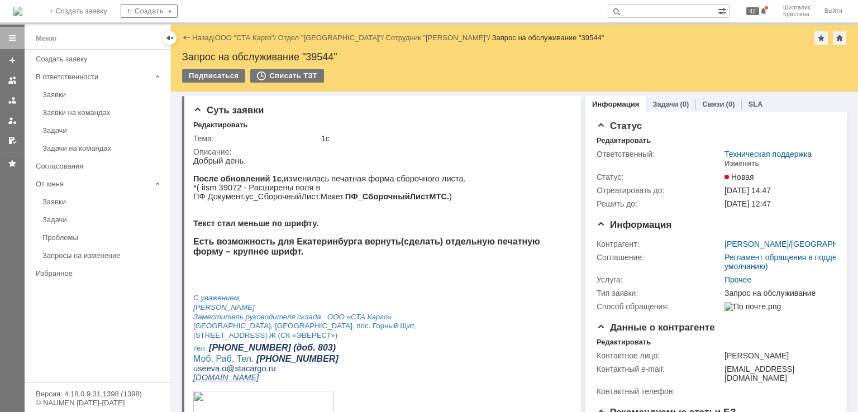
click at [319, 201] on p at bounding box center [377, 205] width 369 height 9
click at [239, 35] on link "ООО "СТА Карго"" at bounding box center [244, 38] width 59 height 8
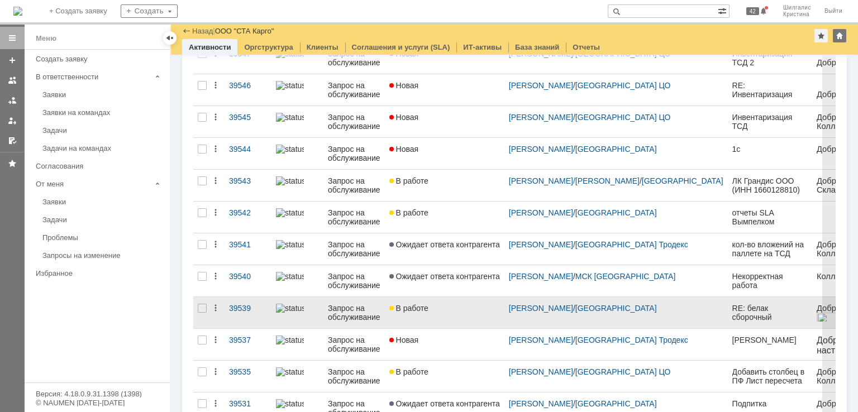
scroll to position [112, 0]
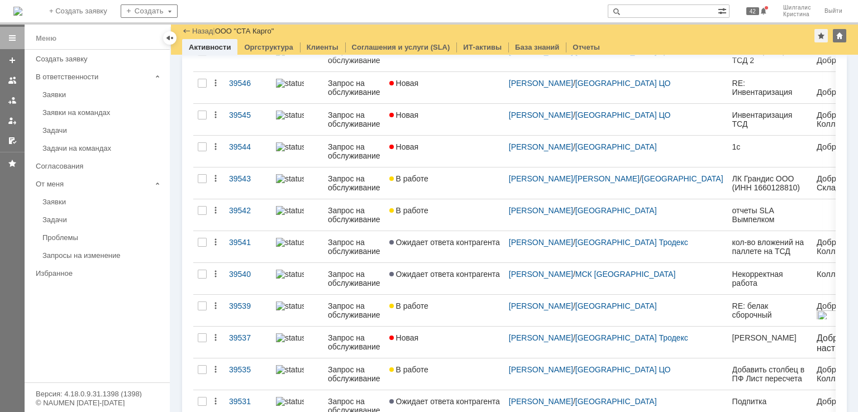
click at [463, 277] on span "Ожидает ответа контрагента" at bounding box center [444, 274] width 111 height 9
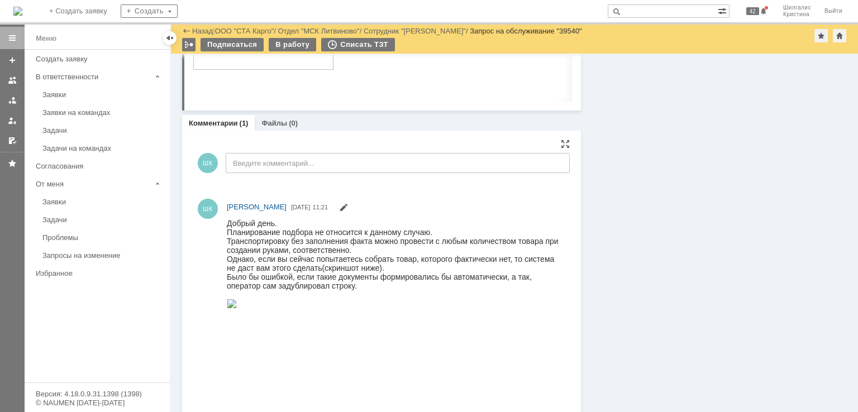
scroll to position [638, 0]
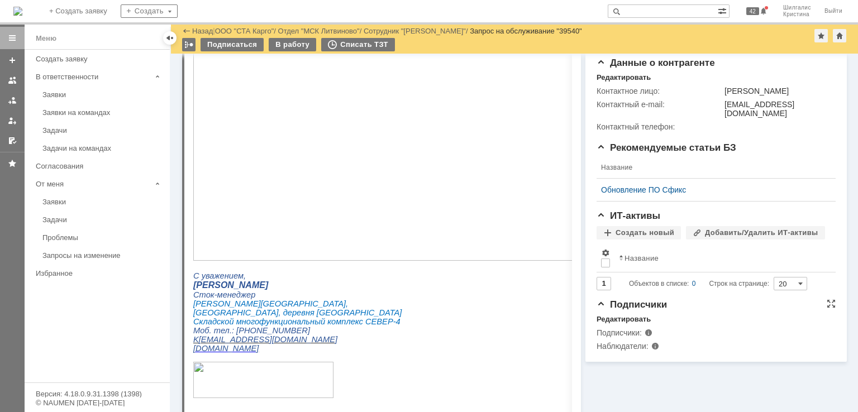
scroll to position [191, 0]
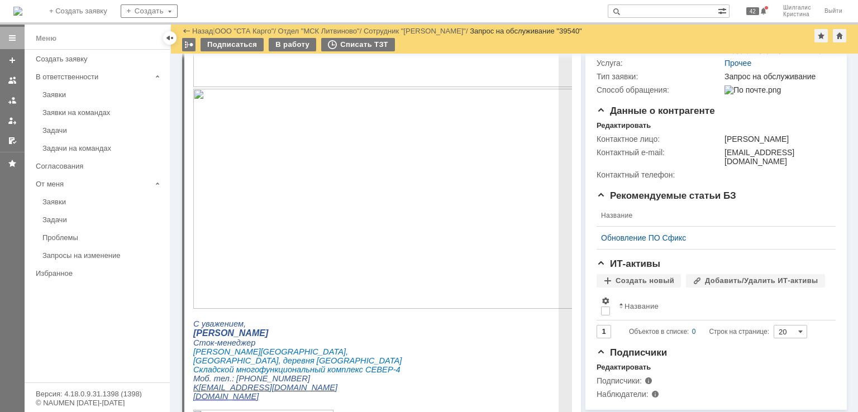
click at [257, 167] on img at bounding box center [388, 199] width 391 height 220
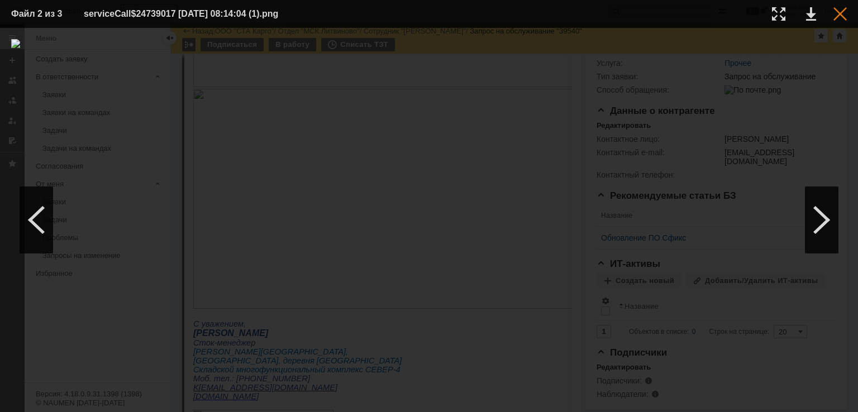
click at [843, 18] on div at bounding box center [840, 13] width 13 height 13
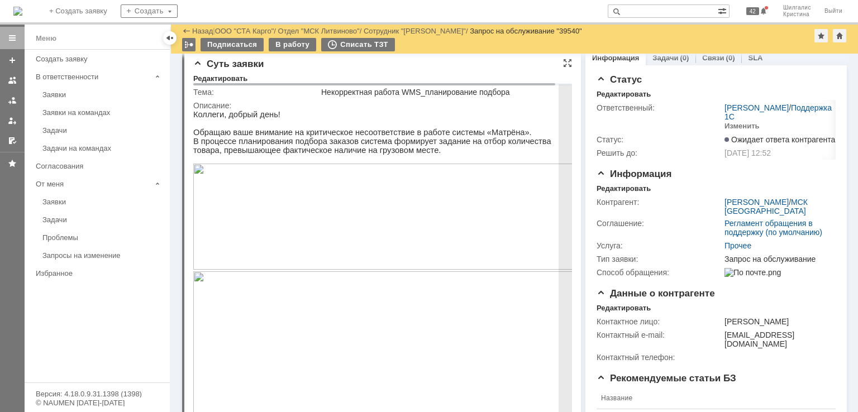
scroll to position [0, 0]
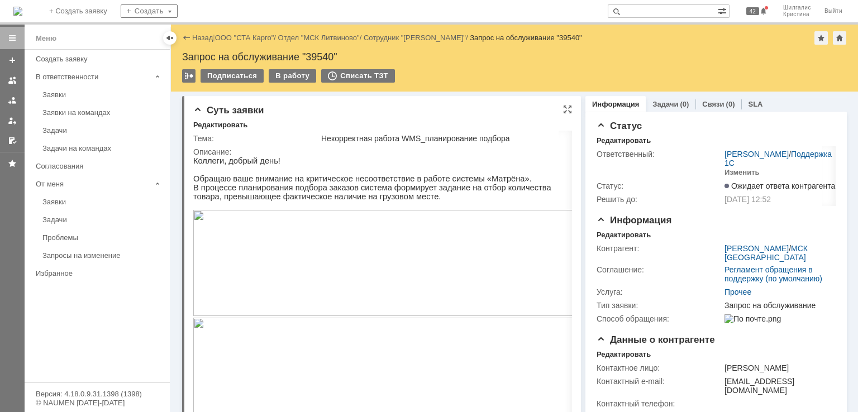
click at [349, 99] on div "Суть заявки Редактировать Тема: Некорректная работа WMS_планирование подбора Оп…" at bounding box center [381, 406] width 399 height 620
drag, startPoint x: 666, startPoint y: 334, endPoint x: 434, endPoint y: 110, distance: 322.1
click at [238, 34] on link "ООО "СТА Карго"" at bounding box center [244, 38] width 59 height 8
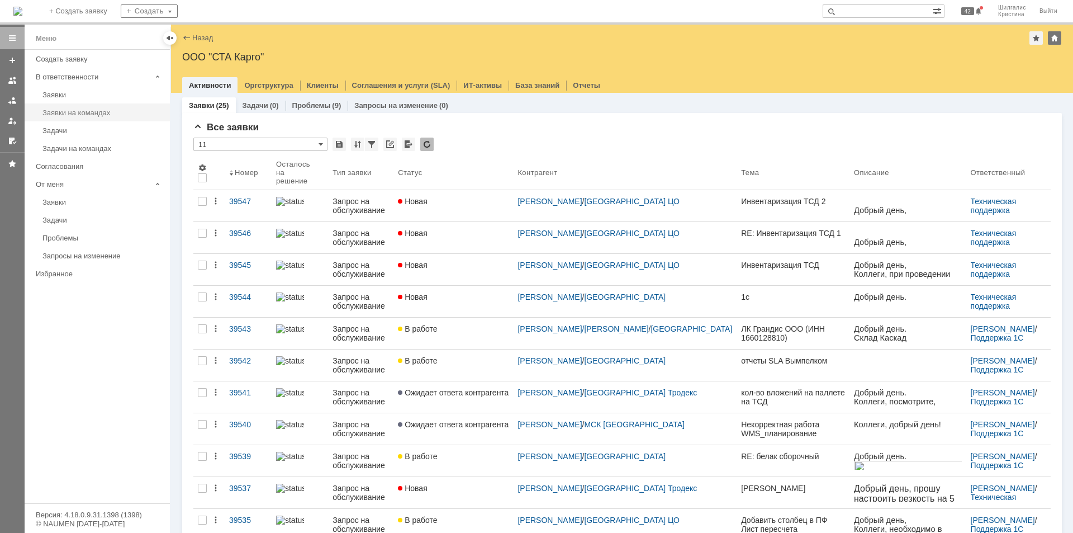
click at [102, 104] on link "Заявки на командах" at bounding box center [103, 112] width 130 height 17
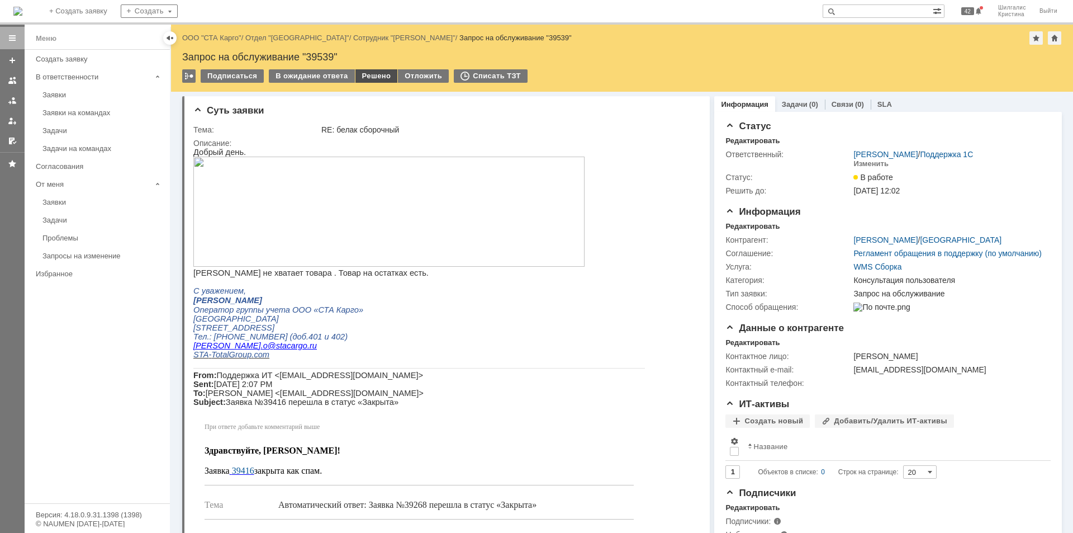
click at [370, 75] on div "Решено" at bounding box center [376, 75] width 42 height 13
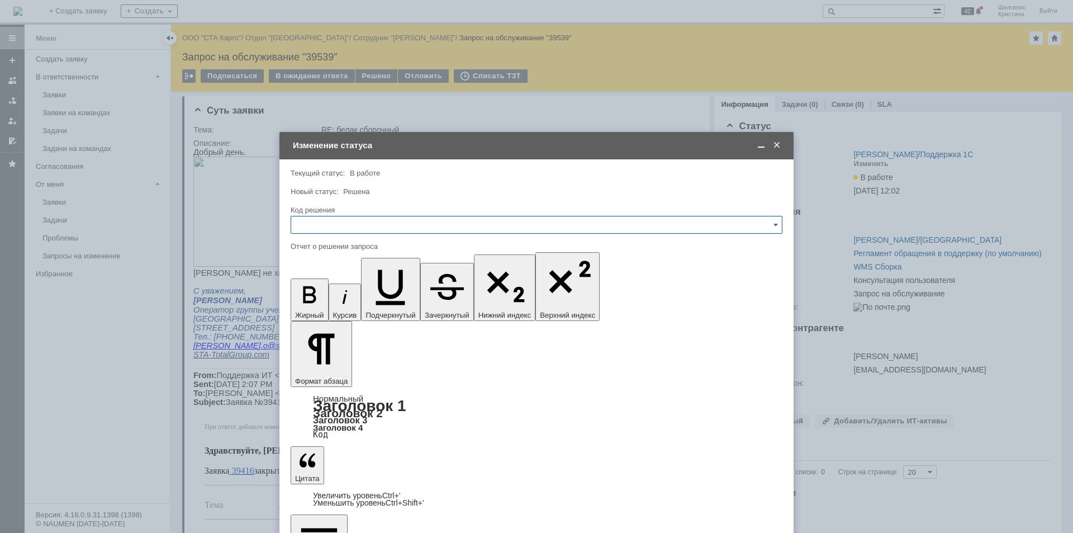
click at [374, 225] on input "text" at bounding box center [537, 225] width 492 height 18
click at [339, 377] on span "Решено" at bounding box center [536, 374] width 477 height 9
type input "Решено"
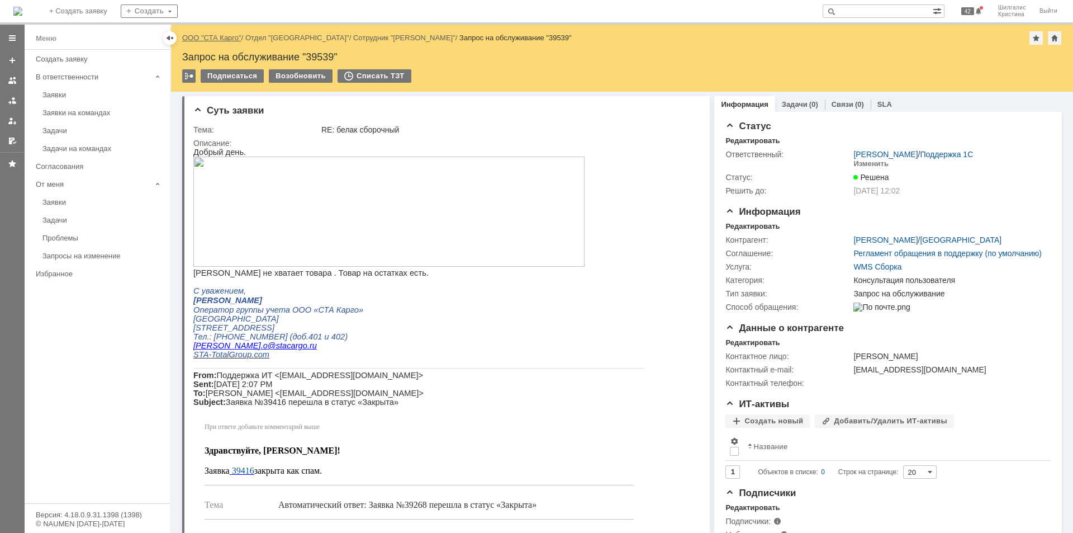
click at [221, 37] on link "ООО "СТА Карго"" at bounding box center [211, 38] width 59 height 8
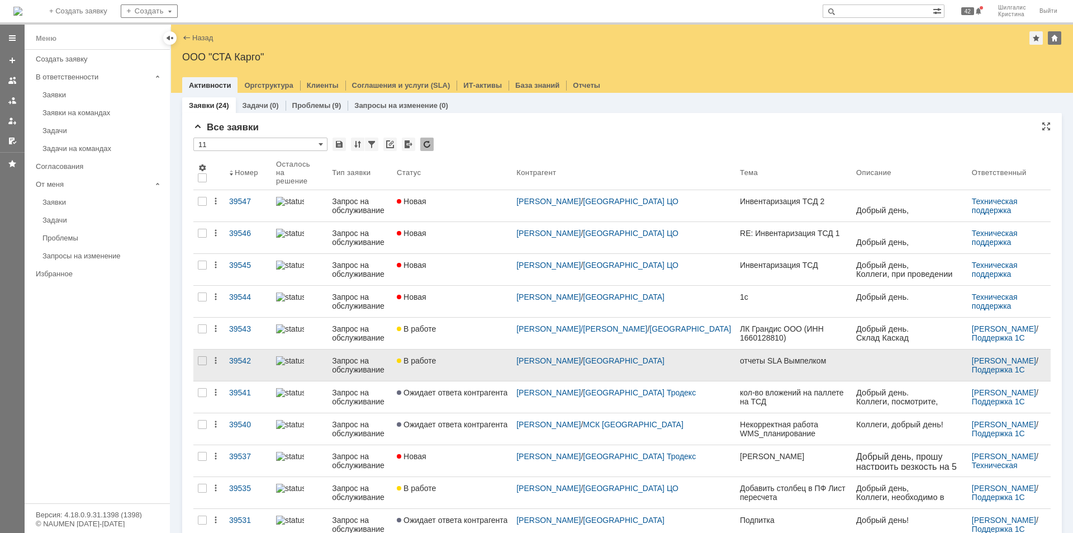
click at [463, 356] on div "В работе" at bounding box center [452, 360] width 111 height 9
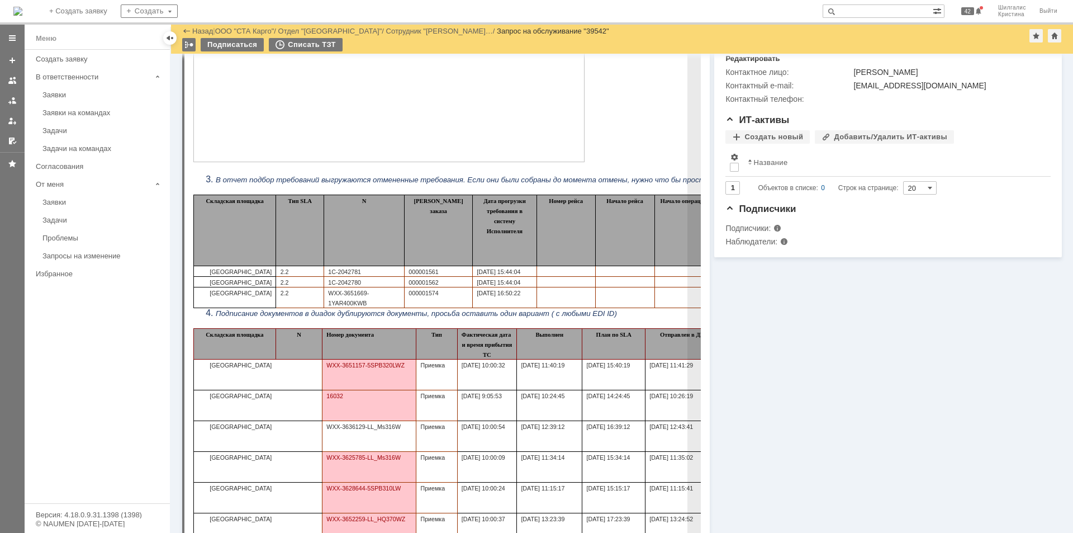
scroll to position [56, 0]
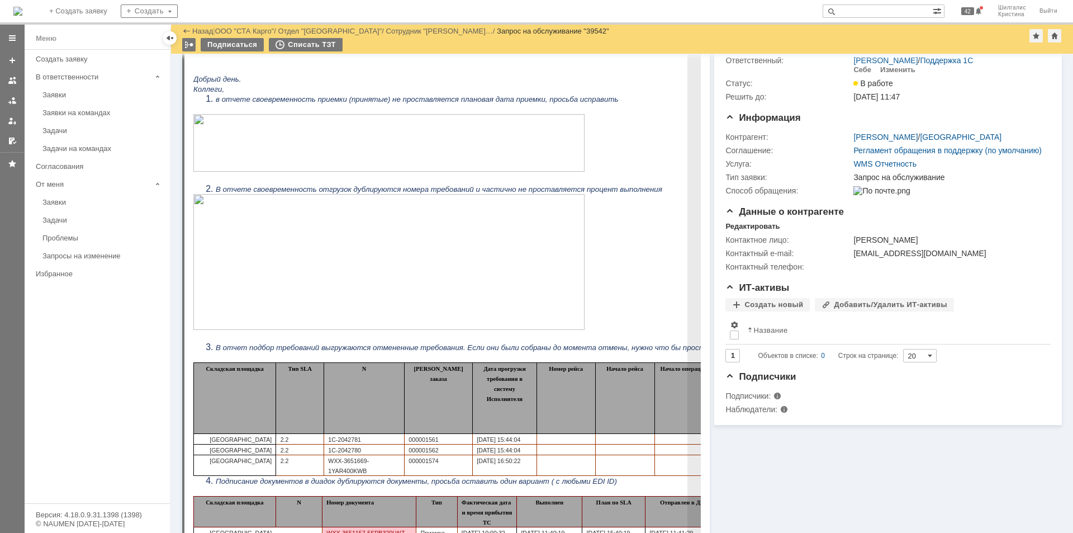
click at [309, 204] on img at bounding box center [388, 262] width 391 height 136
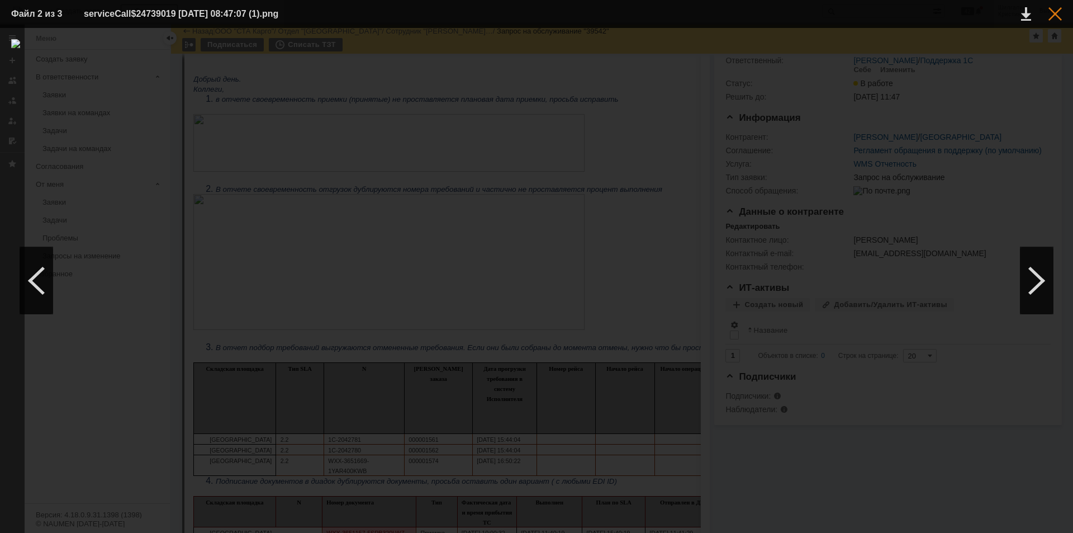
click at [1054, 13] on div at bounding box center [1054, 13] width 13 height 13
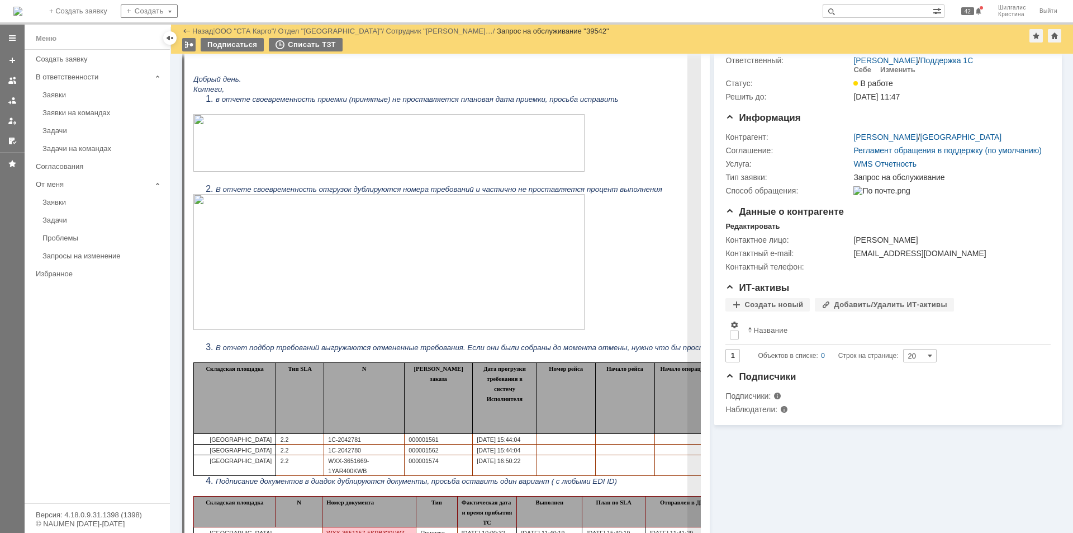
scroll to position [0, 0]
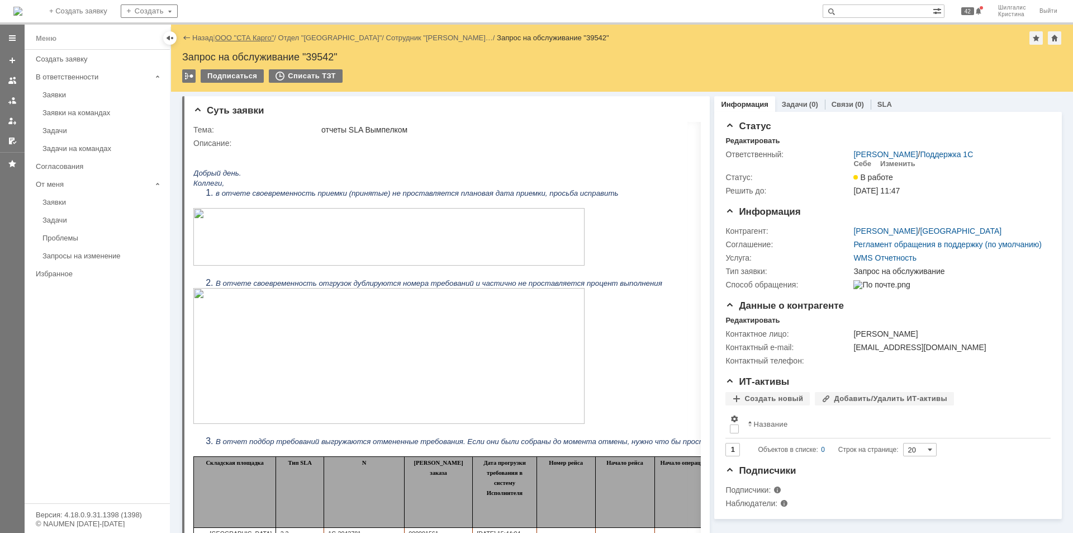
click at [248, 39] on link "ООО "СТА Карго"" at bounding box center [244, 38] width 59 height 8
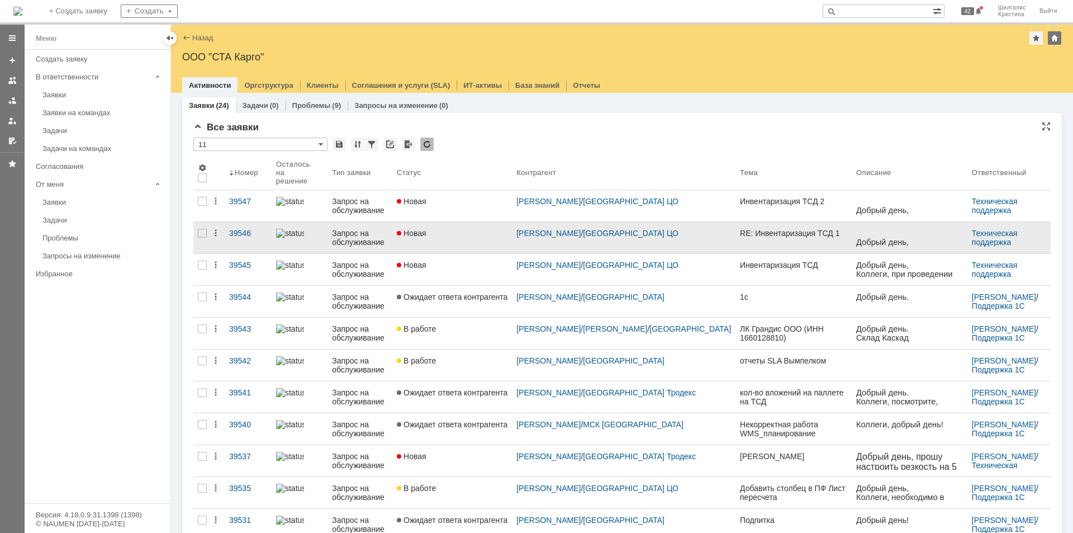
click at [426, 229] on span "Новая" at bounding box center [412, 233] width 30 height 9
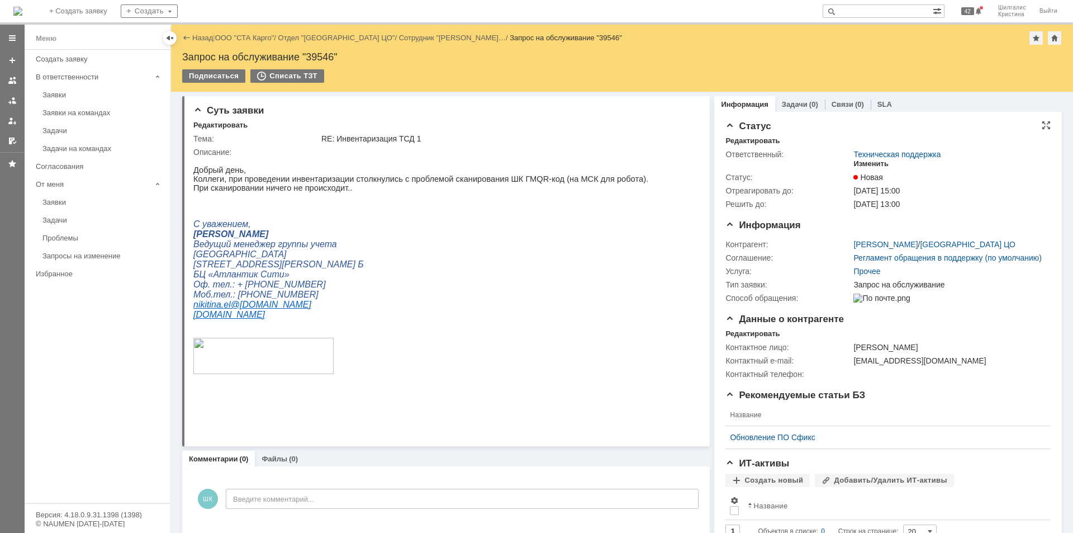
click at [866, 164] on div "Изменить" at bounding box center [870, 163] width 35 height 9
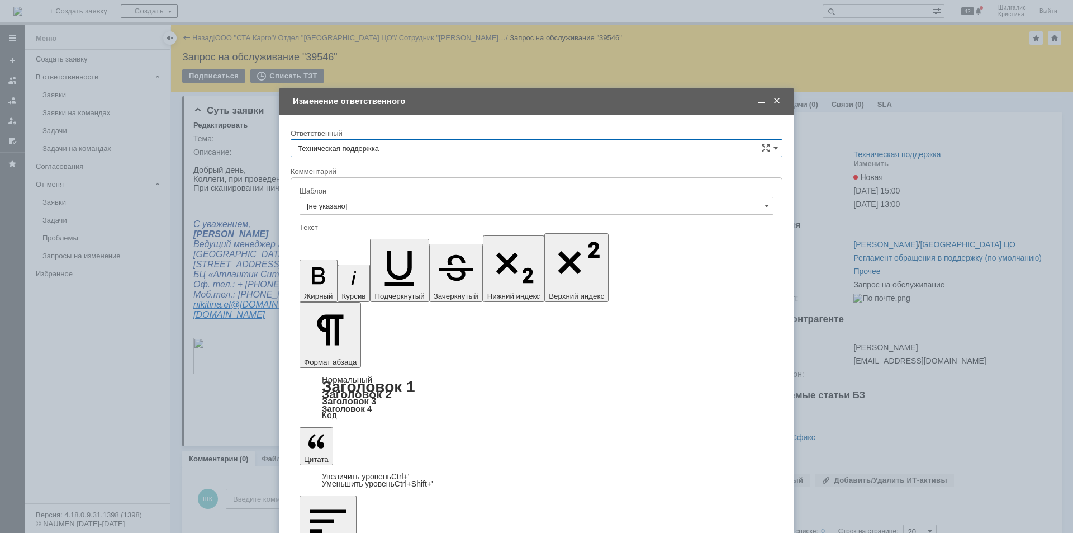
click at [460, 147] on input "Техническая поддержка" at bounding box center [537, 148] width 492 height 18
click at [383, 204] on span "Шилгалис Кристина" at bounding box center [536, 205] width 477 height 9
type input "Шилгалис Кристина"
drag, startPoint x: 318, startPoint y: 425, endPoint x: 320, endPoint y: 420, distance: 6.0
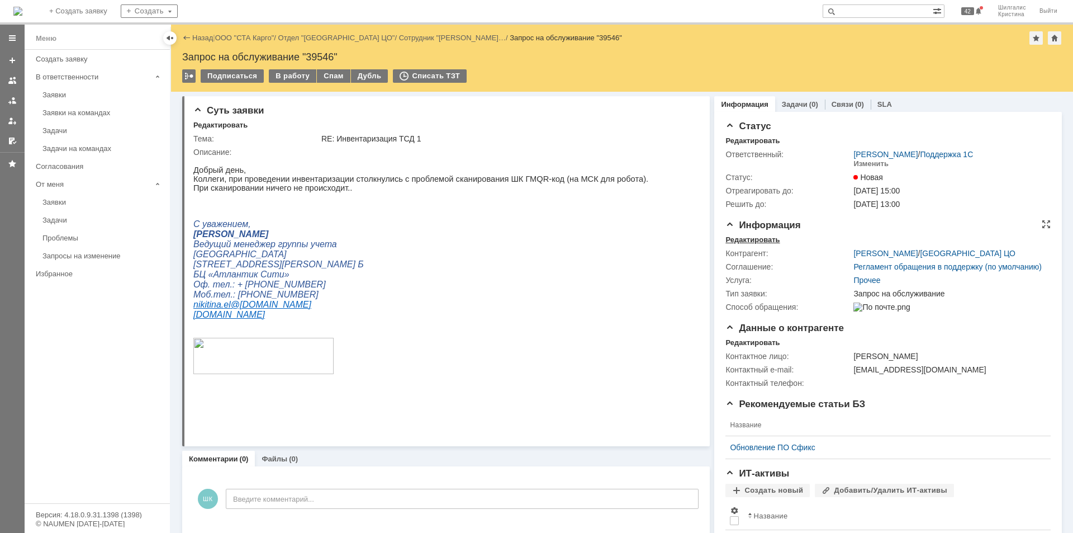
click at [766, 239] on div "Редактировать" at bounding box center [752, 239] width 54 height 9
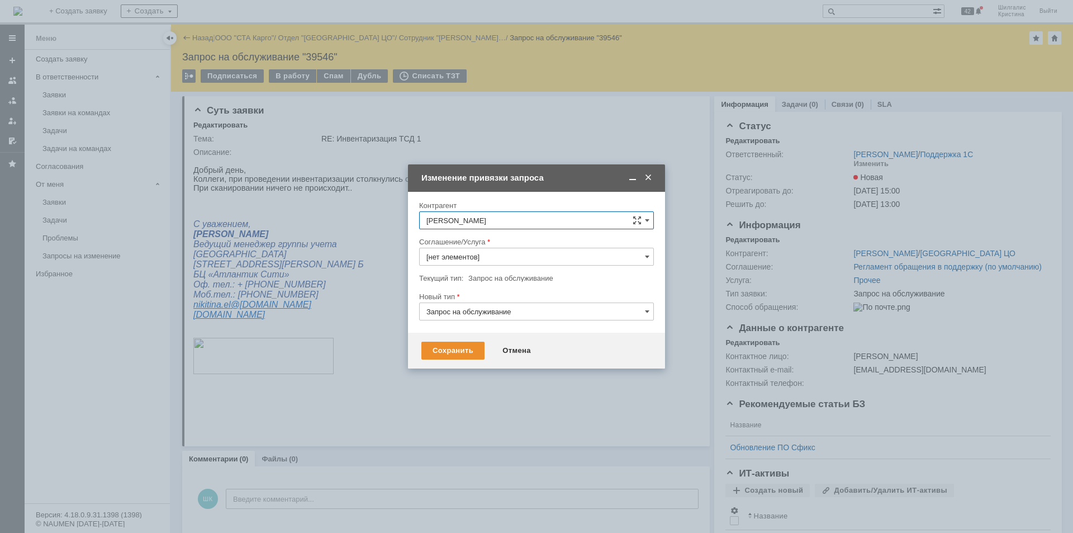
type input "Прочее"
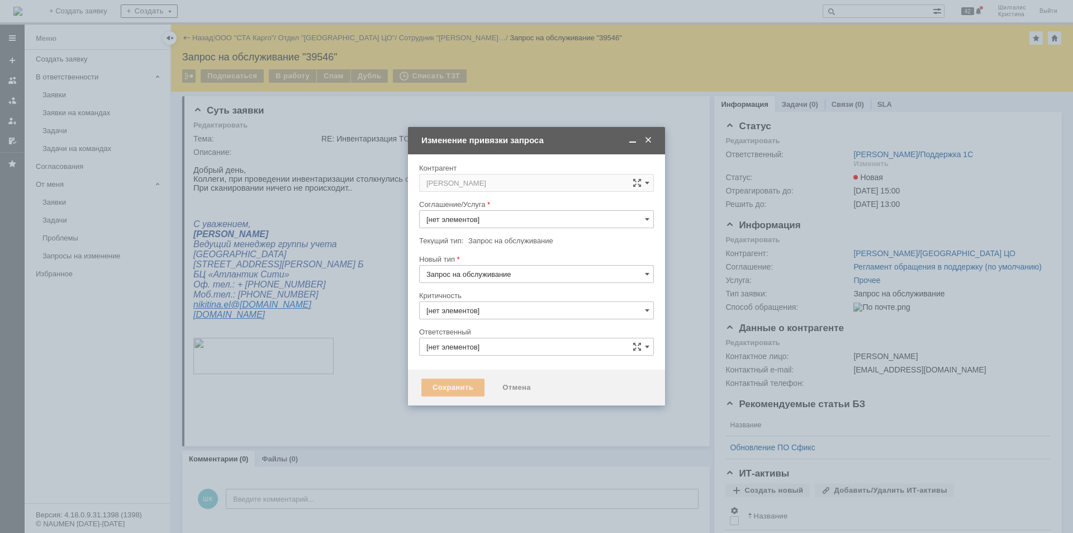
type input "3. Низкая"
type input "Прочее"
type input "[PERSON_NAME]"
type input "[не указано]"
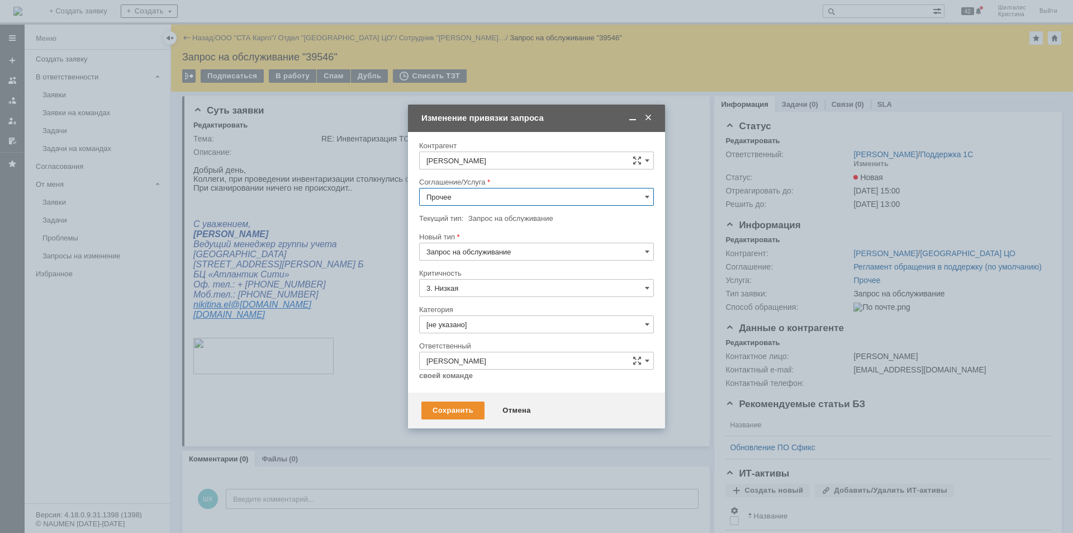
click at [466, 191] on input "Прочее" at bounding box center [536, 197] width 235 height 18
click at [501, 290] on span "WMS Инвентаризация ТСД" at bounding box center [536, 290] width 220 height 9
type input "WMS Инвентаризация ТСД"
click at [460, 330] on input "[не указано]" at bounding box center [536, 324] width 235 height 18
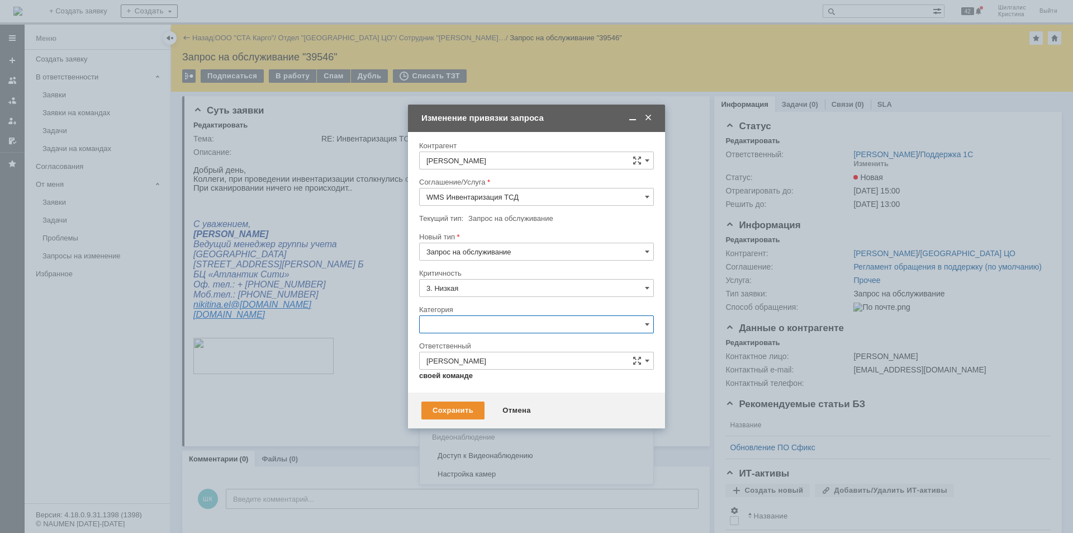
click at [459, 376] on div "Изменение" at bounding box center [537, 382] width 234 height 18
type input "Изменение"
click at [454, 405] on div "Сохранить" at bounding box center [452, 410] width 63 height 18
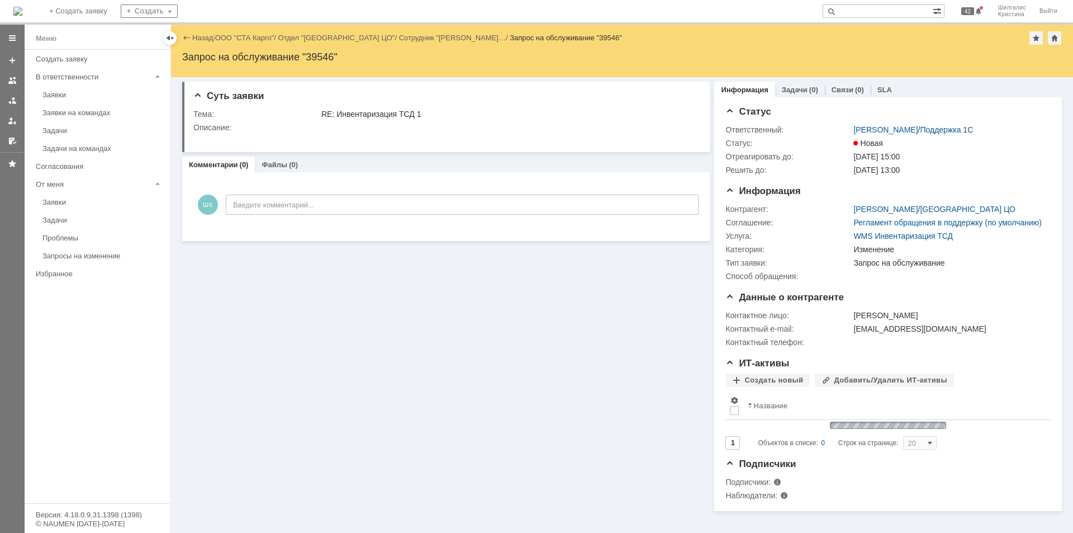
scroll to position [0, 0]
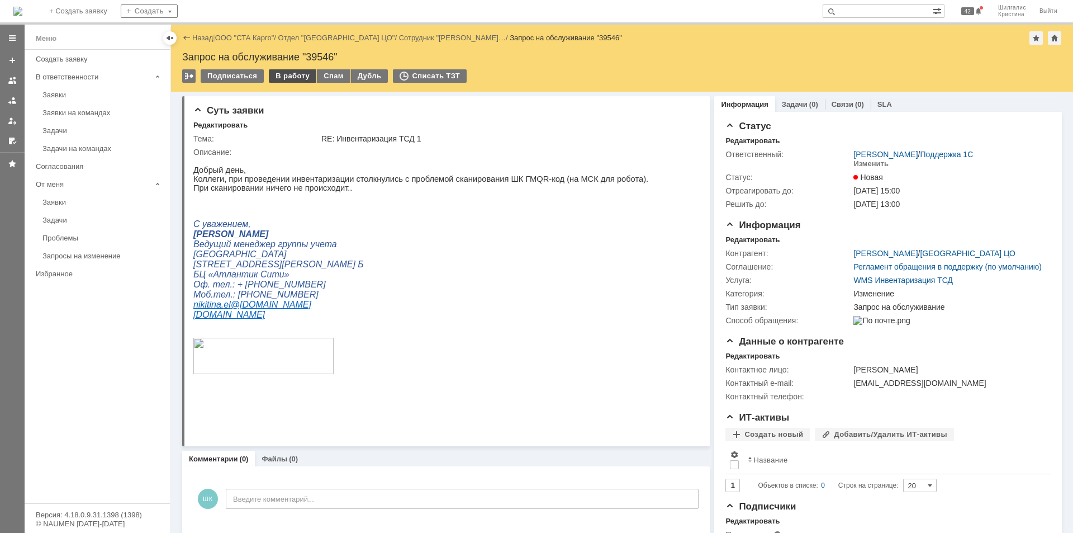
click at [286, 72] on div "В работу" at bounding box center [292, 75] width 47 height 13
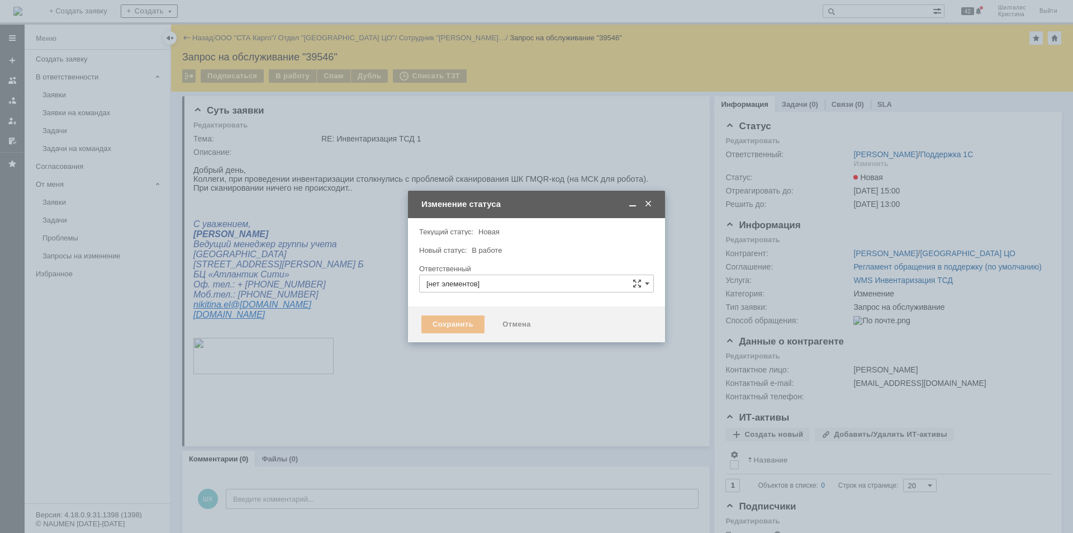
type input "[PERSON_NAME]"
type input "Изменение"
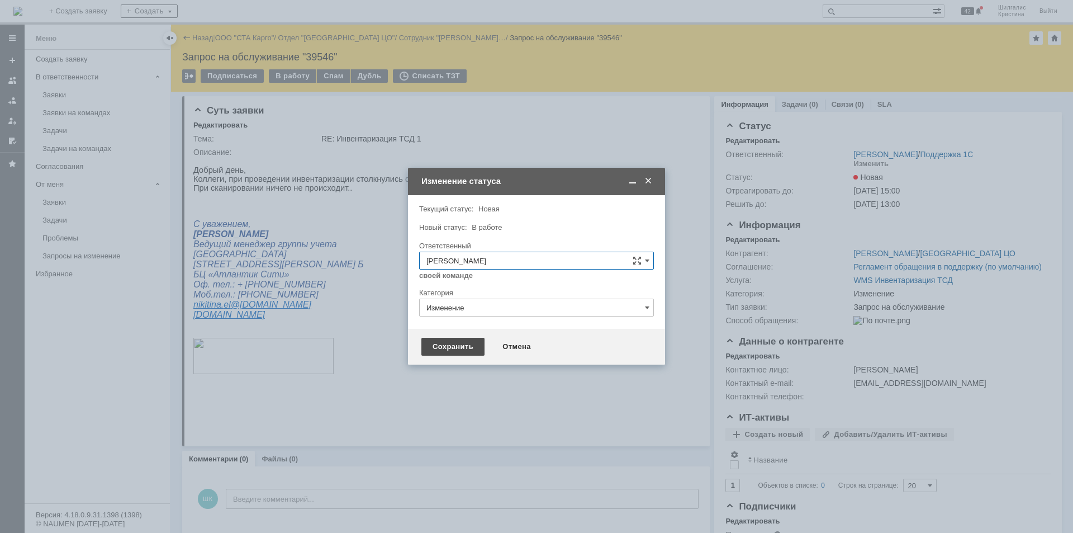
click at [445, 341] on div "Сохранить" at bounding box center [452, 347] width 63 height 18
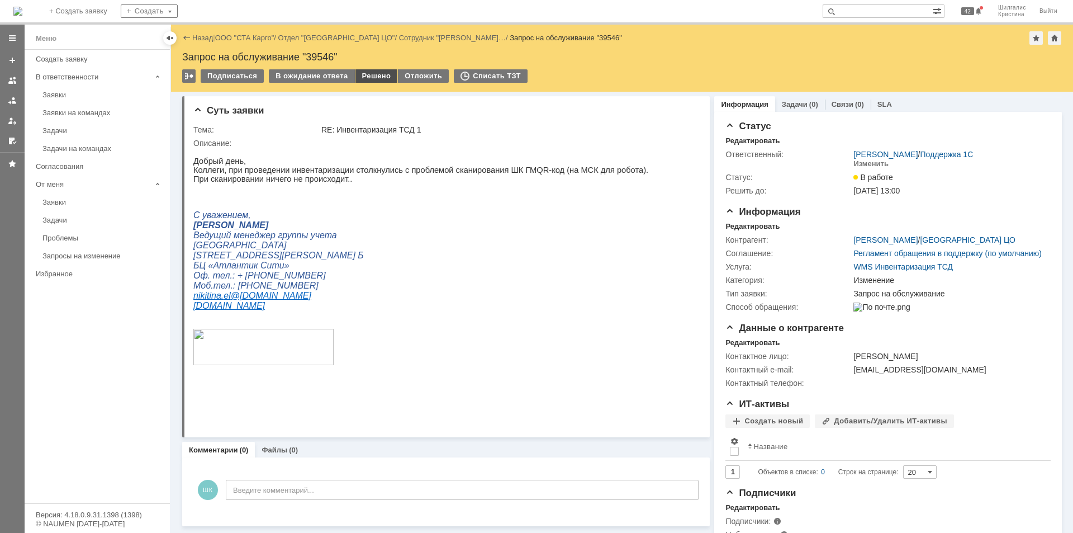
click at [372, 72] on div "Решено" at bounding box center [376, 75] width 42 height 13
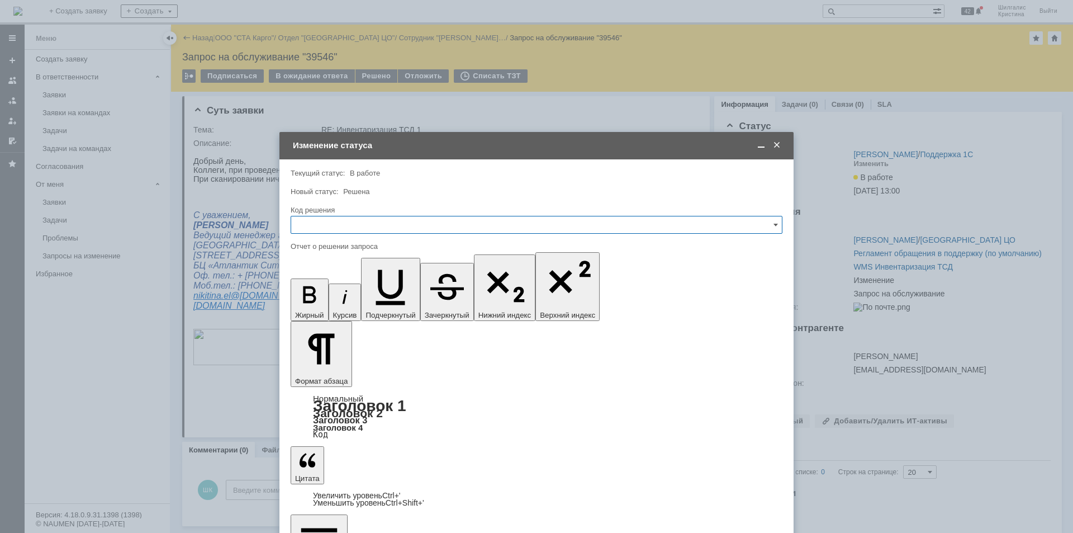
click at [341, 222] on input "text" at bounding box center [537, 225] width 492 height 18
drag, startPoint x: 319, startPoint y: 368, endPoint x: 321, endPoint y: 354, distance: 14.2
click at [319, 368] on div "Решено" at bounding box center [536, 374] width 491 height 18
type input "Решено"
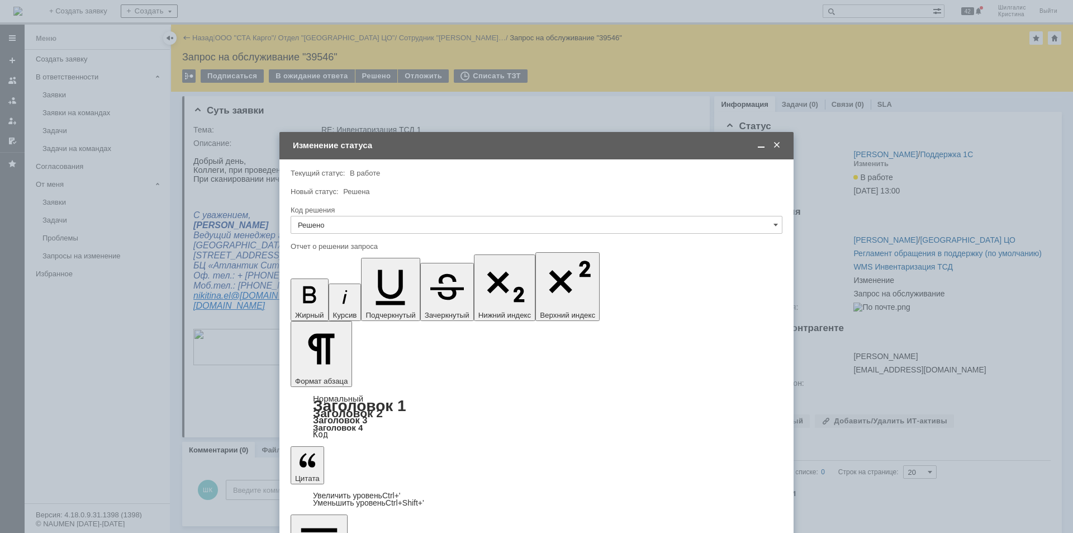
drag, startPoint x: 476, startPoint y: 3254, endPoint x: 300, endPoint y: 3261, distance: 176.2
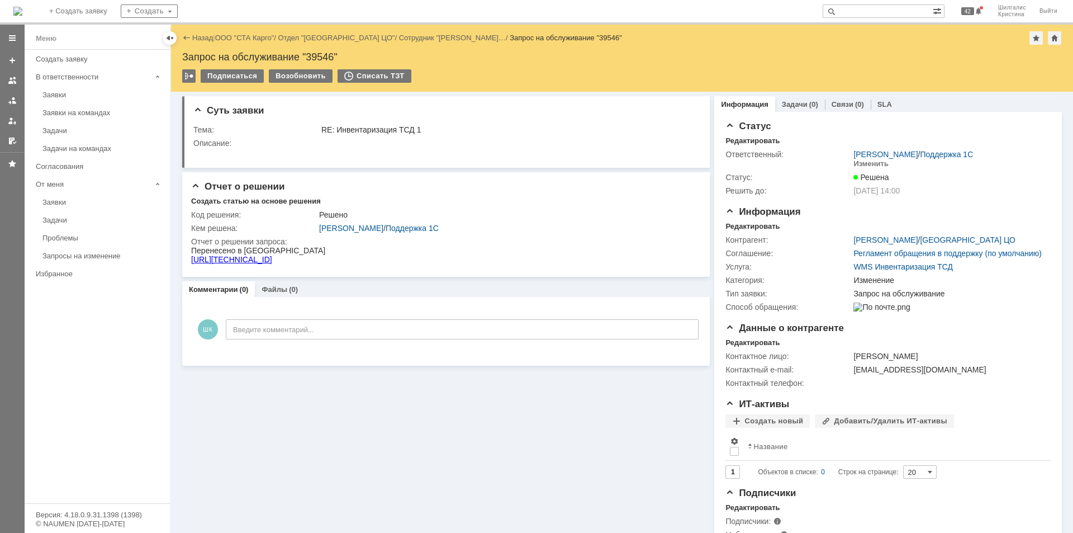
scroll to position [0, 0]
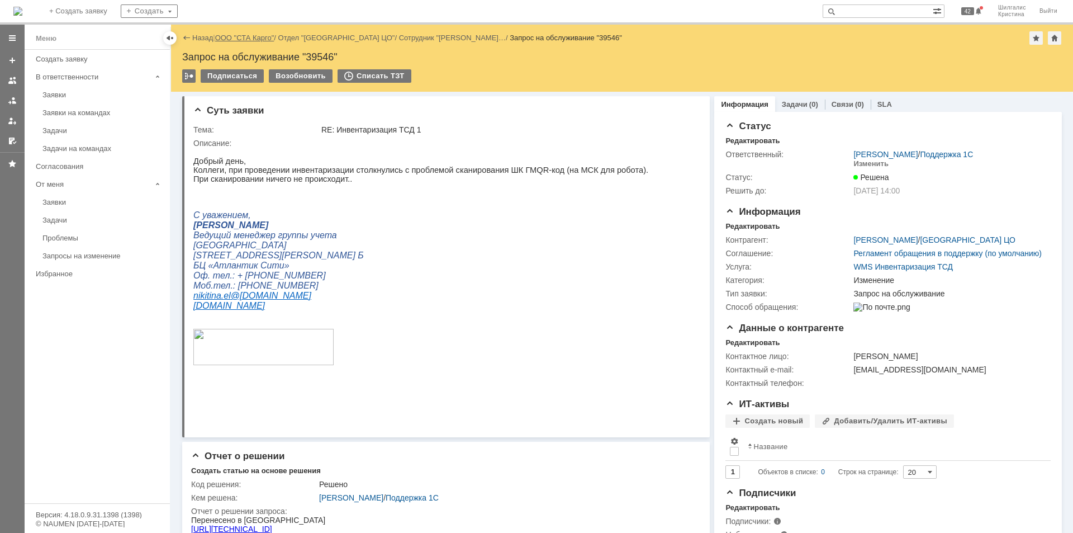
click at [258, 37] on link "ООО "СТА Карго"" at bounding box center [244, 38] width 59 height 8
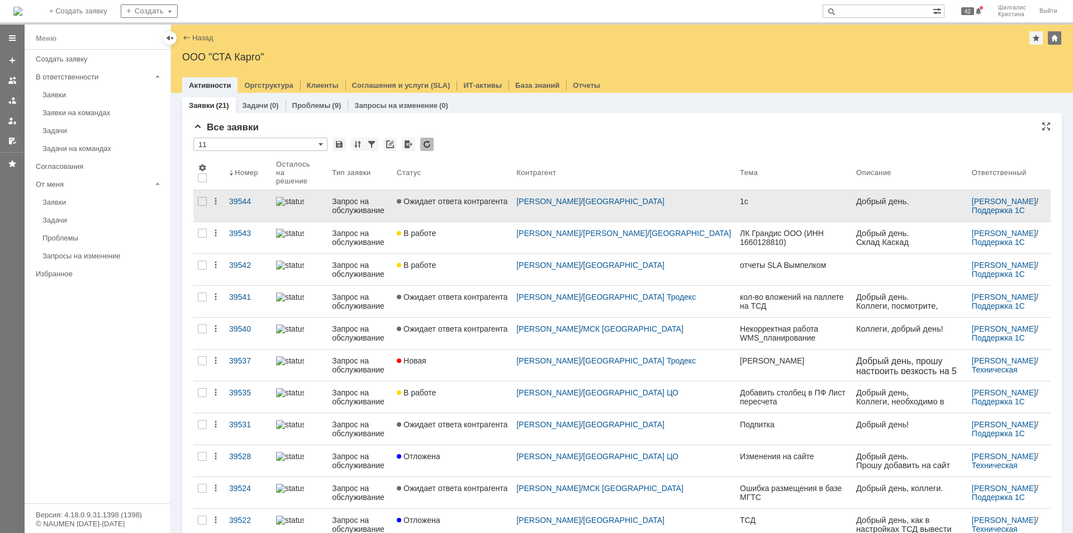
click at [479, 197] on span "Ожидает ответа контрагента" at bounding box center [452, 201] width 111 height 9
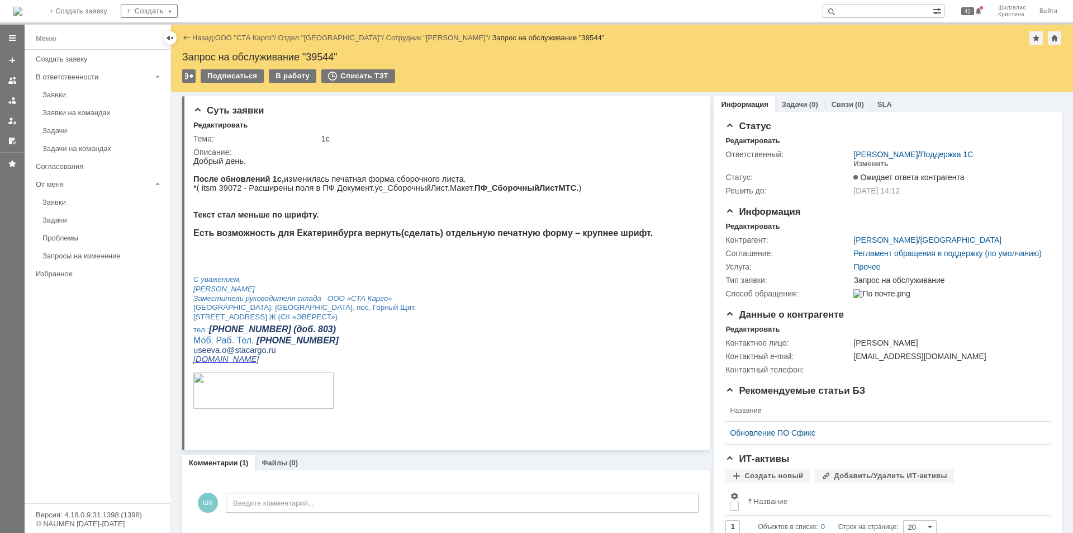
click at [262, 37] on link "ООО "СТА Карго"" at bounding box center [244, 38] width 59 height 8
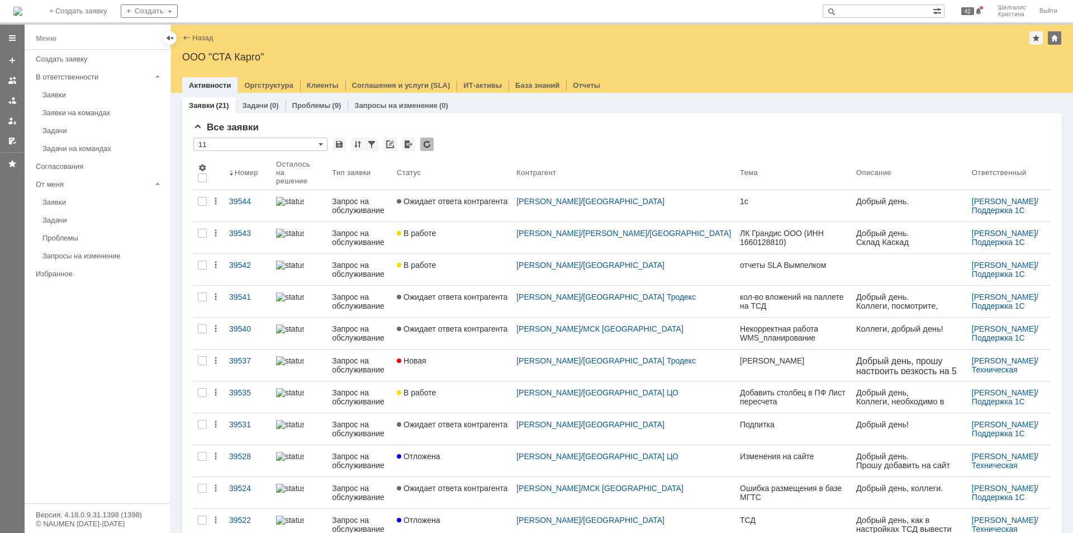
click at [863, 12] on input "text" at bounding box center [878, 10] width 110 height 13
paste input "39516"
type input "39516"
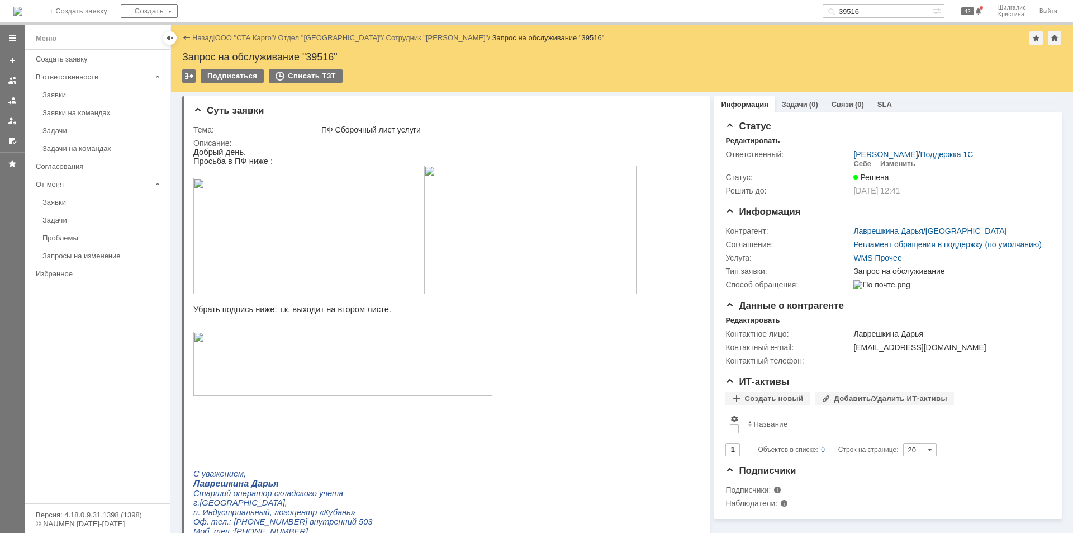
click at [244, 35] on link "ООО "СТА Карго"" at bounding box center [244, 38] width 59 height 8
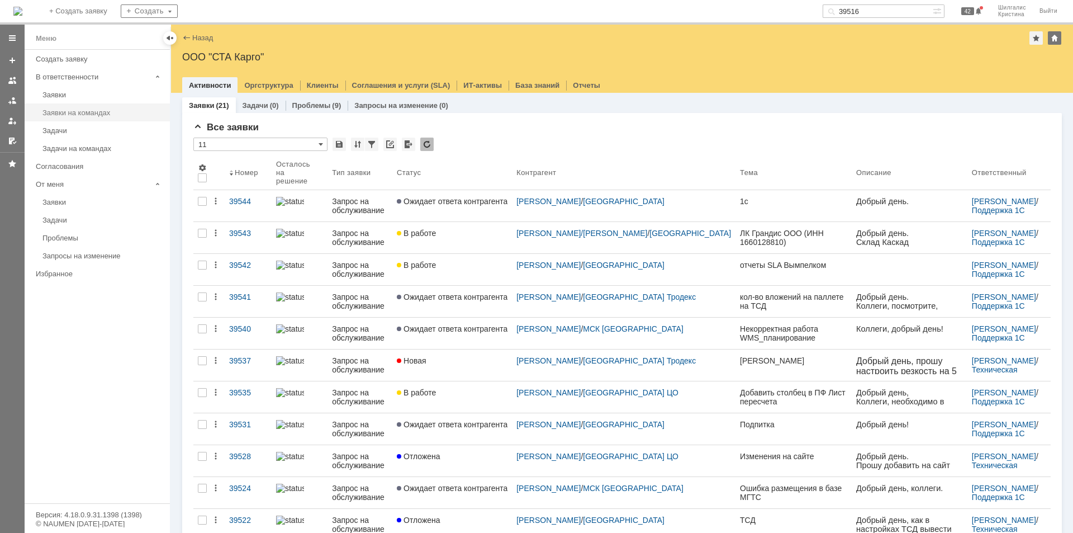
click at [108, 114] on div "Заявки на командах" at bounding box center [102, 112] width 121 height 8
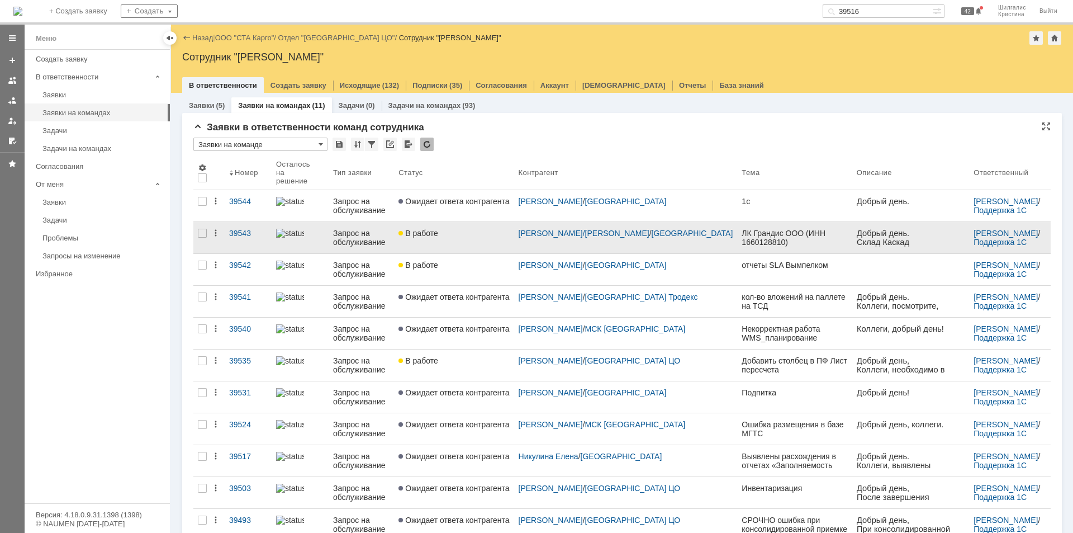
click at [458, 232] on link "В работе" at bounding box center [454, 237] width 120 height 31
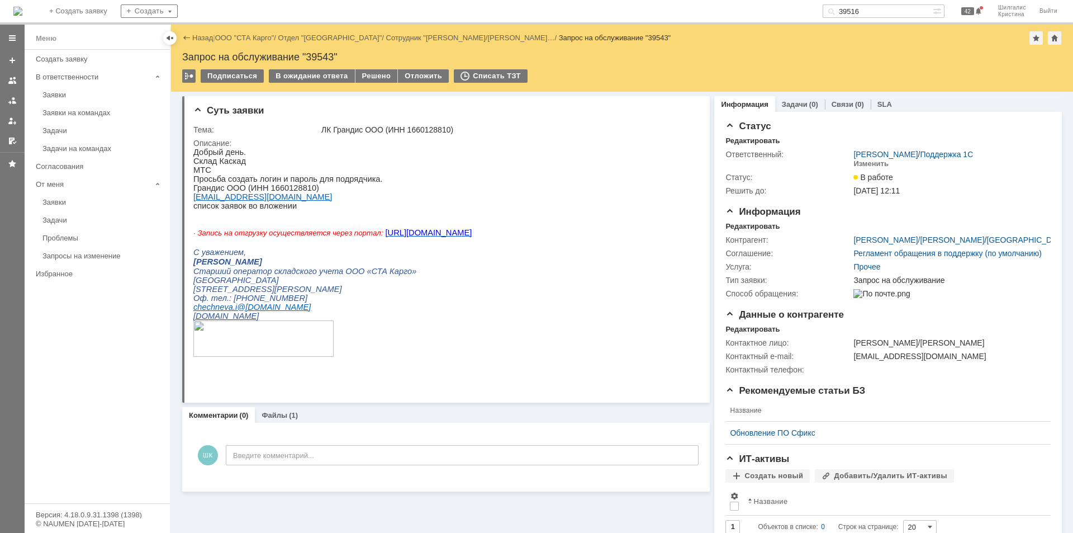
click at [881, 13] on input "39516" at bounding box center [878, 10] width 110 height 13
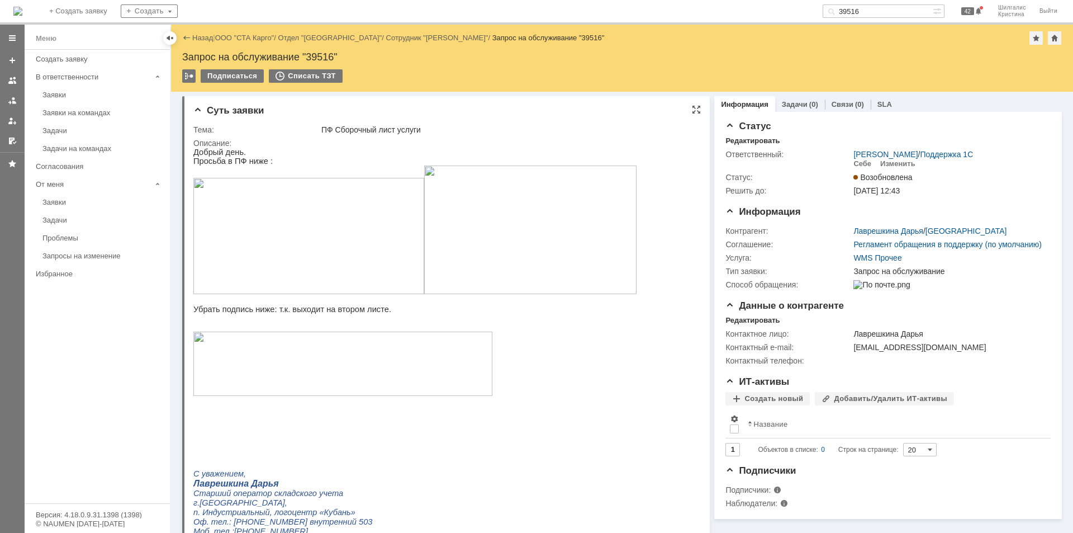
drag, startPoint x: 921, startPoint y: 622, endPoint x: 562, endPoint y: 273, distance: 501.1
click at [250, 35] on link "ООО "СТА Карго"" at bounding box center [244, 38] width 59 height 8
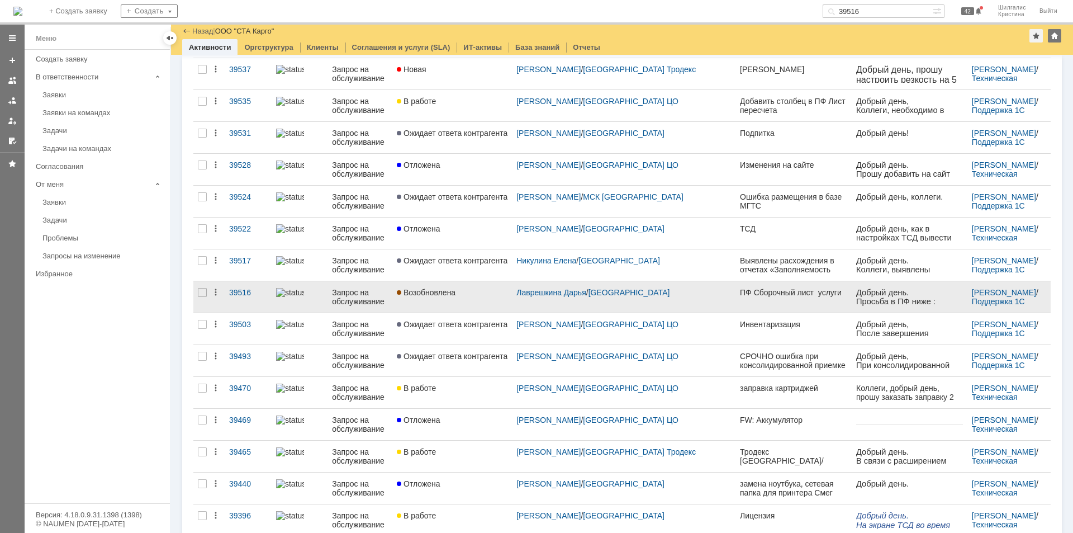
scroll to position [282, 0]
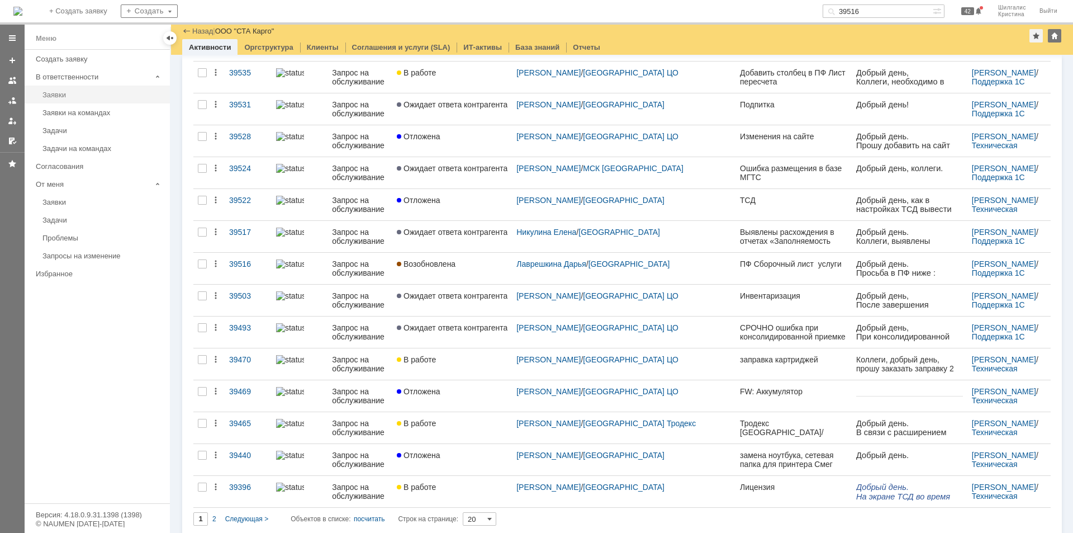
click at [80, 94] on div "Заявки" at bounding box center [102, 95] width 121 height 8
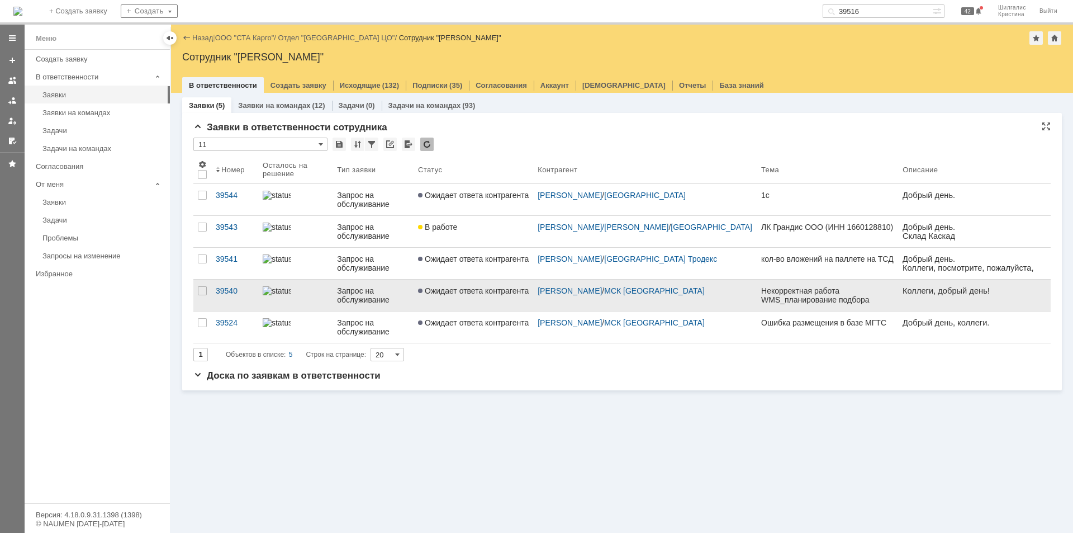
click at [483, 295] on link "Ожидает ответа контрагента" at bounding box center [474, 294] width 120 height 31
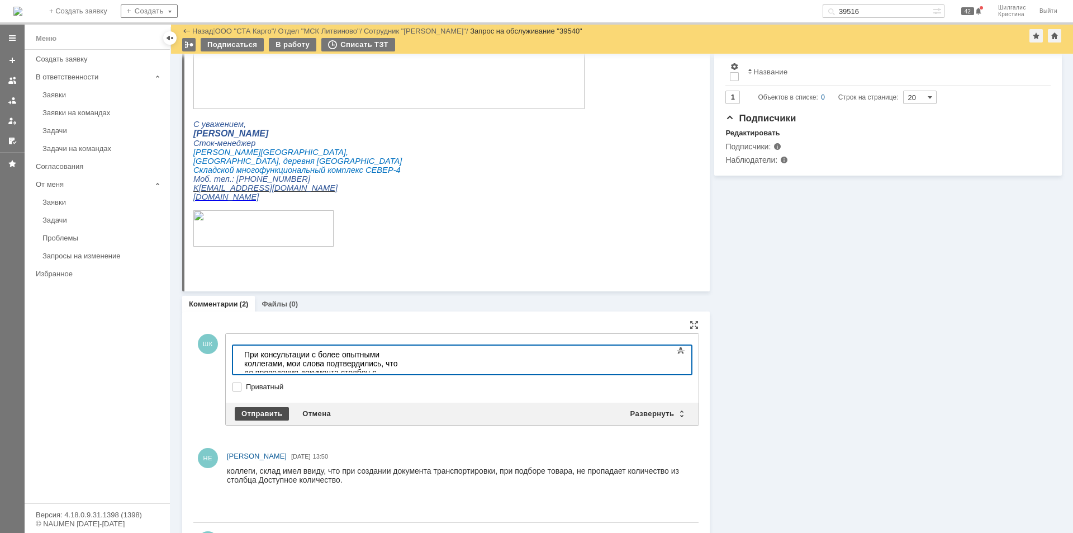
click at [265, 410] on div "Отправить" at bounding box center [262, 413] width 54 height 13
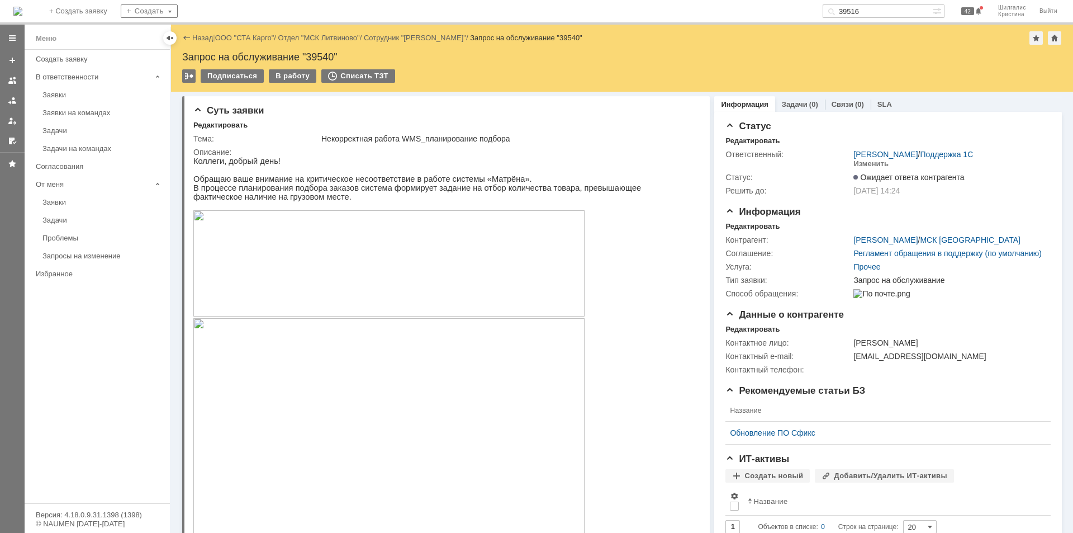
click at [236, 35] on link "ООО "СТА Карго"" at bounding box center [244, 38] width 59 height 8
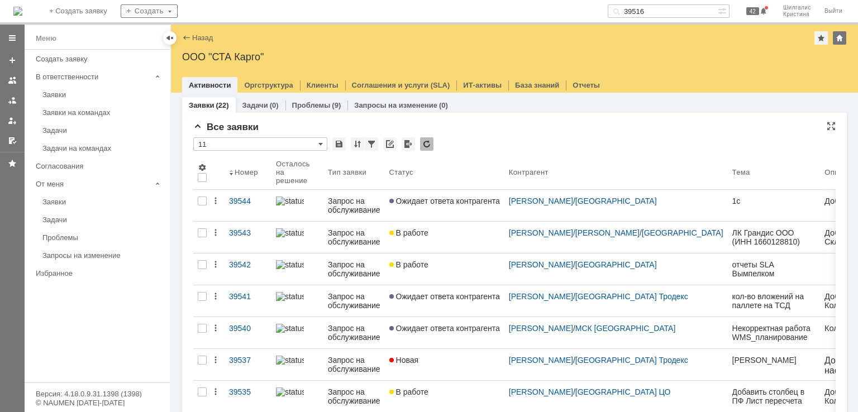
click at [501, 146] on div "* 11" at bounding box center [514, 144] width 643 height 15
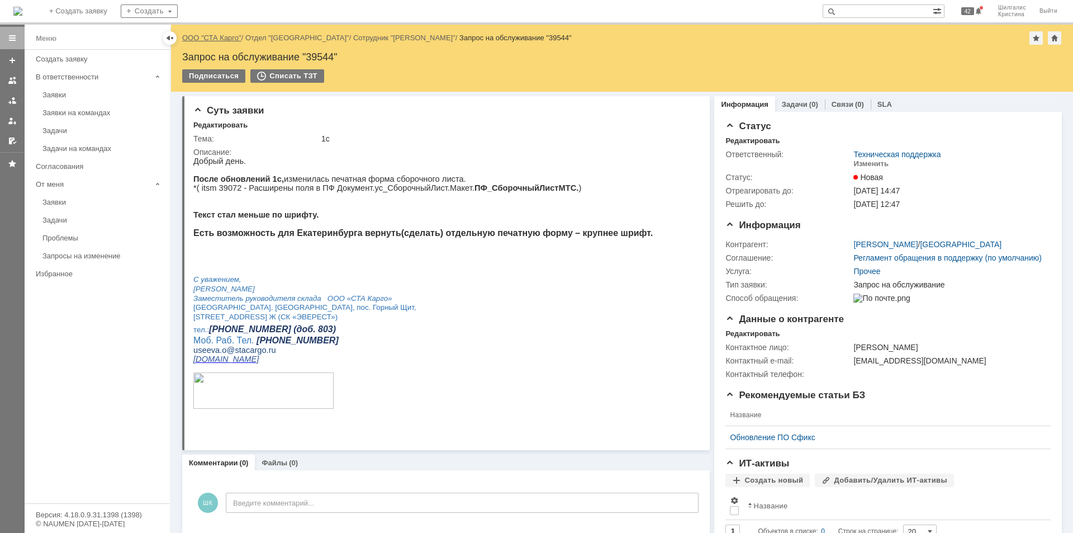
click at [213, 36] on link "ООО "СТА Карго"" at bounding box center [211, 38] width 59 height 8
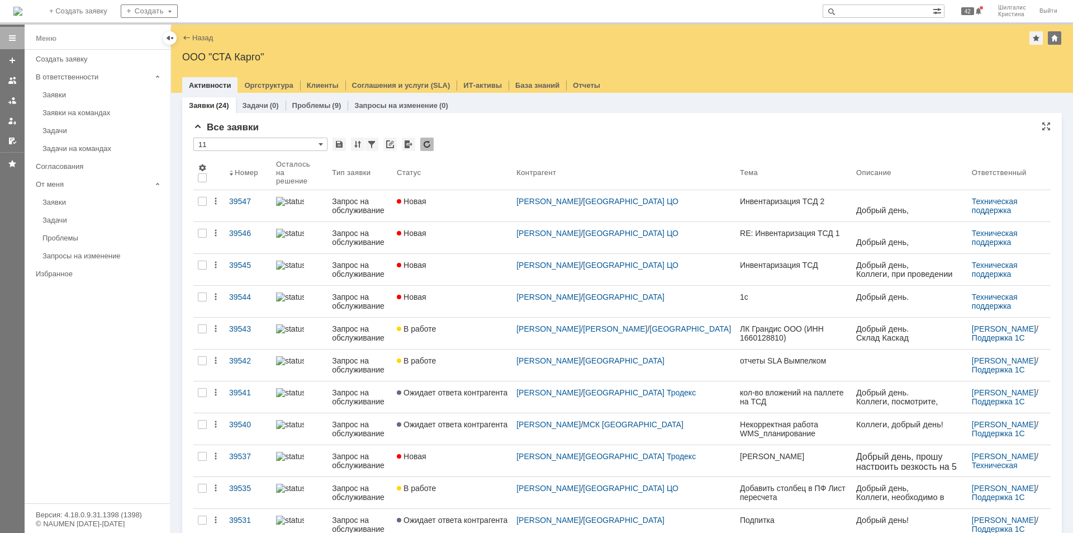
click at [511, 140] on div "* 11" at bounding box center [621, 144] width 857 height 15
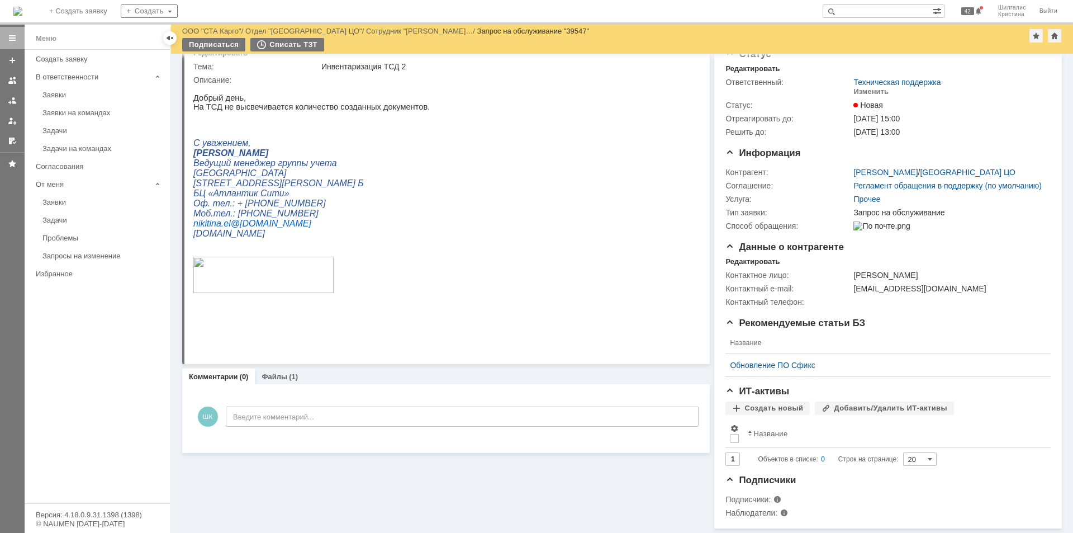
scroll to position [50, 0]
click at [289, 372] on div "(1)" at bounding box center [293, 376] width 9 height 8
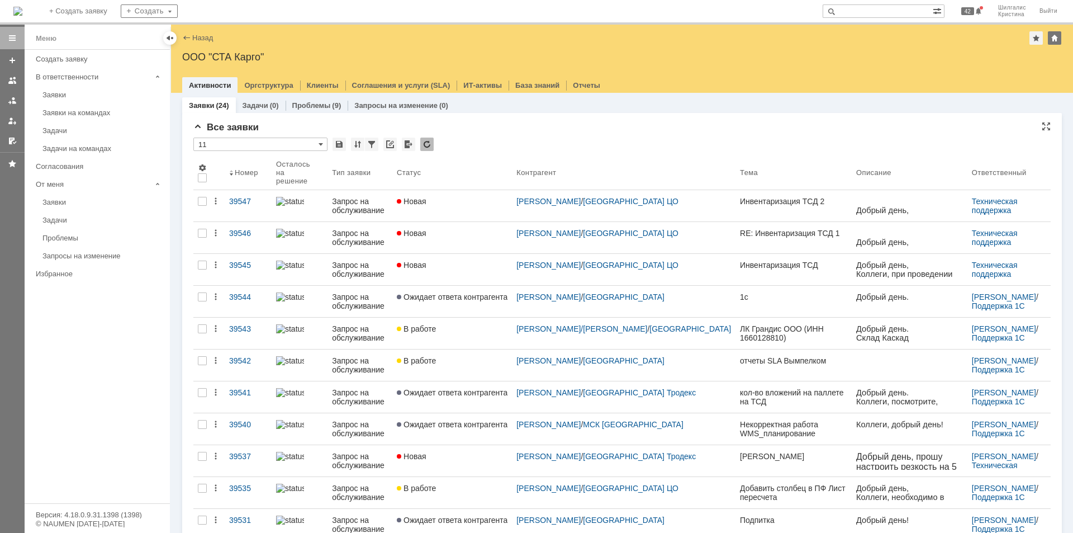
click at [497, 132] on div "Все заявки" at bounding box center [621, 127] width 857 height 11
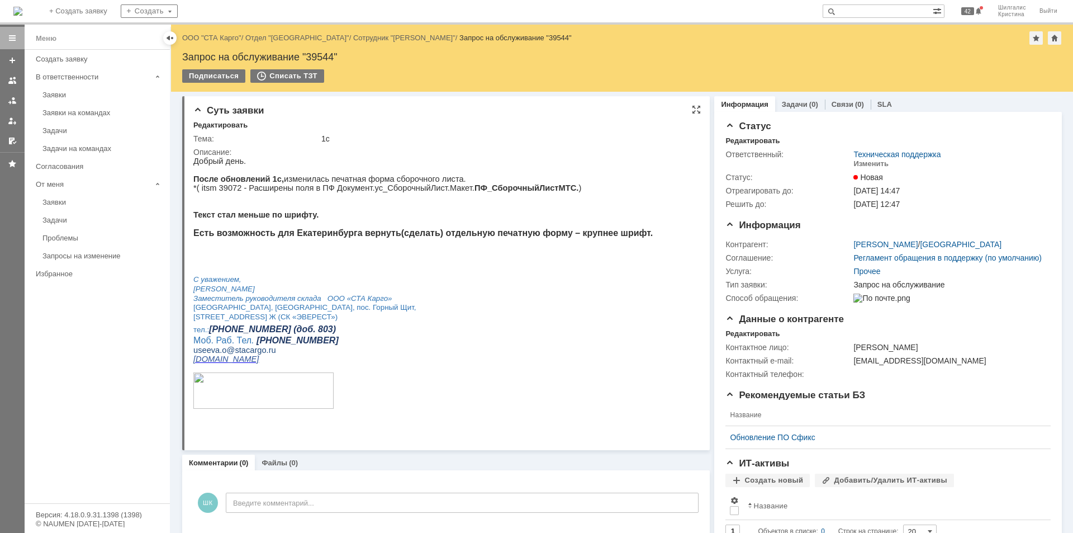
click at [463, 228] on p at bounding box center [422, 223] width 459 height 9
click at [866, 162] on div "Изменить" at bounding box center [870, 163] width 35 height 9
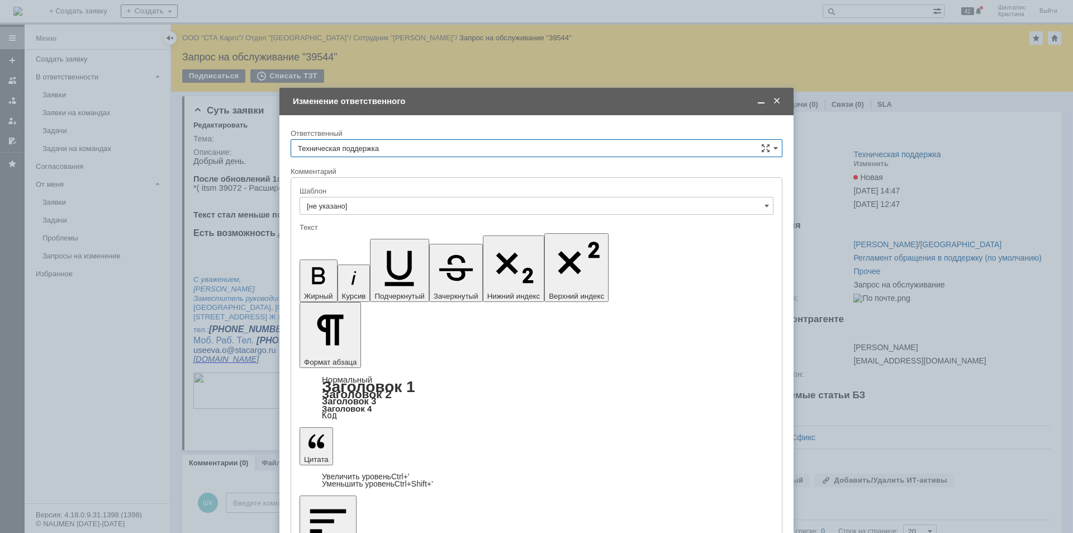
click at [365, 148] on input "Техническая поддержка" at bounding box center [537, 148] width 492 height 18
click at [344, 202] on span "[PERSON_NAME]" at bounding box center [536, 205] width 477 height 9
type input "[PERSON_NAME]"
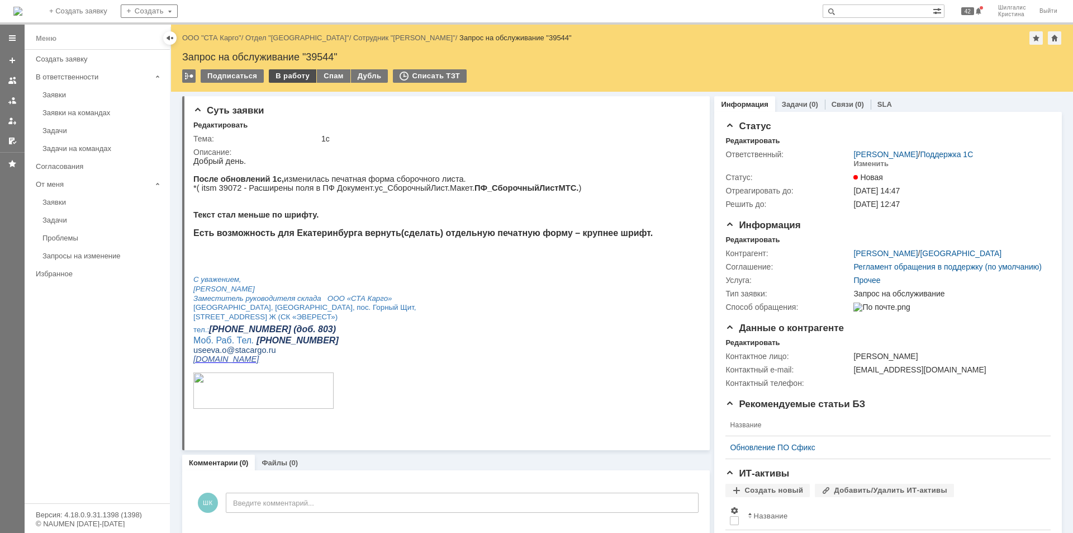
click at [287, 74] on div "В работу" at bounding box center [292, 75] width 47 height 13
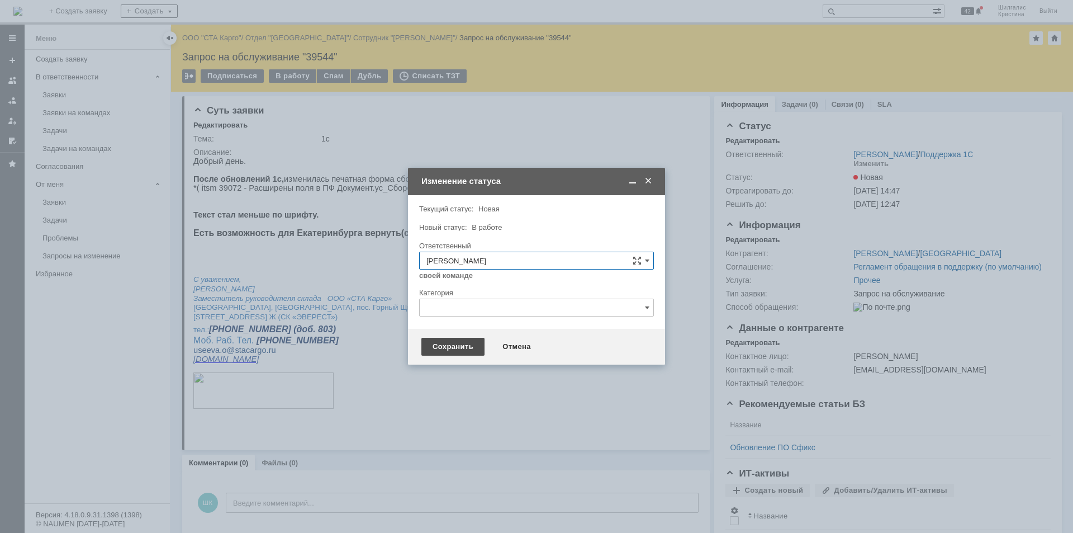
click at [440, 344] on div "Сохранить" at bounding box center [452, 347] width 63 height 18
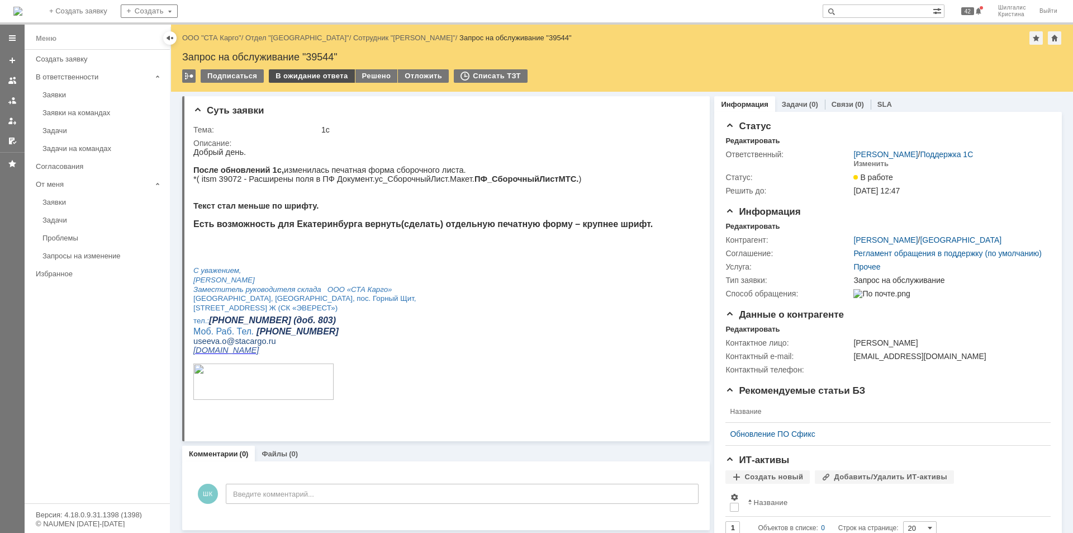
click at [311, 76] on div "В ожидание ответа" at bounding box center [311, 75] width 85 height 13
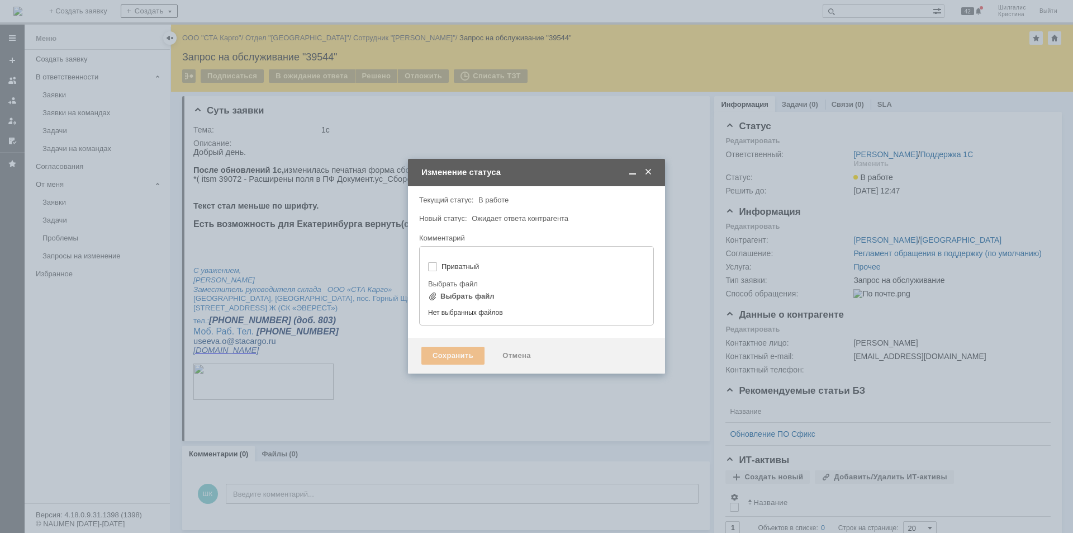
type input "[не указано]"
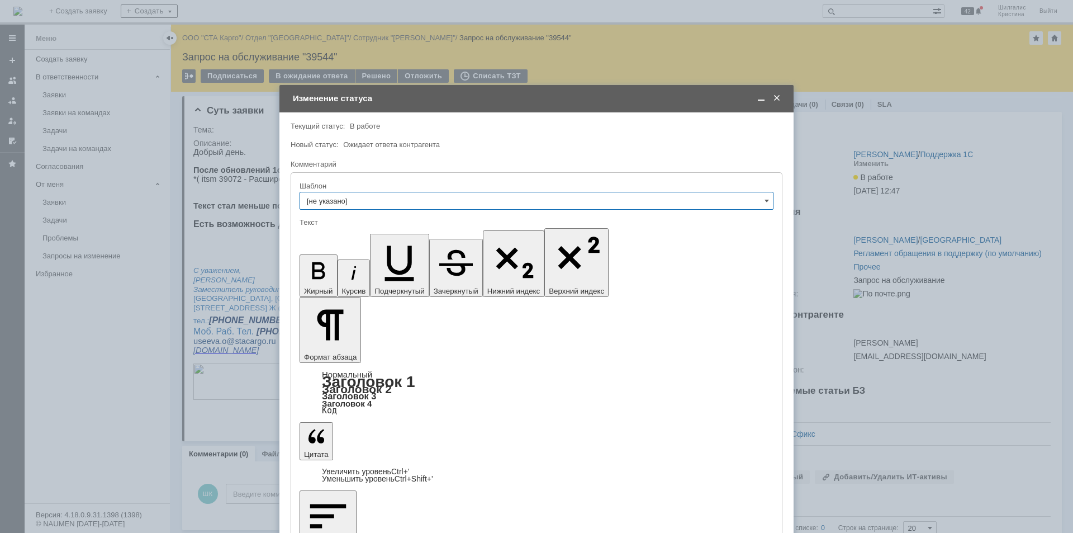
drag, startPoint x: 550, startPoint y: 3158, endPoint x: 514, endPoint y: 3161, distance: 36.4
click at [758, 99] on span at bounding box center [760, 98] width 11 height 10
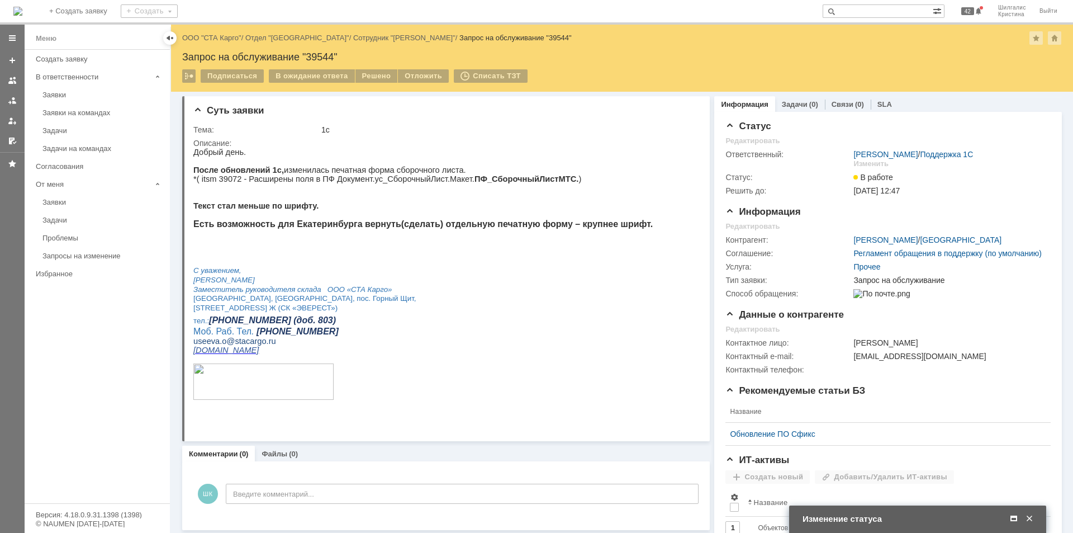
click at [1010, 515] on span at bounding box center [1013, 519] width 11 height 10
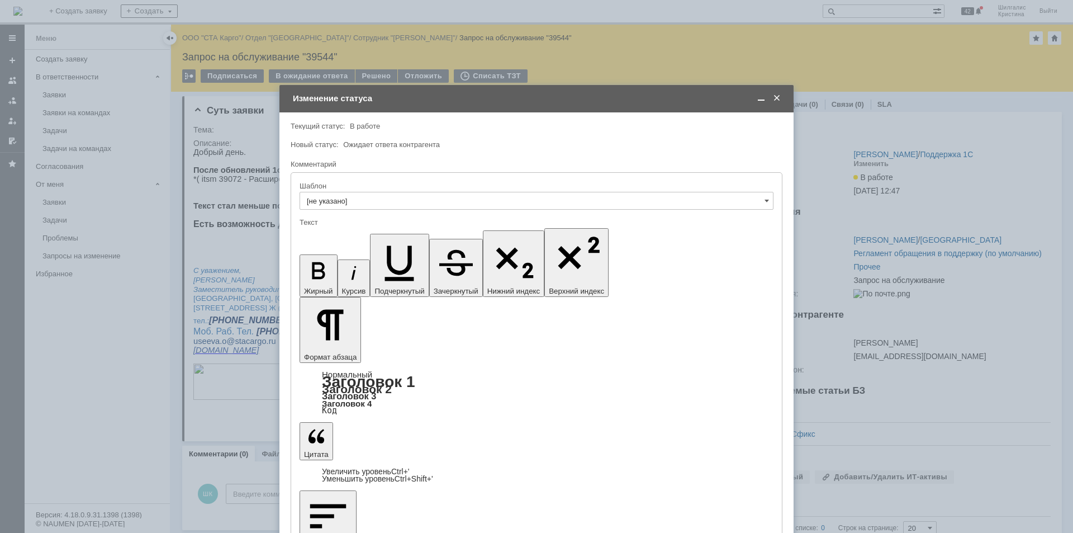
drag, startPoint x: 461, startPoint y: 3165, endPoint x: 321, endPoint y: 3166, distance: 140.3
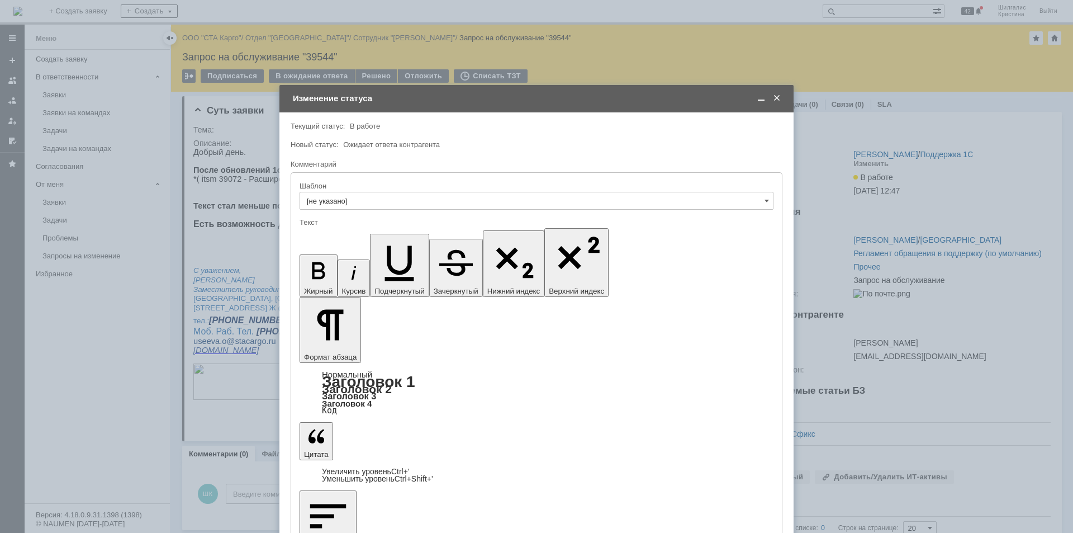
drag, startPoint x: 497, startPoint y: 3169, endPoint x: 778, endPoint y: 3159, distance: 281.2
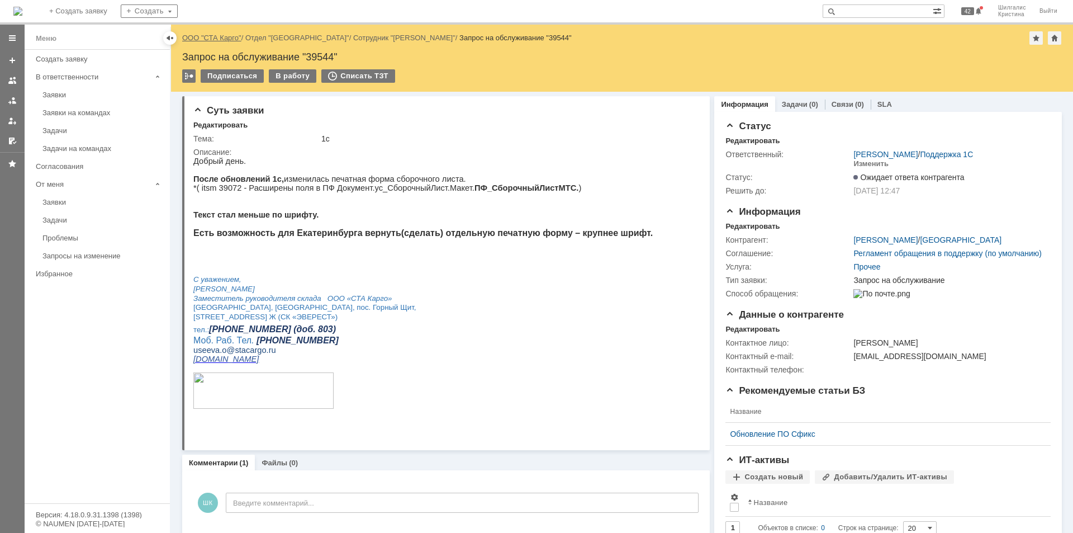
click at [216, 35] on link "ООО "СТА Карго"" at bounding box center [211, 38] width 59 height 8
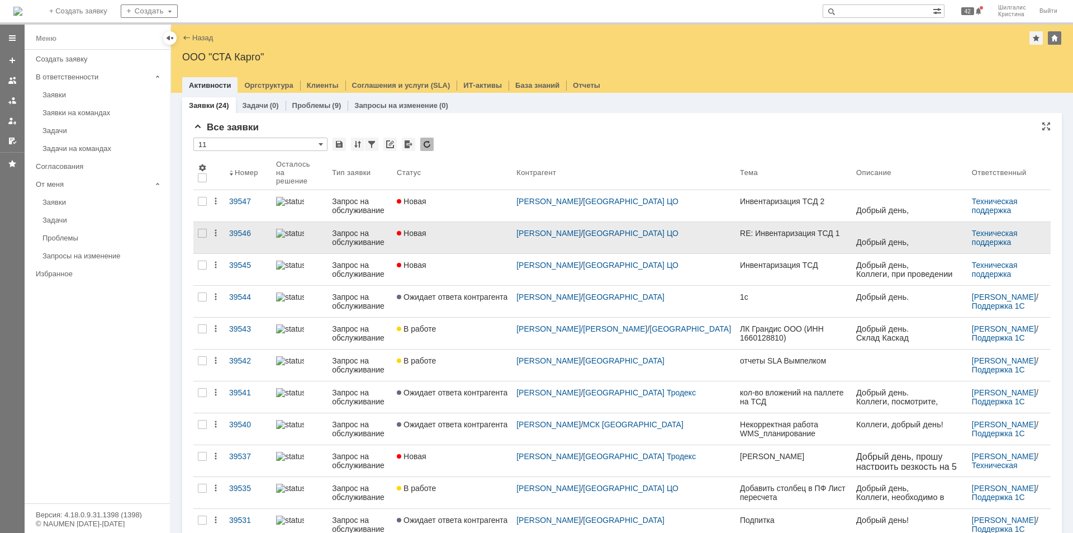
drag, startPoint x: 475, startPoint y: 233, endPoint x: 469, endPoint y: 232, distance: 5.6
click at [477, 232] on link "Новая" at bounding box center [452, 237] width 120 height 31
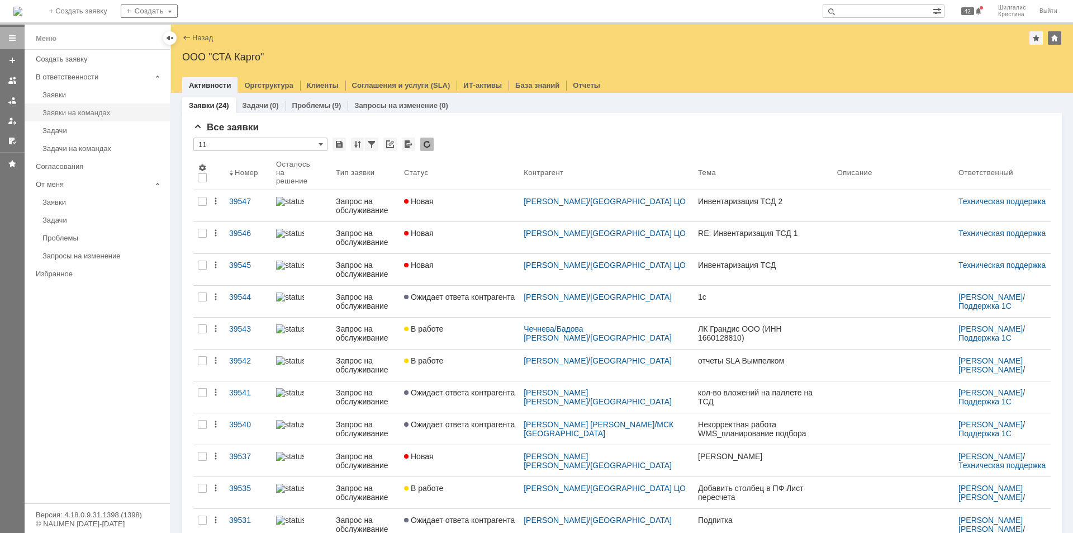
click at [83, 107] on link "Заявки на командах" at bounding box center [103, 112] width 130 height 17
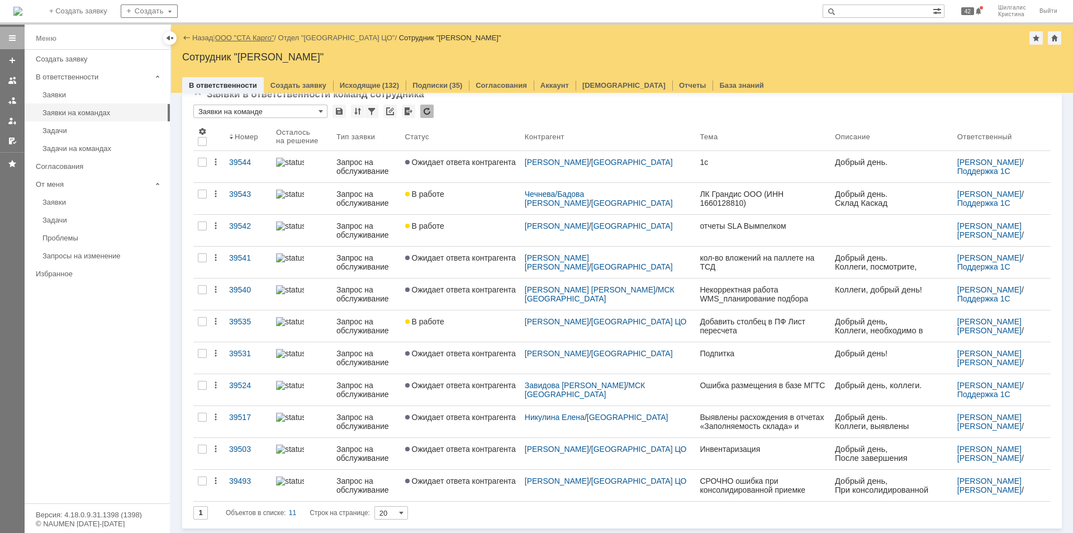
click at [249, 35] on link "ООО "СТА Карго"" at bounding box center [244, 38] width 59 height 8
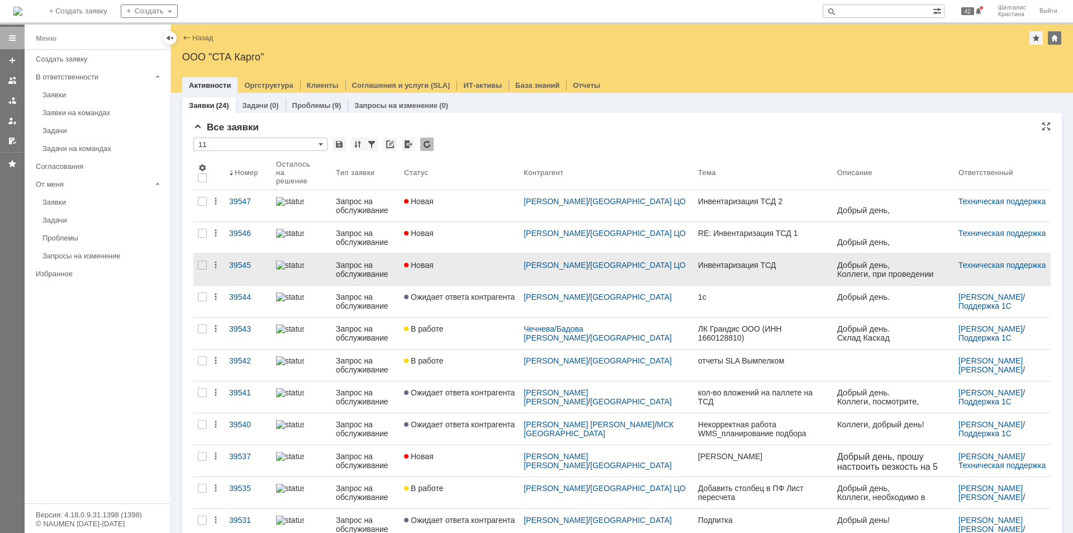
click at [491, 262] on div "Новая" at bounding box center [459, 264] width 111 height 9
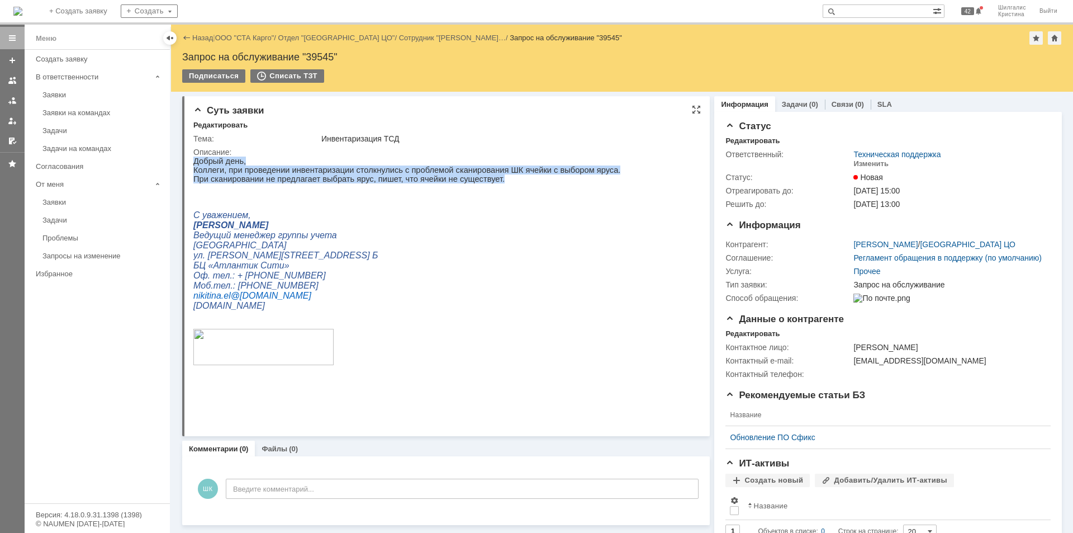
drag, startPoint x: 487, startPoint y: 185, endPoint x: 381, endPoint y: 315, distance: 167.2
click at [193, 159] on html "Добрый день, Коллеги, при проведении инвентаризации столкнулись с проблемой ска…" at bounding box center [441, 280] width 497 height 248
copy div "Добрый день, Коллеги, при проведении инвентаризации столкнулись с проблемой ска…"
click at [452, 181] on p "При сканировании не предлагает выбрать ярус, пишет, что ячейки не существует." at bounding box center [406, 178] width 427 height 9
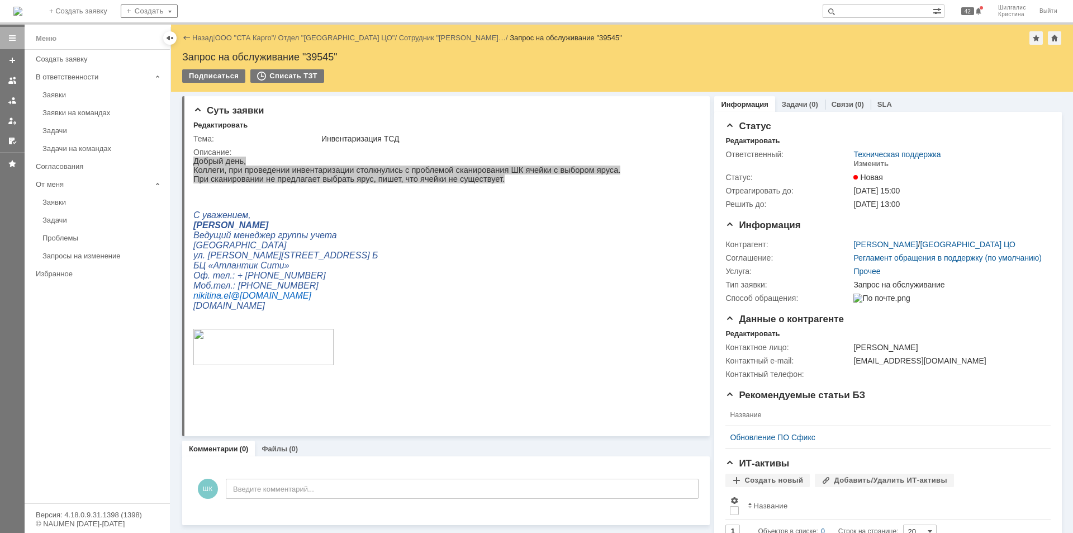
click at [316, 54] on div "Запрос на обслуживание "39545"" at bounding box center [622, 56] width 880 height 11
click at [319, 54] on div "Запрос на обслуживание "39545"" at bounding box center [622, 56] width 880 height 11
click at [317, 51] on div "Запрос на обслуживание "39545"" at bounding box center [622, 56] width 880 height 11
copy div "39545"
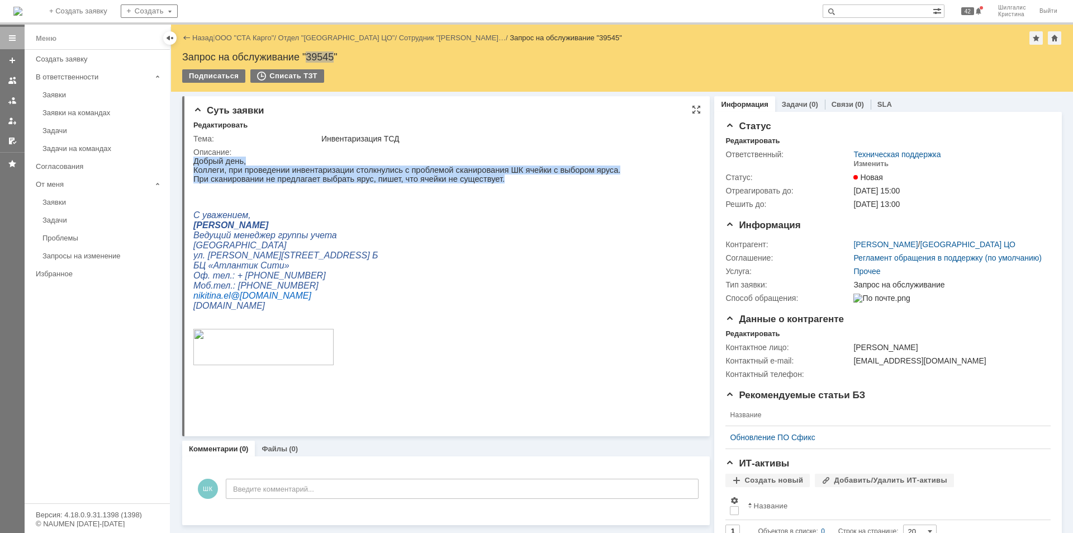
copy div "39545"
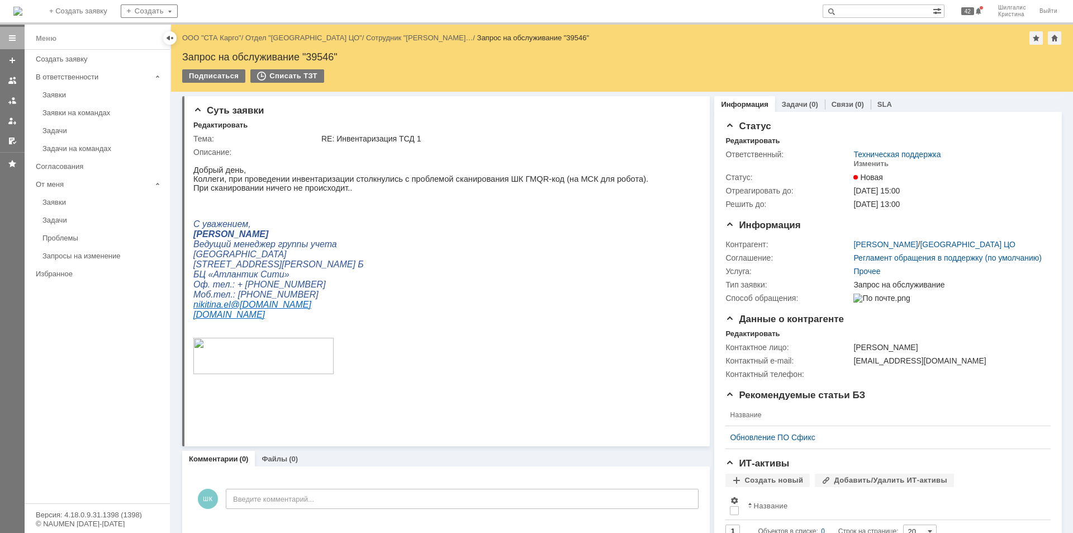
click at [318, 53] on div "Запрос на обслуживание "39546"" at bounding box center [622, 56] width 880 height 11
click at [319, 52] on div "Запрос на обслуживание "39546"" at bounding box center [622, 56] width 880 height 11
copy div "39546"
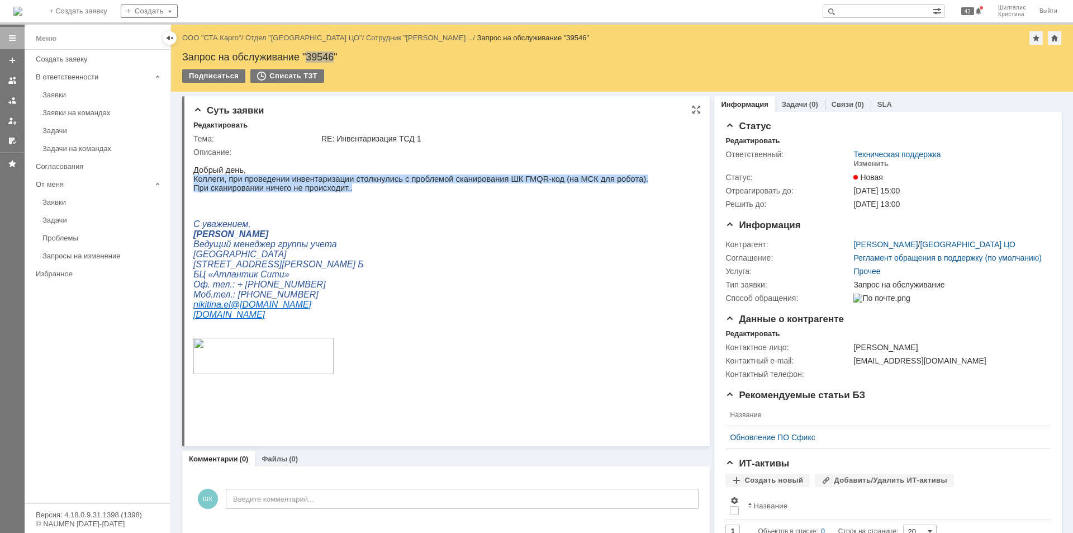
drag, startPoint x: 355, startPoint y: 189, endPoint x: 193, endPoint y: 182, distance: 162.2
click at [193, 182] on div "Добрый день, Коллеги, при проведении инвентаризации столкнулись с проблемой ска…" at bounding box center [420, 284] width 455 height 257
copy div "Коллеги, при проведении инвентаризации столкнулись с проблемой сканирования ШК …"
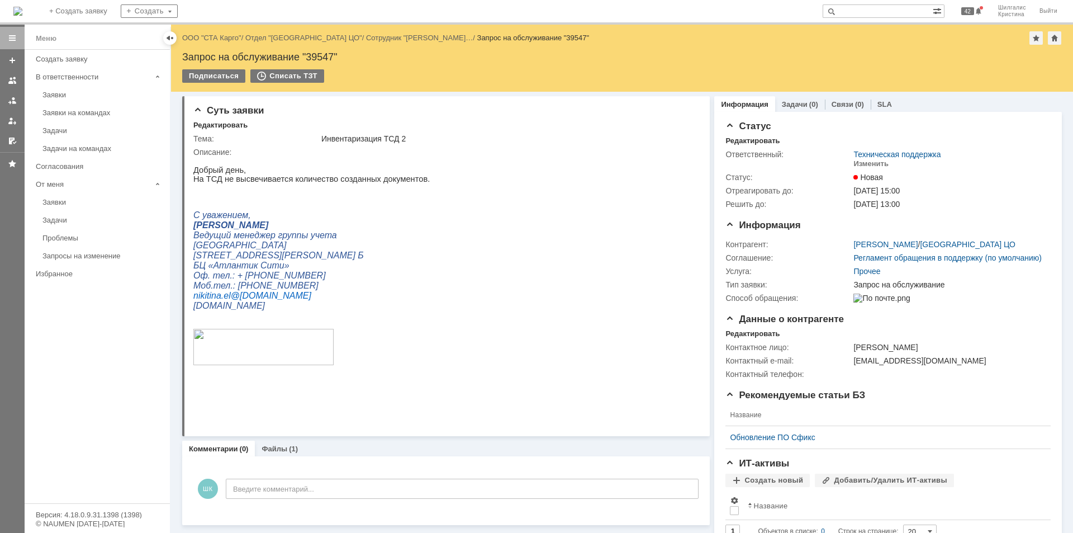
click at [317, 56] on div "Запрос на обслуживание "39547"" at bounding box center [622, 56] width 880 height 11
copy div "39547"
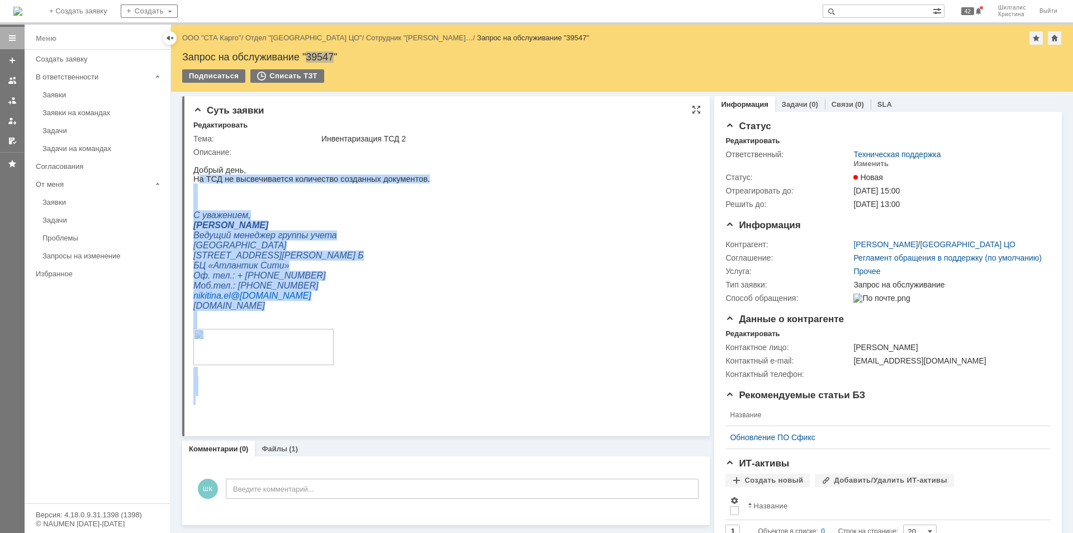
drag, startPoint x: 411, startPoint y: 183, endPoint x: 197, endPoint y: 181, distance: 214.0
click at [197, 181] on html "Добрый день, На ТСД не высвечивается количество созданных документов. С уважени…" at bounding box center [441, 280] width 497 height 248
click at [201, 181] on p "На ТСД не высвечивается количество созданных документов." at bounding box center [311, 178] width 236 height 9
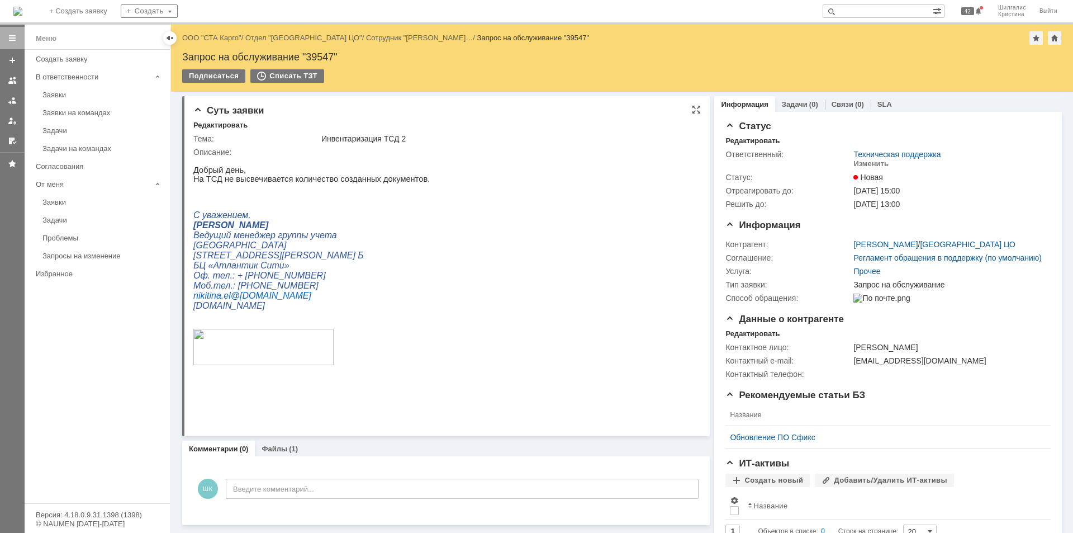
drag, startPoint x: 385, startPoint y: 339, endPoint x: 201, endPoint y: 180, distance: 242.9
drag, startPoint x: 196, startPoint y: 182, endPoint x: 403, endPoint y: 182, distance: 207.3
click at [405, 182] on p "На ТСД не высвечивается количество созданных документов." at bounding box center [311, 178] width 236 height 9
copy p "На ТСД не высвечивается количество созданных документов"
click at [865, 161] on div "Изменить" at bounding box center [870, 163] width 35 height 9
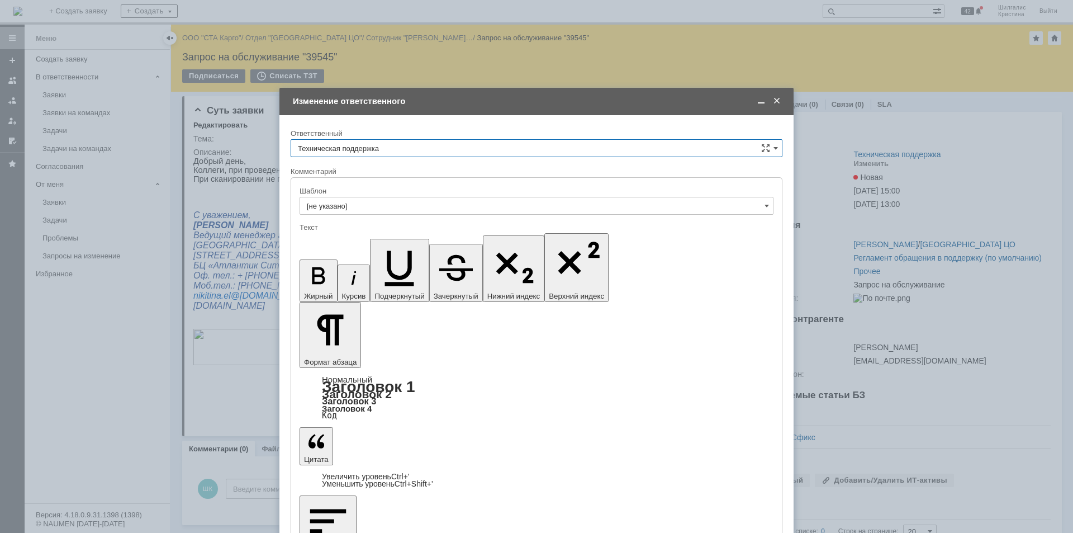
click at [395, 145] on input "Техническая поддержка" at bounding box center [537, 148] width 492 height 18
click at [373, 208] on span "[PERSON_NAME]" at bounding box center [536, 205] width 477 height 9
type input "[PERSON_NAME]"
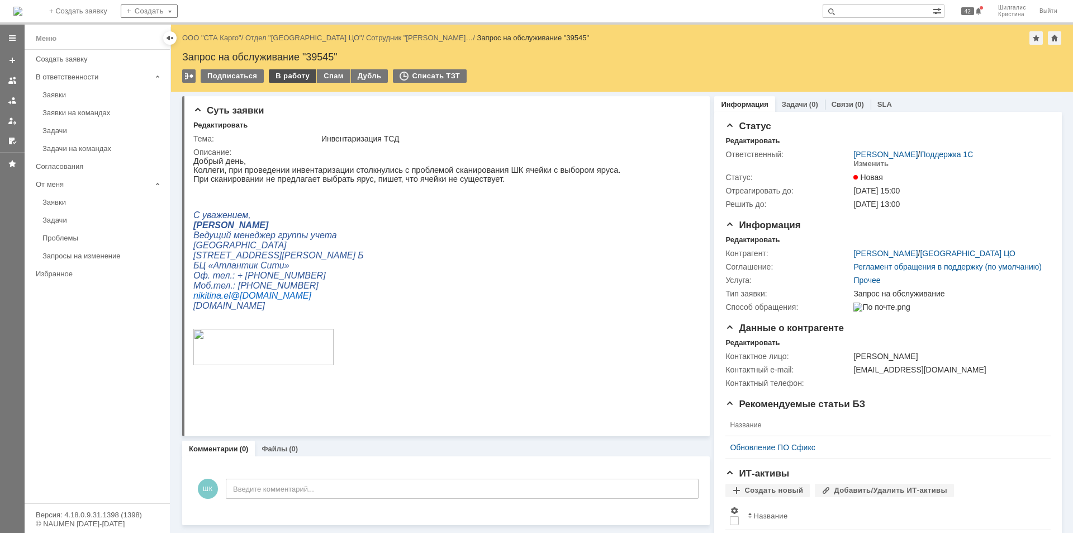
click at [287, 72] on div "В работу" at bounding box center [292, 75] width 47 height 13
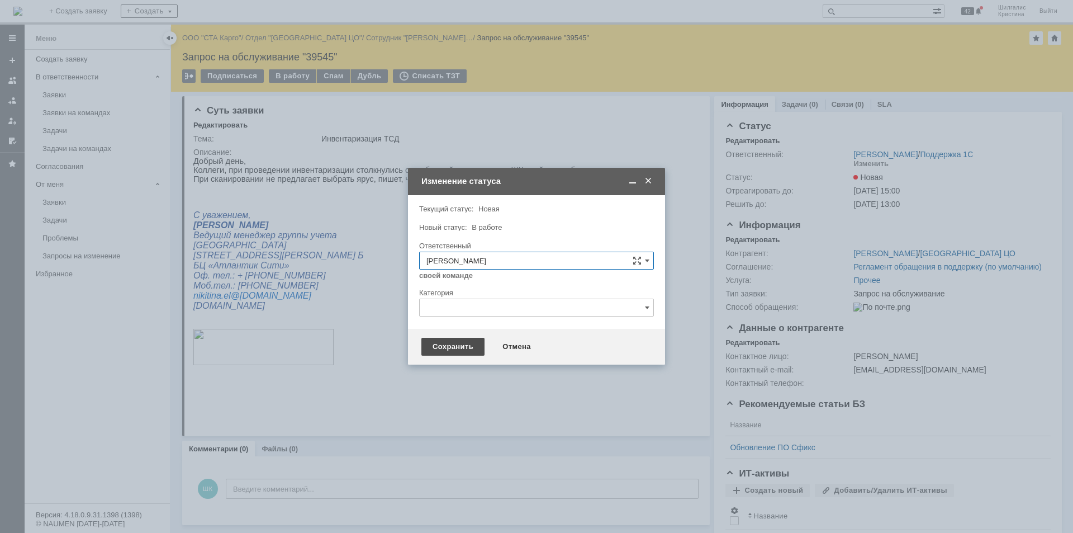
click at [452, 350] on div "Сохранить" at bounding box center [452, 347] width 63 height 18
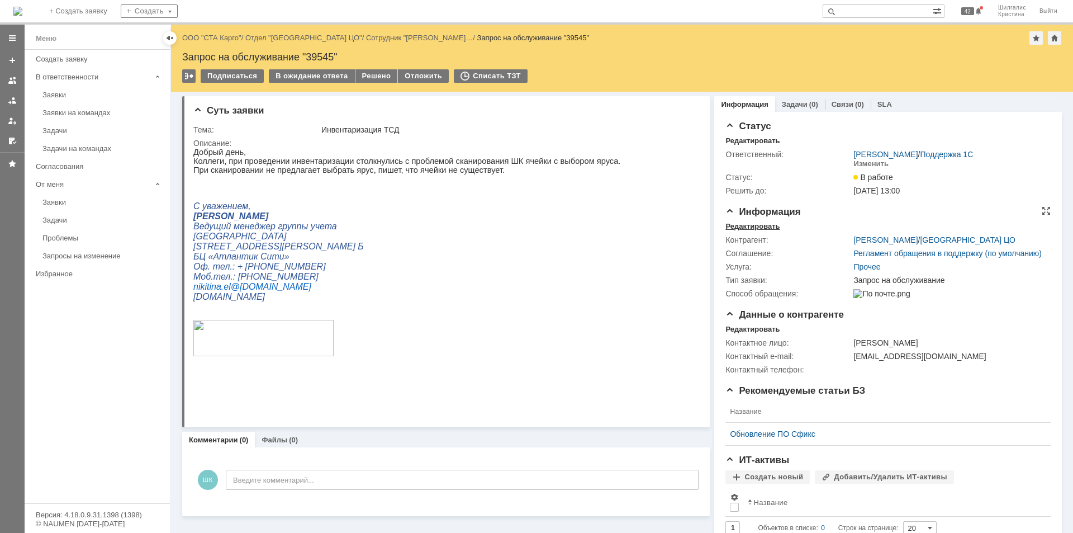
click at [749, 224] on div "Редактировать" at bounding box center [752, 226] width 54 height 9
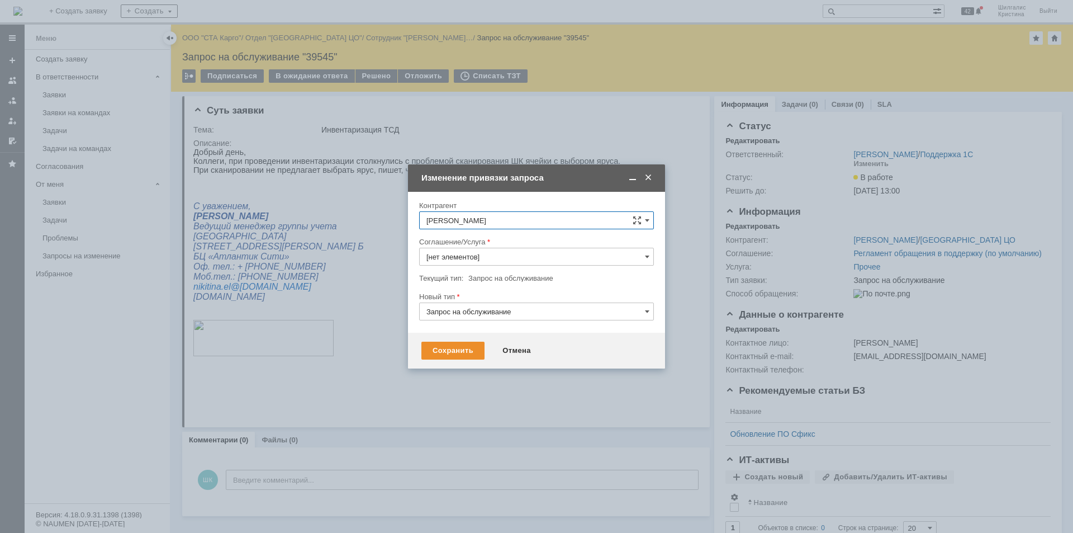
type input "Прочее"
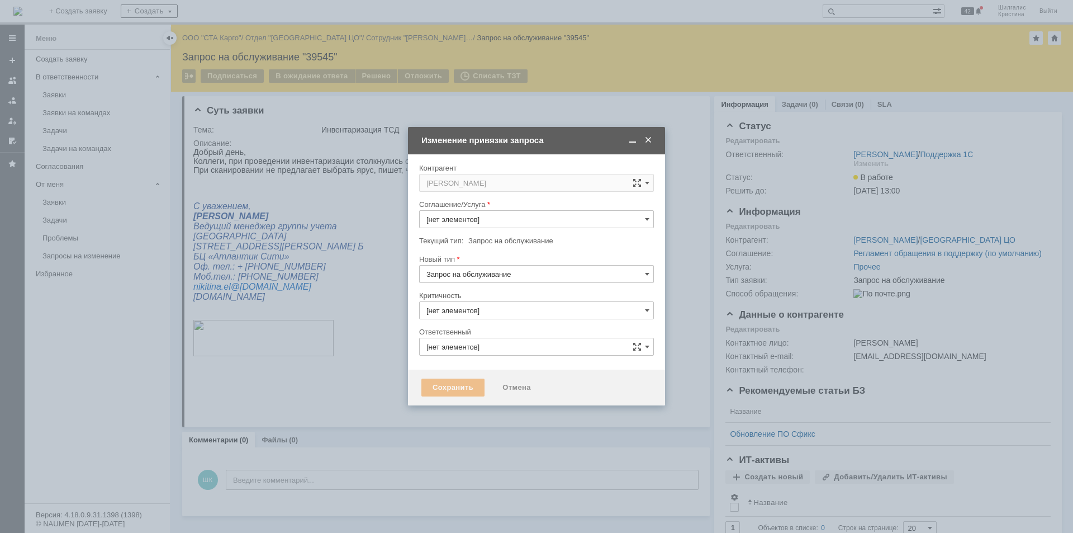
type input "[PERSON_NAME]"
type input "Прочее"
type input "3. Низкая"
type input "[не указано]"
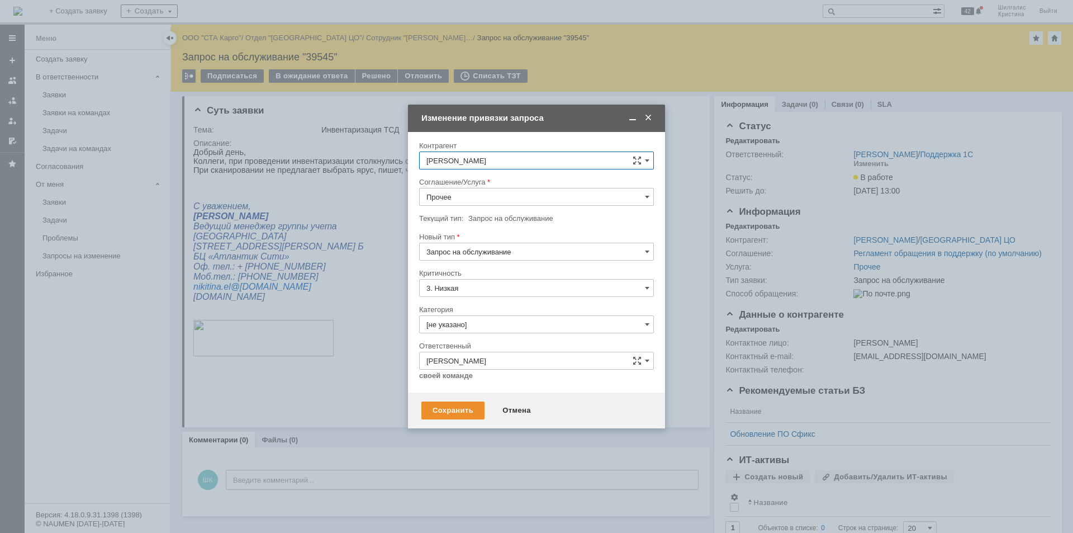
click at [452, 194] on input "Прочее" at bounding box center [536, 197] width 235 height 18
click at [491, 270] on span "WMS Инвентаризация" at bounding box center [536, 271] width 220 height 9
click at [517, 192] on input "WMS Инвентаризация" at bounding box center [536, 197] width 235 height 18
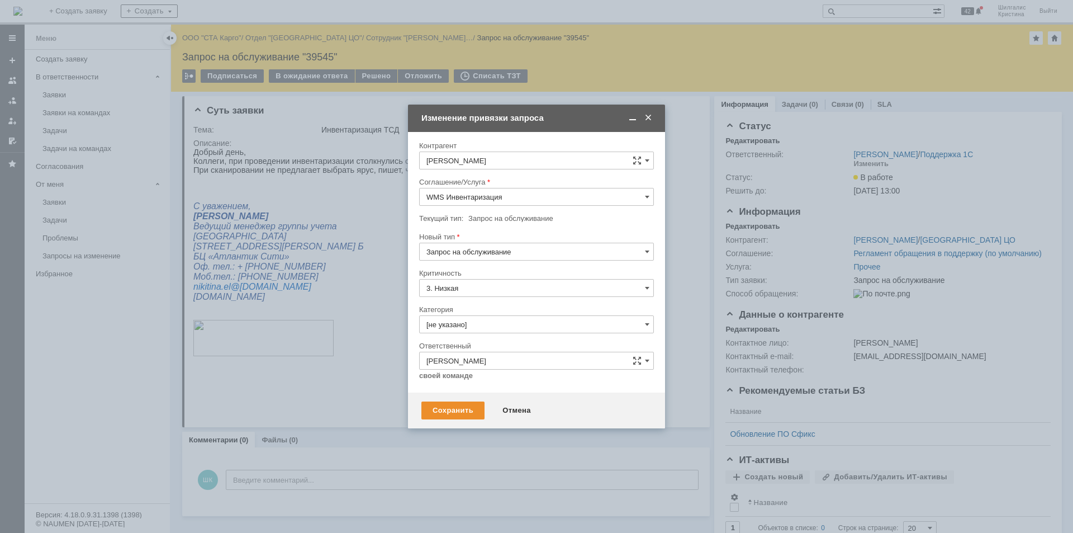
click at [529, 241] on div "WMS Инвентаризация ТСД" at bounding box center [537, 234] width 234 height 18
type input "WMS Инвентаризация ТСД"
click at [490, 322] on input "[не указано]" at bounding box center [536, 324] width 235 height 18
click at [479, 383] on span "Изменение" at bounding box center [536, 381] width 220 height 9
type input "Изменение"
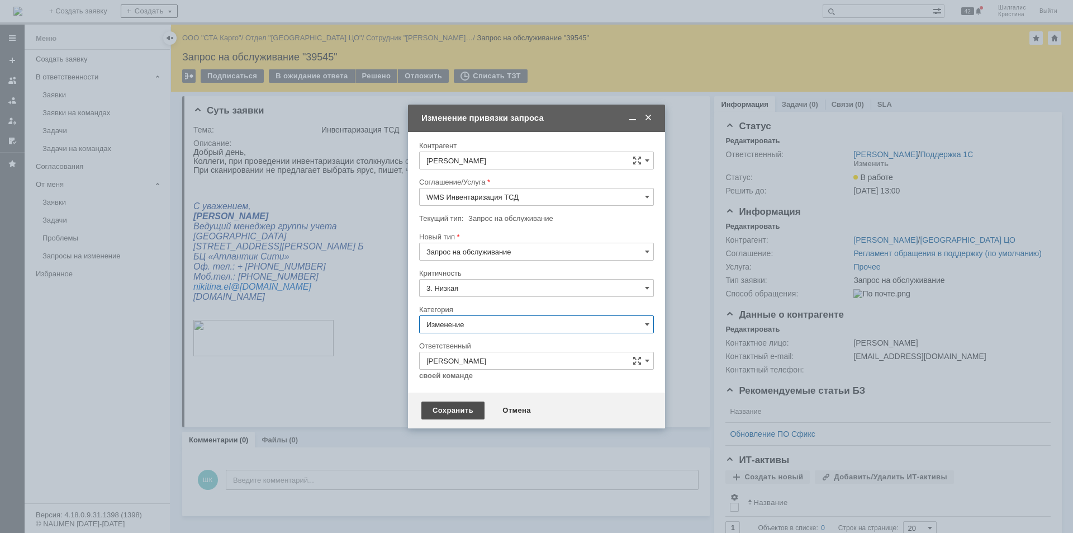
click at [458, 406] on div "Сохранить" at bounding box center [452, 410] width 63 height 18
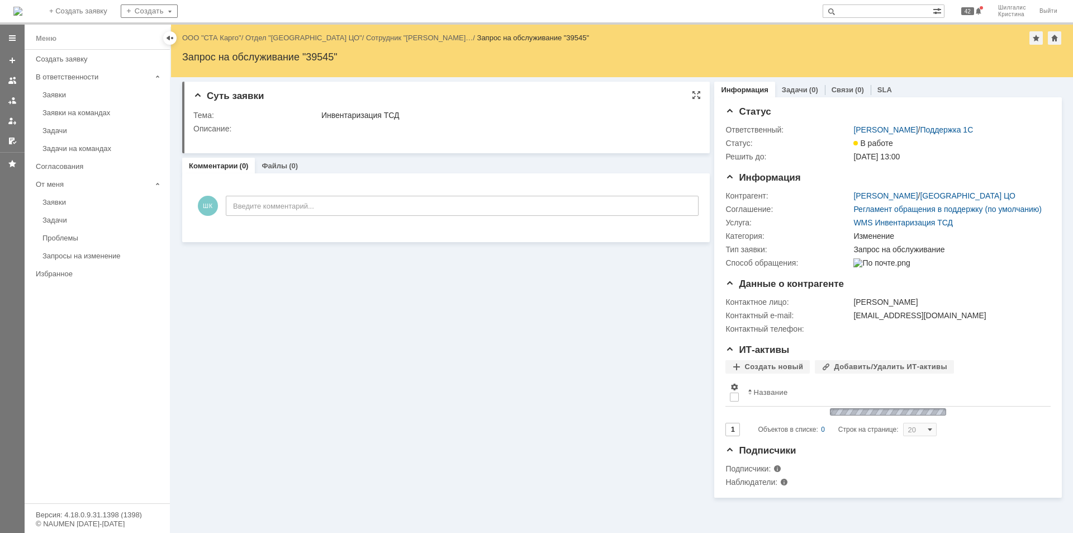
scroll to position [0, 0]
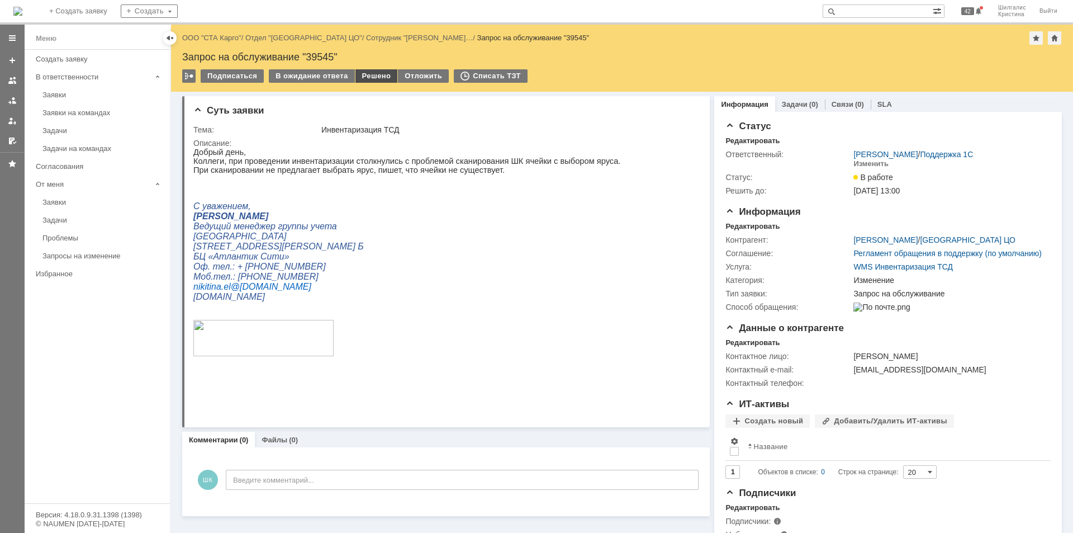
click at [373, 77] on div "Решено" at bounding box center [376, 75] width 42 height 13
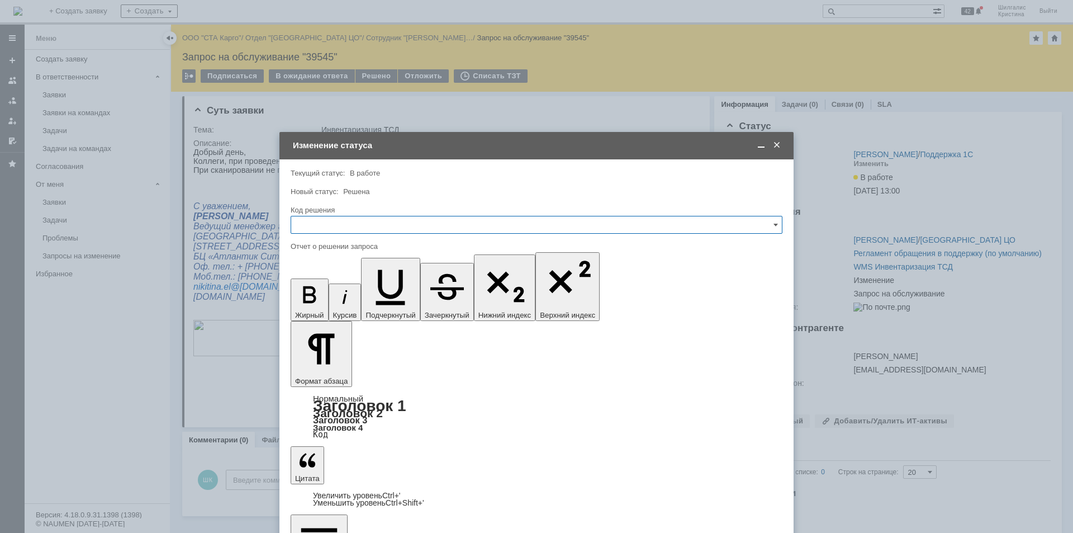
click at [366, 227] on input "text" at bounding box center [537, 225] width 492 height 18
drag, startPoint x: 324, startPoint y: 372, endPoint x: 326, endPoint y: 355, distance: 17.5
click at [324, 370] on span "Решено" at bounding box center [536, 374] width 477 height 9
type input "Решено"
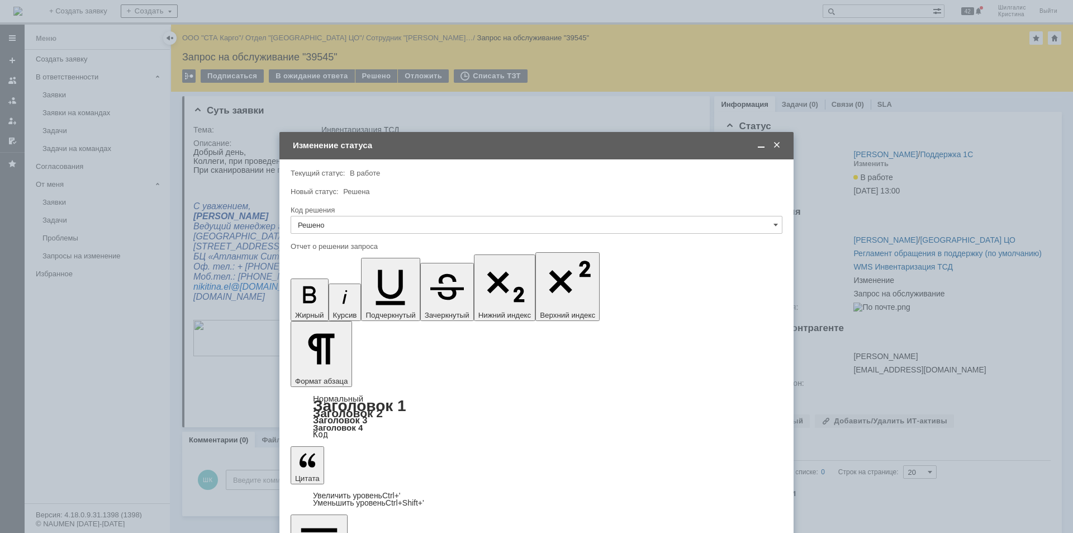
scroll to position [443, 4]
drag, startPoint x: 479, startPoint y: 3253, endPoint x: 166, endPoint y: 3199, distance: 318.2
copy div "Перенесено в Jira http://172.16.7.21:1919/browse/WMSDEV-1734"
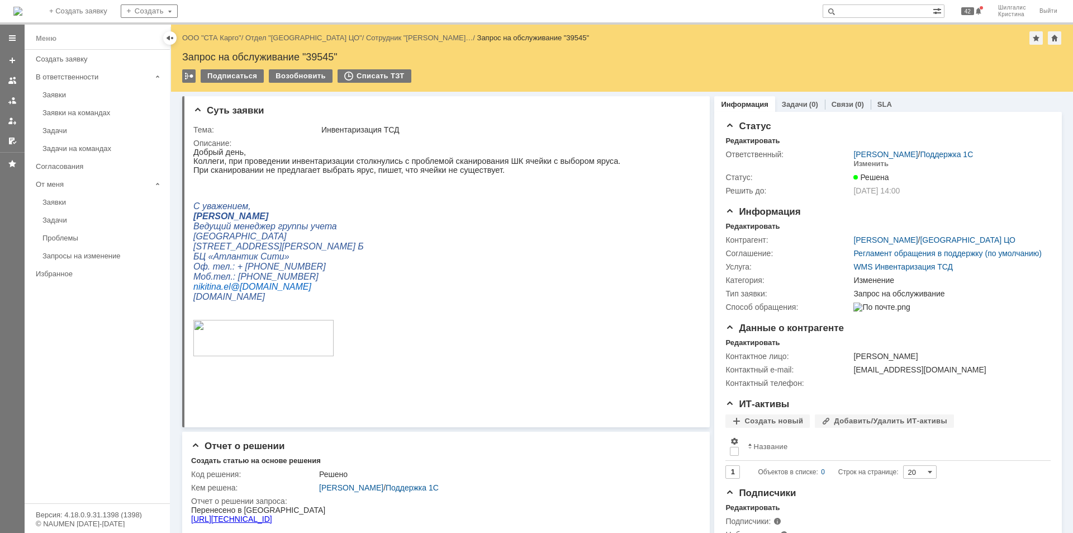
scroll to position [0, 0]
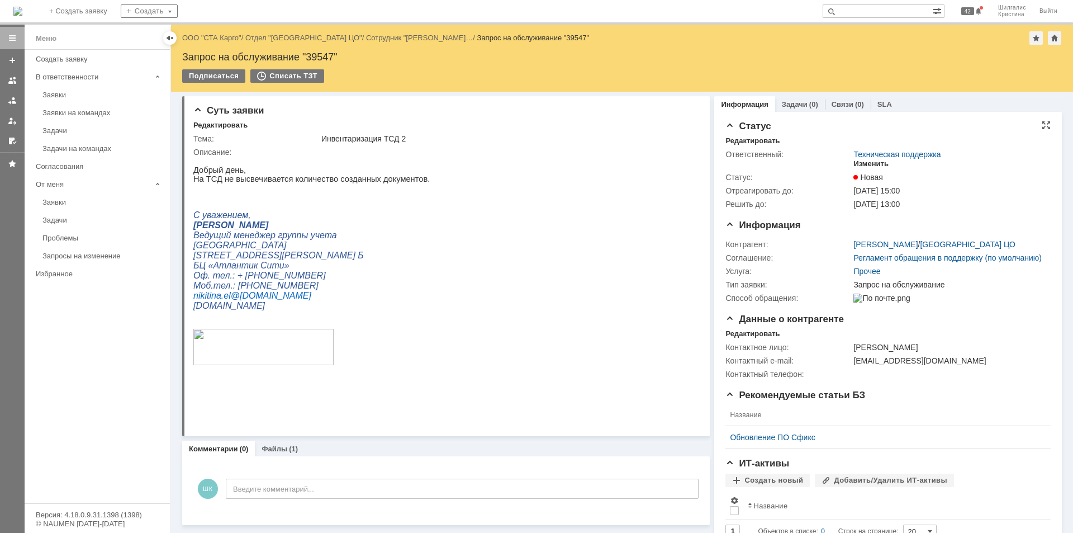
click at [865, 164] on div "Изменить" at bounding box center [870, 163] width 35 height 9
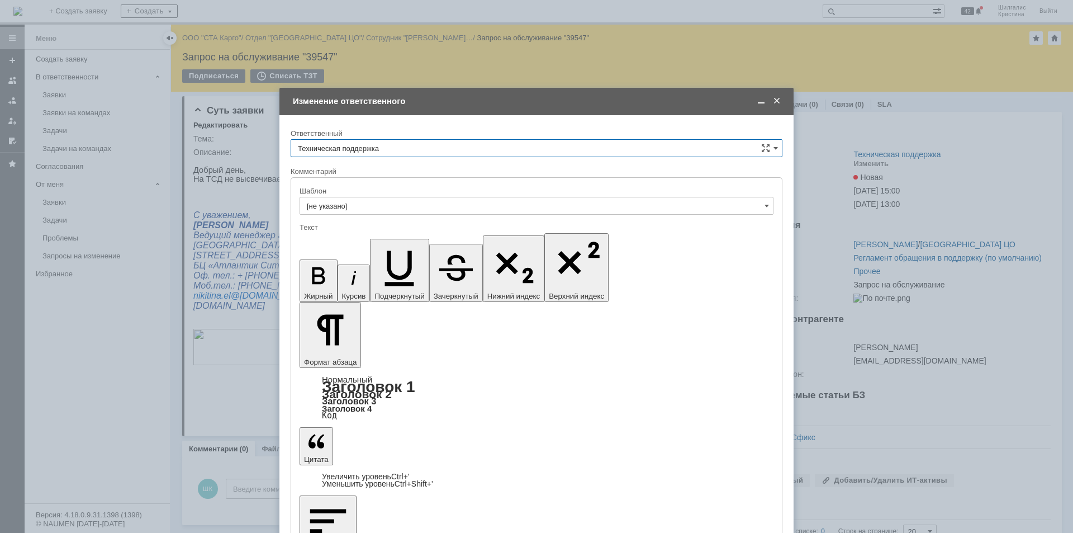
click at [378, 146] on input "Техническая поддержка" at bounding box center [537, 148] width 492 height 18
click at [370, 210] on span "[PERSON_NAME]" at bounding box center [536, 205] width 477 height 9
type input "[PERSON_NAME]"
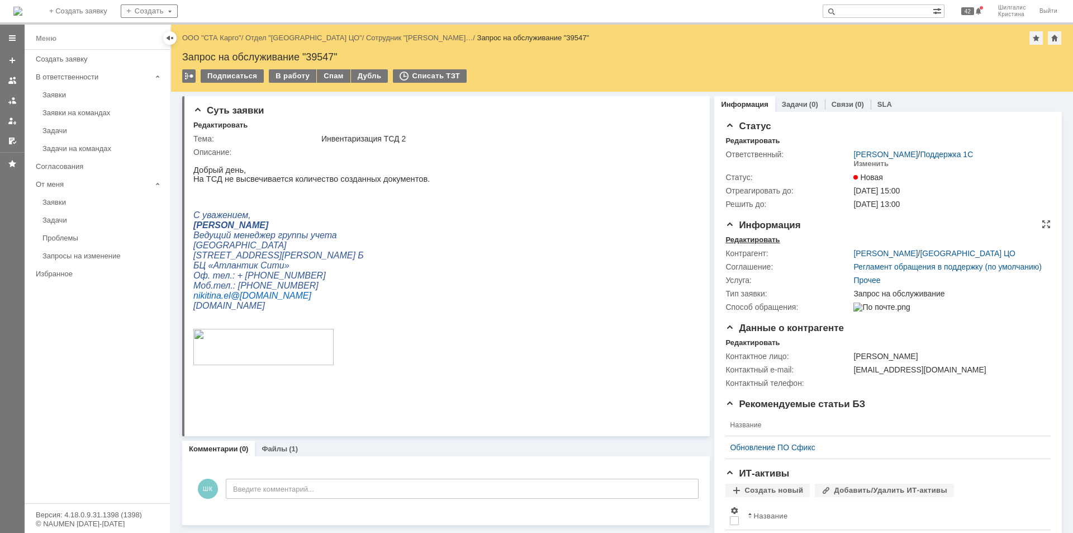
click at [753, 238] on div "Редактировать" at bounding box center [752, 239] width 54 height 9
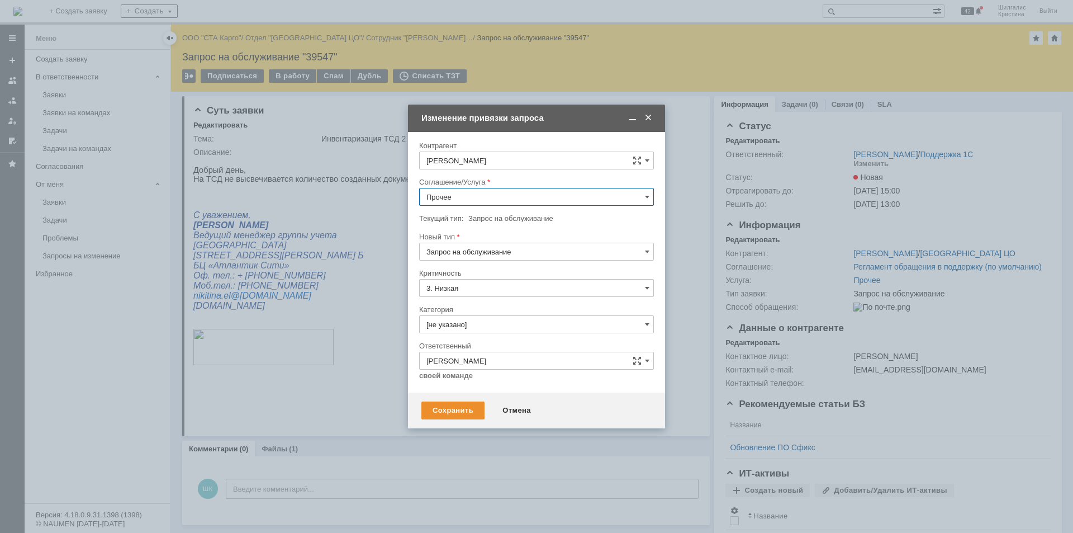
click at [456, 197] on input "Прочее" at bounding box center [536, 197] width 235 height 18
click at [492, 287] on span "WMS Инвентаризация ТСД" at bounding box center [536, 290] width 220 height 9
type input "WMS Инвентаризация ТСД"
click at [462, 331] on input "[не указано]" at bounding box center [536, 324] width 235 height 18
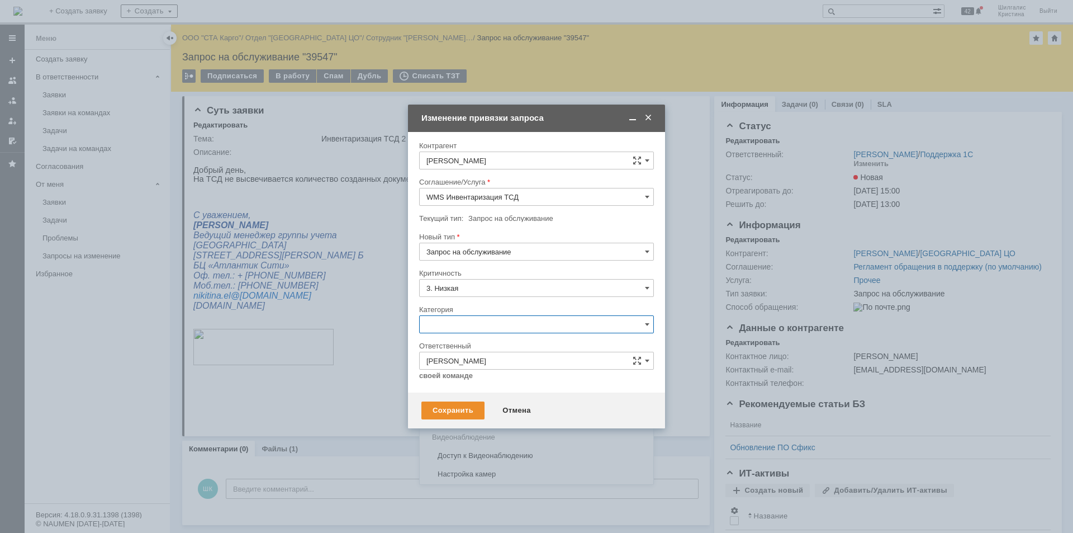
click at [446, 373] on div "Изменение" at bounding box center [537, 382] width 234 height 18
type input "Изменение"
click at [456, 407] on div "Сохранить" at bounding box center [452, 410] width 63 height 18
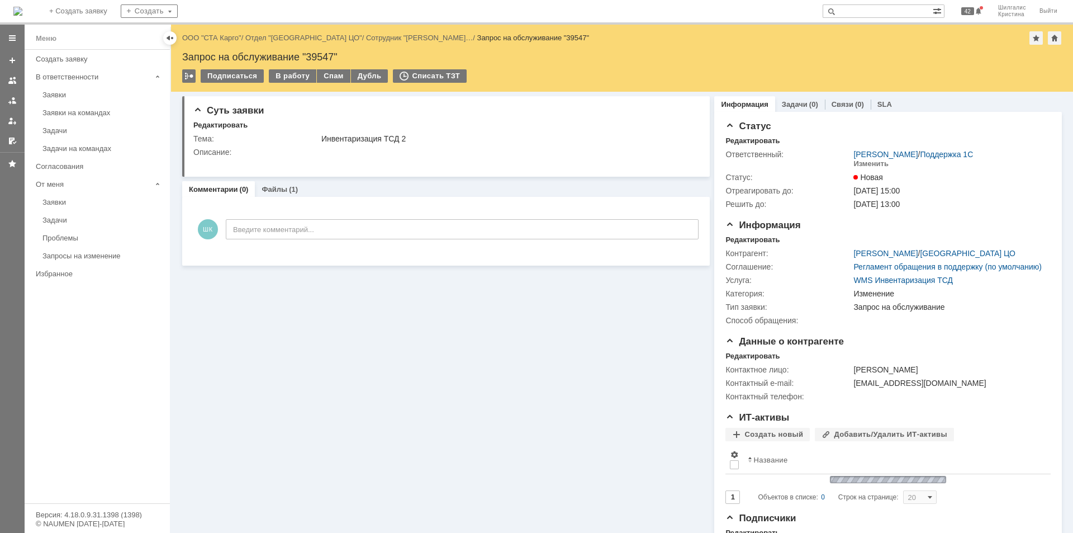
scroll to position [0, 0]
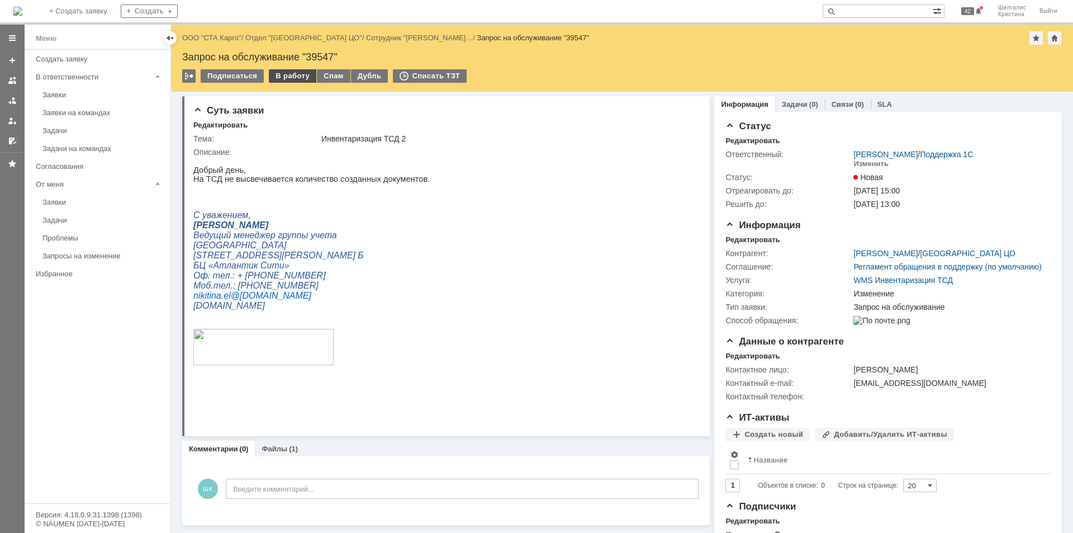
click at [288, 79] on div "В работу" at bounding box center [292, 75] width 47 height 13
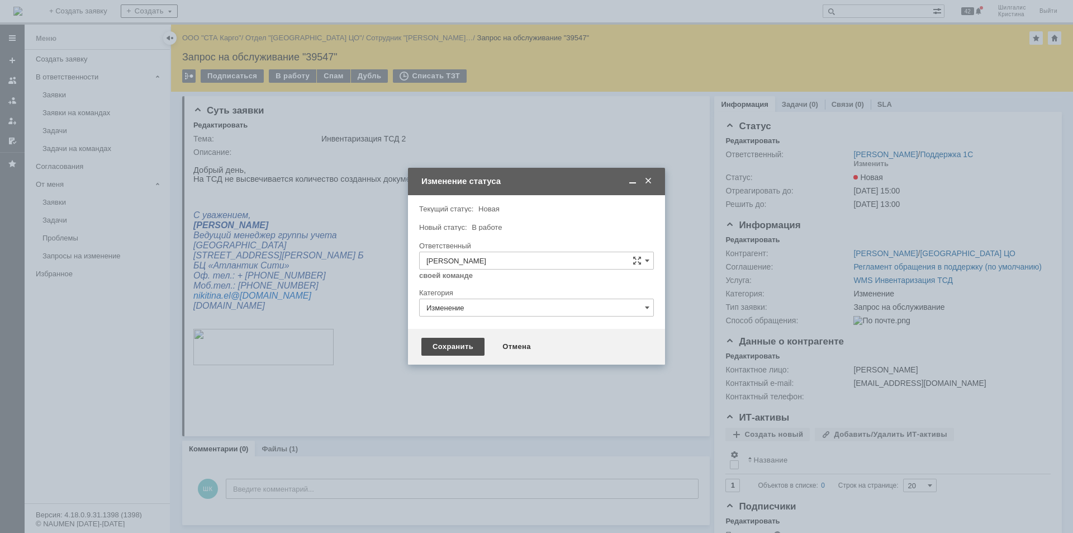
click at [442, 346] on div "Сохранить" at bounding box center [452, 347] width 63 height 18
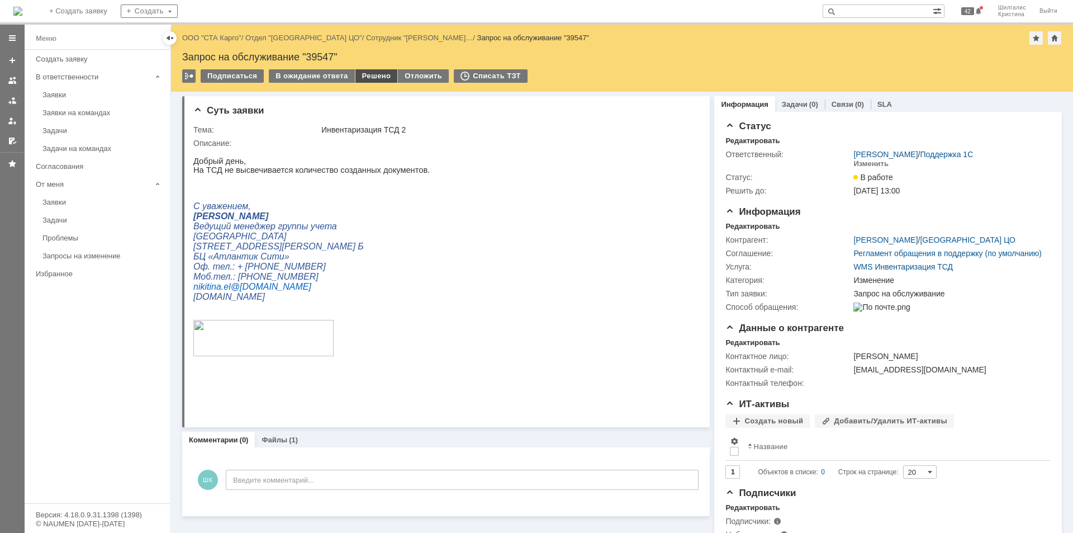
click at [374, 77] on div "Решено" at bounding box center [376, 75] width 42 height 13
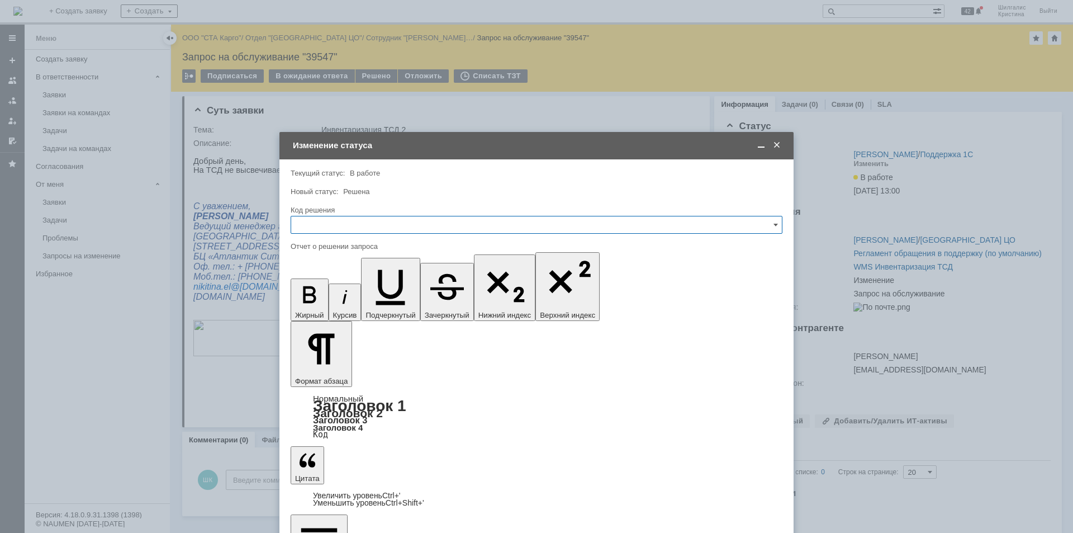
click at [330, 226] on input "text" at bounding box center [537, 225] width 492 height 18
drag, startPoint x: 335, startPoint y: 373, endPoint x: 338, endPoint y: 360, distance: 13.8
click at [334, 371] on span "Решено" at bounding box center [536, 374] width 477 height 9
type input "Решено"
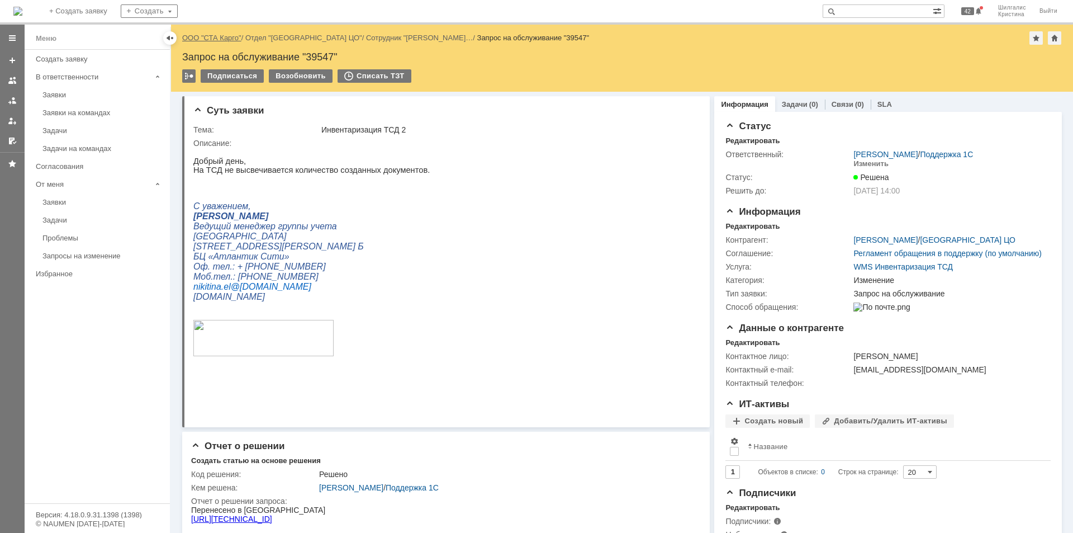
click at [213, 35] on link "ООО "СТА Карго"" at bounding box center [211, 38] width 59 height 8
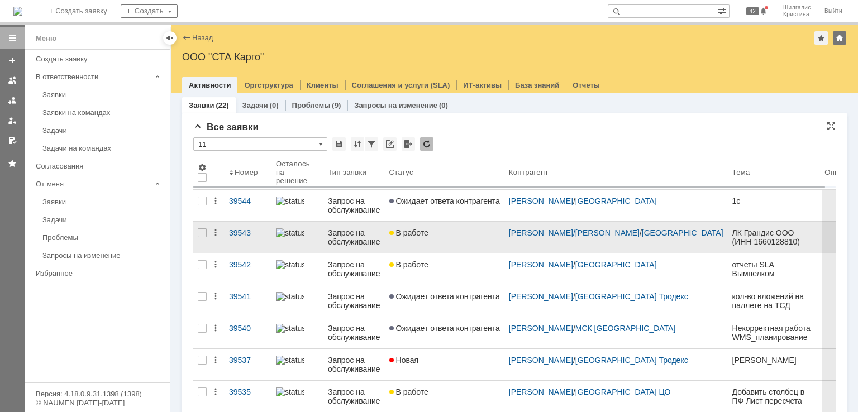
click at [453, 235] on div "В работе" at bounding box center [444, 233] width 111 height 9
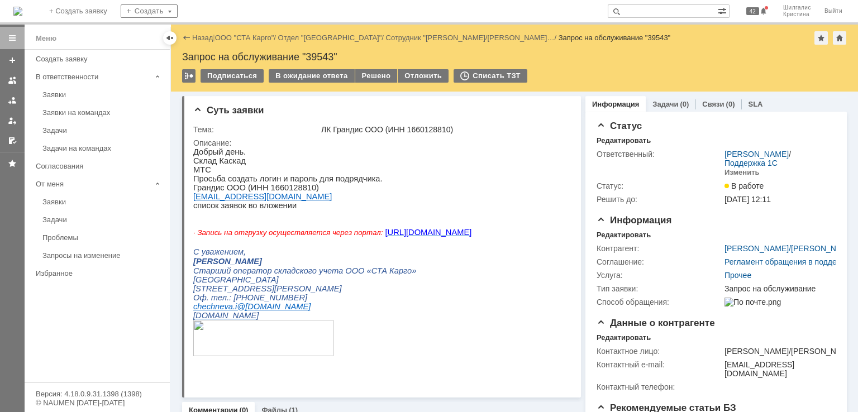
click at [306, 208] on p "список заявок во вложении" at bounding box center [332, 205] width 278 height 9
drag, startPoint x: 277, startPoint y: 199, endPoint x: 386, endPoint y: 348, distance: 184.6
click at [193, 201] on p "[EMAIL_ADDRESS][DOMAIN_NAME]" at bounding box center [332, 196] width 278 height 9
copy link "[EMAIL_ADDRESS][DOMAIN_NAME]"
drag, startPoint x: 325, startPoint y: 191, endPoint x: 297, endPoint y: 191, distance: 27.4
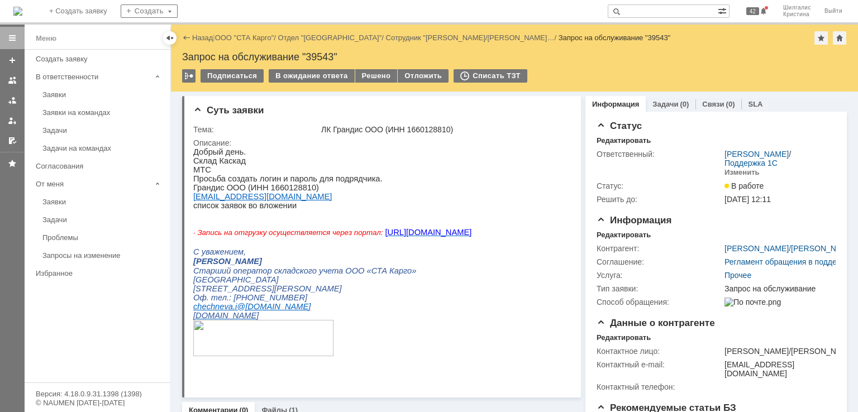
click at [308, 191] on p "Грандис ООО (ИНН 1660128810)" at bounding box center [332, 187] width 278 height 9
click at [208, 191] on p "Грандис ООО (ИНН 1660128810)" at bounding box center [332, 187] width 278 height 9
copy p "Грандис"
click at [365, 78] on div "Решено" at bounding box center [376, 75] width 42 height 13
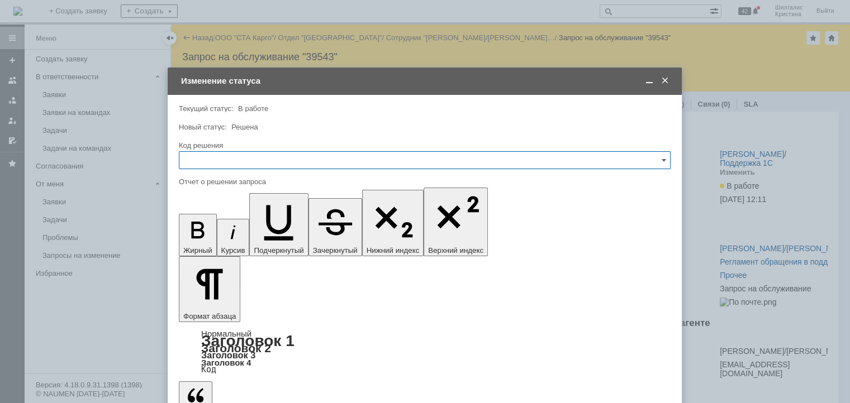
click at [250, 156] on input "text" at bounding box center [425, 160] width 492 height 18
click at [207, 306] on span "Решено" at bounding box center [424, 310] width 477 height 9
type input "Решено"
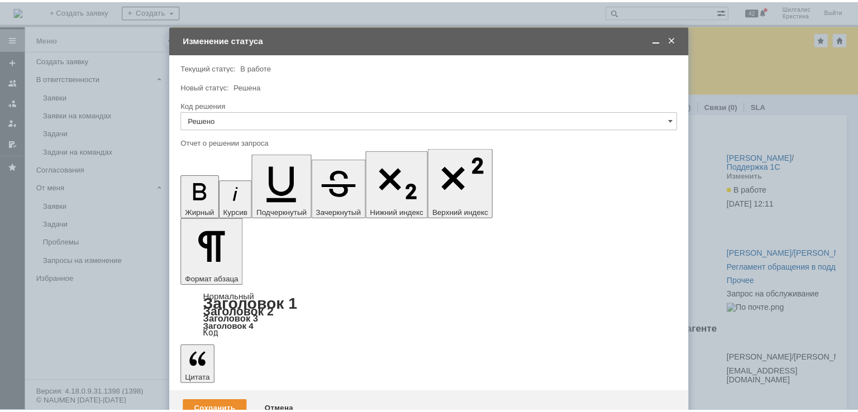
scroll to position [35, 0]
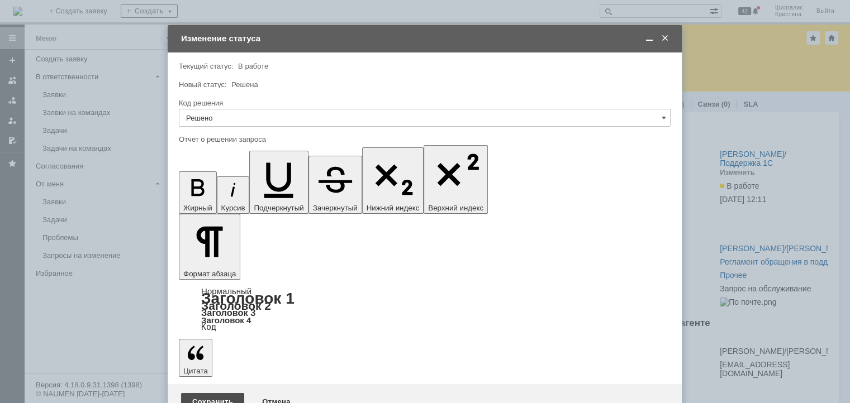
click at [212, 393] on div "Сохранить" at bounding box center [212, 402] width 63 height 18
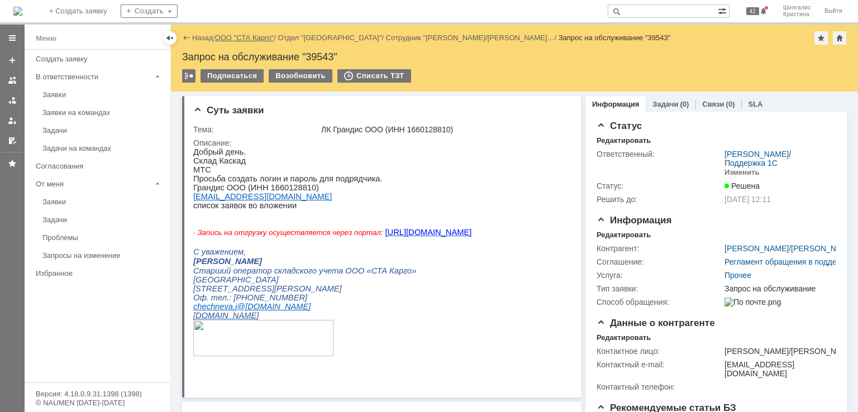
scroll to position [0, 0]
click at [239, 34] on link "ООО "СТА Карго"" at bounding box center [244, 38] width 59 height 8
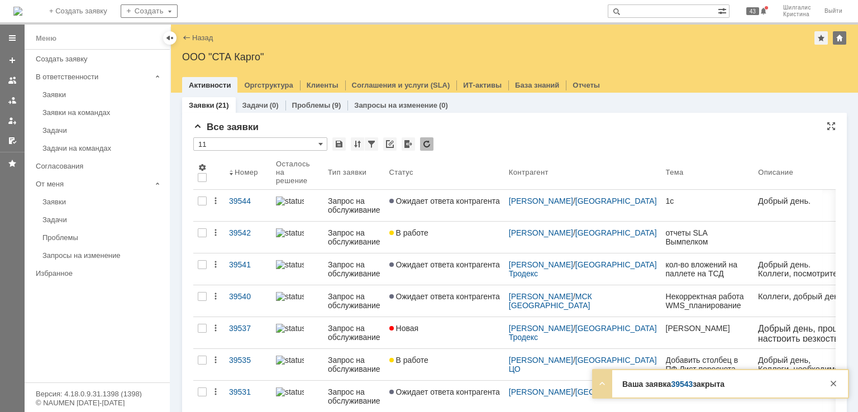
click at [498, 124] on div "Все заявки" at bounding box center [514, 127] width 643 height 11
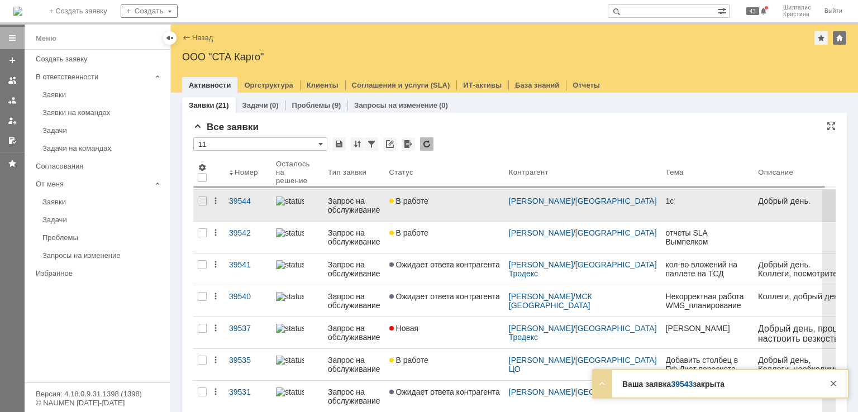
click at [451, 201] on div "В работе" at bounding box center [444, 201] width 111 height 9
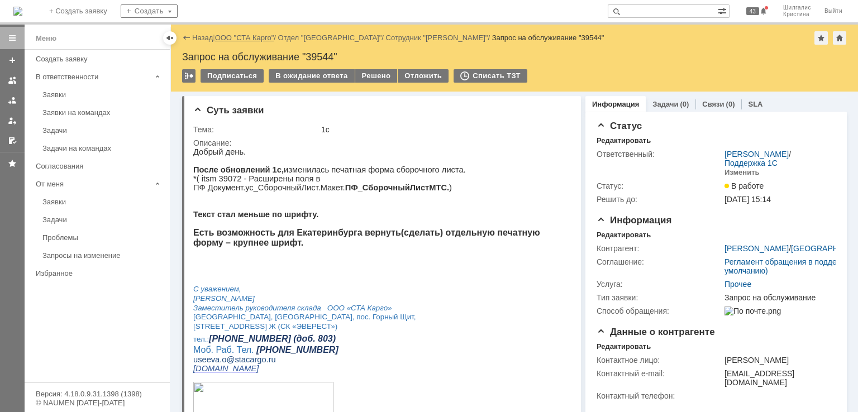
click at [237, 37] on link "ООО "СТА Карго"" at bounding box center [244, 38] width 59 height 8
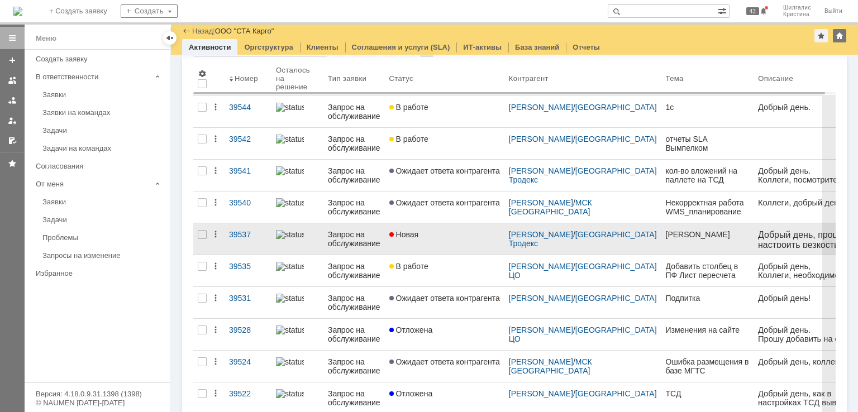
click at [446, 242] on link "Новая" at bounding box center [445, 239] width 120 height 31
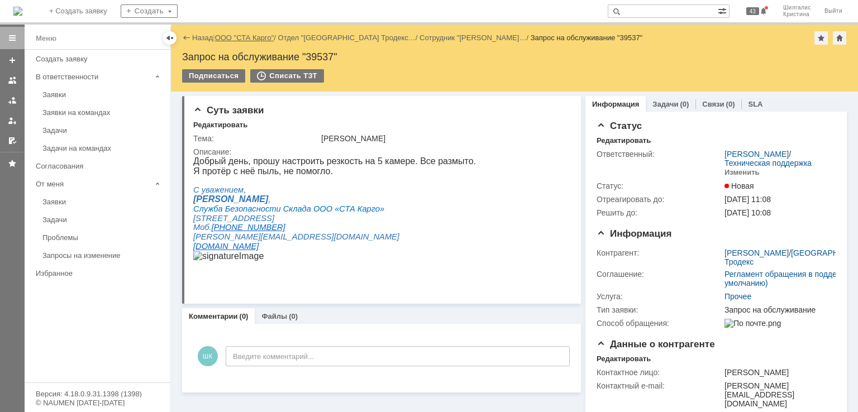
click at [243, 37] on link "ООО "СТА Карго"" at bounding box center [244, 38] width 59 height 8
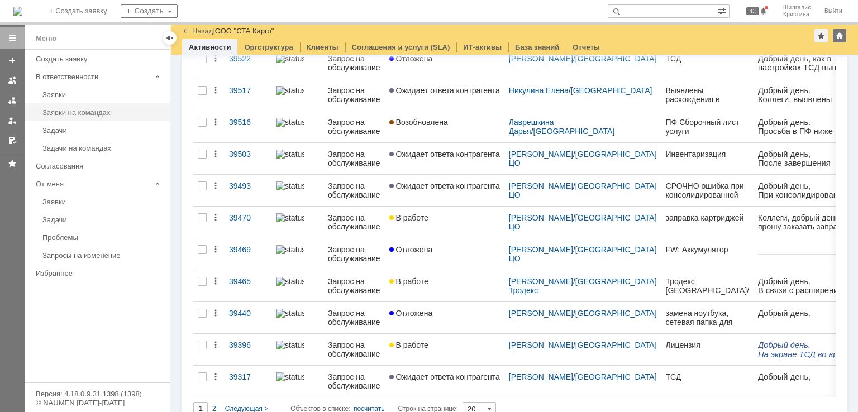
click at [96, 112] on div "Заявки на командах" at bounding box center [102, 112] width 121 height 8
